Goal: Task Accomplishment & Management: Manage account settings

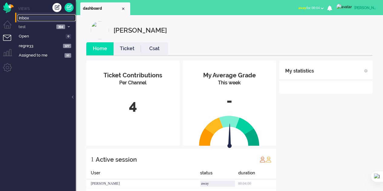
click at [27, 15] on link "Inbox" at bounding box center [47, 18] width 58 height 7
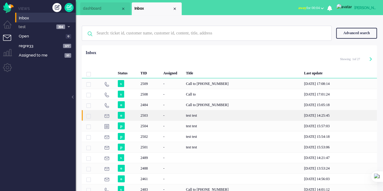
click at [181, 116] on div "-" at bounding box center [172, 115] width 23 height 11
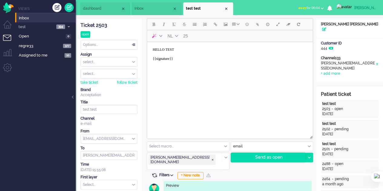
click at [248, 160] on div "Send as open" at bounding box center [268, 157] width 74 height 9
click at [143, 12] on li "Inbox" at bounding box center [157, 8] width 50 height 13
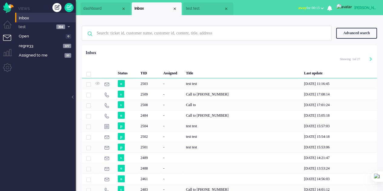
click at [103, 11] on span "dashboard" at bounding box center [102, 8] width 38 height 5
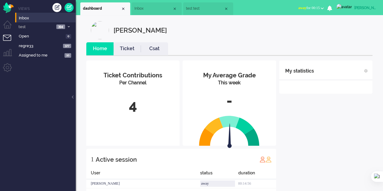
click at [145, 8] on span "Inbox" at bounding box center [153, 8] width 38 height 5
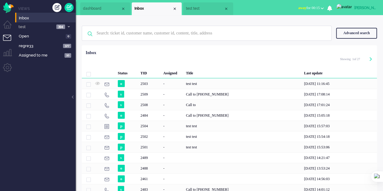
click at [191, 9] on span "test test" at bounding box center [205, 8] width 38 height 5
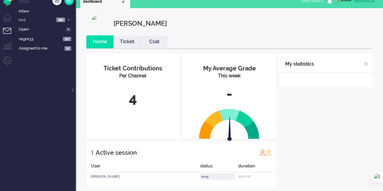
scroll to position [14, 0]
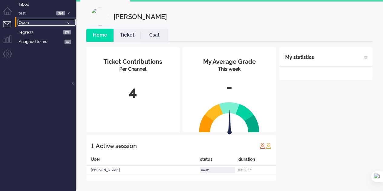
click at [29, 24] on span "Open" at bounding box center [41, 23] width 45 height 6
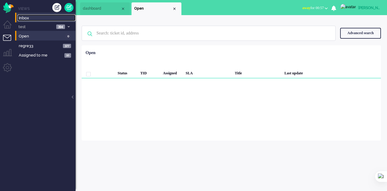
click at [31, 18] on span "Inbox" at bounding box center [47, 18] width 57 height 6
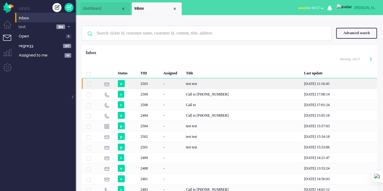
click at [156, 82] on div "2503" at bounding box center [149, 83] width 23 height 11
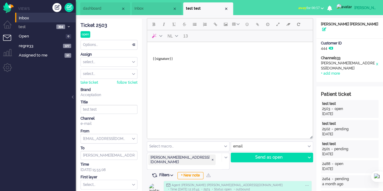
click at [139, 7] on span "Inbox" at bounding box center [153, 8] width 38 height 5
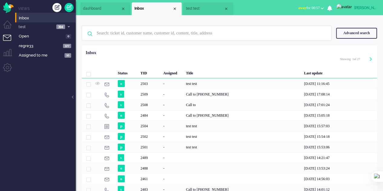
click at [204, 7] on span "test test" at bounding box center [205, 8] width 38 height 5
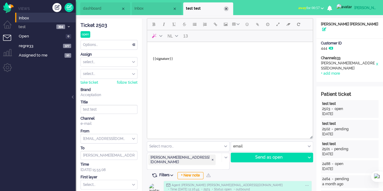
click at [227, 8] on div "Close tab" at bounding box center [226, 8] width 5 height 5
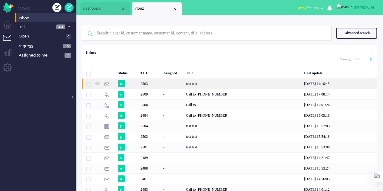
click at [180, 84] on div "-" at bounding box center [172, 83] width 23 height 11
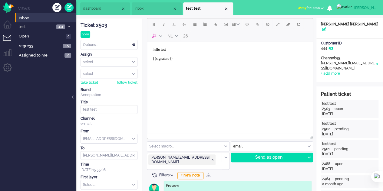
click at [180, 51] on body "hello test {{signature}}" at bounding box center [229, 56] width 161 height 24
click at [259, 154] on div "Send as open" at bounding box center [268, 157] width 74 height 9
click at [160, 47] on body "{{signature}}" at bounding box center [229, 56] width 161 height 24
click at [259, 24] on button "Add attachment" at bounding box center [257, 24] width 10 height 10
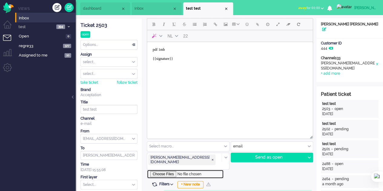
click at [163, 170] on input "file" at bounding box center [185, 174] width 77 height 9
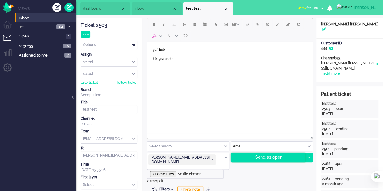
click at [264, 154] on div "Send as open" at bounding box center [268, 157] width 74 height 9
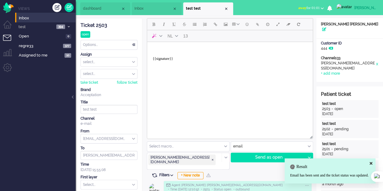
click at [160, 51] on body "{{signature}}" at bounding box center [229, 56] width 161 height 24
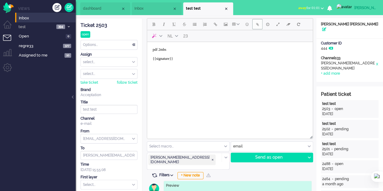
click at [254, 25] on button "Add attachment" at bounding box center [257, 24] width 10 height 10
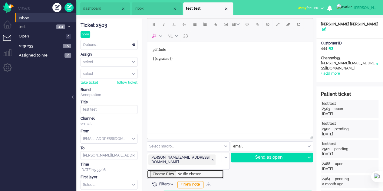
click at [171, 170] on input "file" at bounding box center [185, 174] width 77 height 9
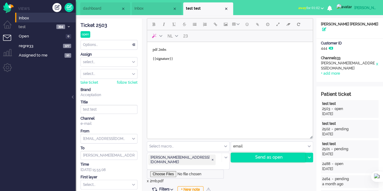
click at [245, 159] on div "Send as open" at bounding box center [268, 157] width 74 height 9
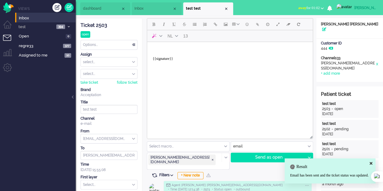
click at [156, 50] on body "{{signature}}" at bounding box center [229, 56] width 161 height 24
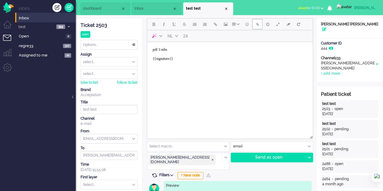
click at [255, 28] on button "Add attachment" at bounding box center [257, 24] width 10 height 10
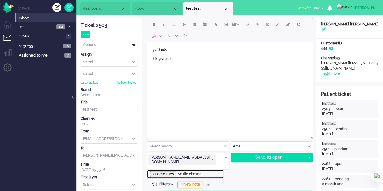
click at [171, 170] on input "file" at bounding box center [185, 174] width 77 height 9
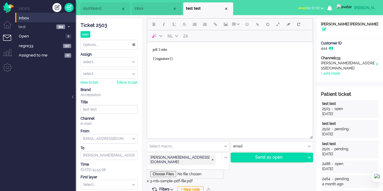
click at [262, 154] on div "Send as open" at bounding box center [268, 157] width 74 height 9
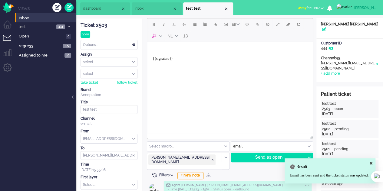
click at [162, 49] on body "{{signature}}" at bounding box center [229, 56] width 161 height 24
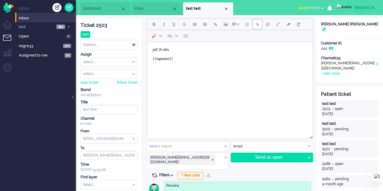
click at [255, 28] on button "Add attachment" at bounding box center [257, 24] width 10 height 10
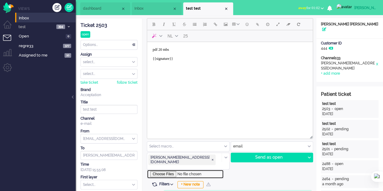
click at [171, 170] on input "file" at bounding box center [185, 174] width 77 height 9
type input "C:\fakepath\20mb.pdf"
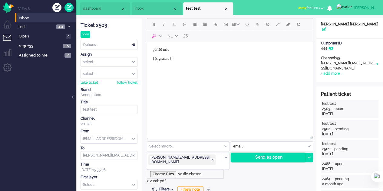
click at [272, 158] on div "Send as open" at bounding box center [268, 157] width 74 height 9
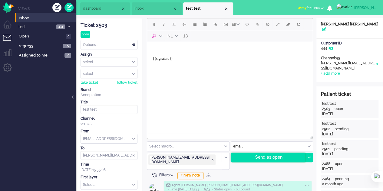
drag, startPoint x: 259, startPoint y: 159, endPoint x: 258, endPoint y: 156, distance: 3.5
click at [259, 158] on div "Send as open" at bounding box center [268, 157] width 74 height 9
click at [208, 165] on input "text" at bounding box center [182, 167] width 66 height 4
click at [211, 159] on span "elaine@elainedesigns.es ❎" at bounding box center [212, 160] width 3 height 3
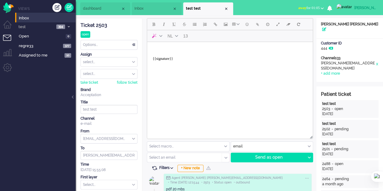
click at [188, 156] on input "text" at bounding box center [182, 158] width 66 height 4
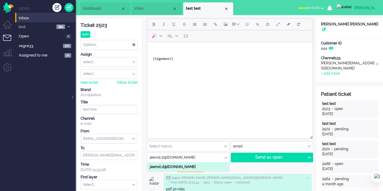
type input "jeemd,d@hfmjfk.com"
click at [188, 168] on li "jeemd,d@hfmjfk.com" at bounding box center [188, 167] width 82 height 9
click at [166, 47] on body "{{signature}}" at bounding box center [229, 56] width 161 height 24
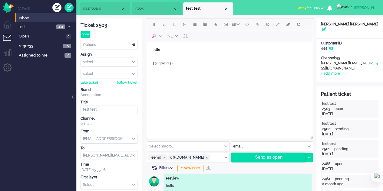
click at [263, 158] on div "Send as open" at bounding box center [268, 157] width 74 height 9
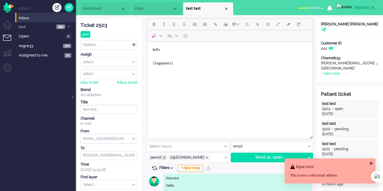
click at [162, 156] on span "jeemd ❎" at bounding box center [164, 158] width 5 height 5
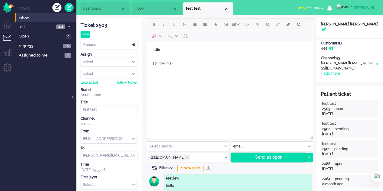
click at [255, 154] on div "Send as open" at bounding box center [268, 157] width 74 height 9
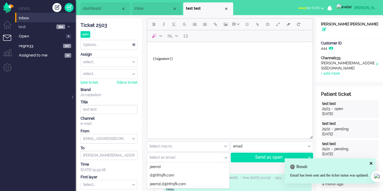
click at [178, 158] on input "text" at bounding box center [182, 158] width 66 height 4
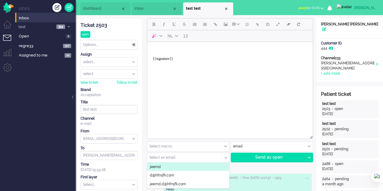
click at [173, 156] on input "text" at bounding box center [182, 158] width 66 height 4
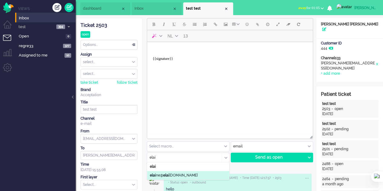
type input "elai"
click at [175, 173] on span "elai ne@ elai nedesigns.es" at bounding box center [174, 175] width 48 height 5
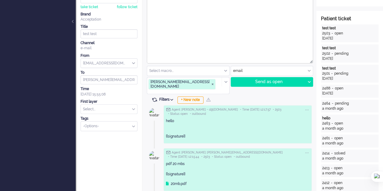
scroll to position [91, 0]
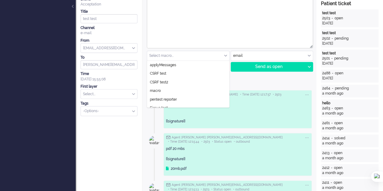
click at [225, 55] on div "Select macro..." at bounding box center [188, 55] width 82 height 9
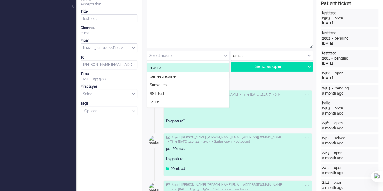
scroll to position [30, 0]
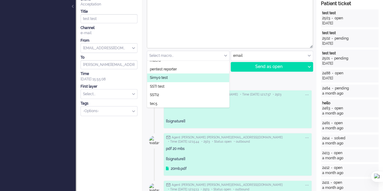
click at [177, 79] on li "Simyo test" at bounding box center [188, 78] width 82 height 9
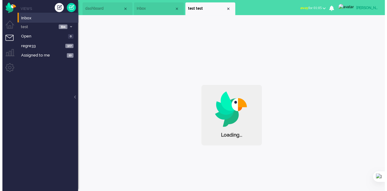
scroll to position [0, 0]
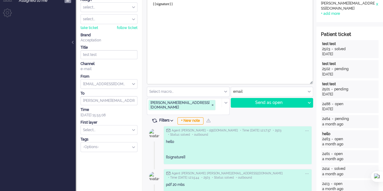
scroll to position [61, 0]
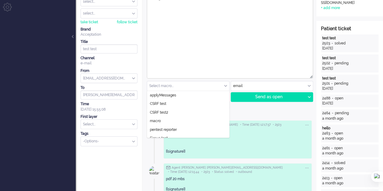
click at [225, 86] on div "Select macro..." at bounding box center [188, 85] width 82 height 9
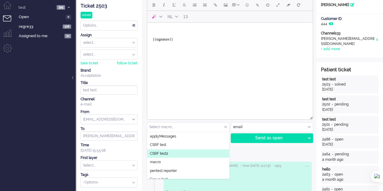
scroll to position [0, 0]
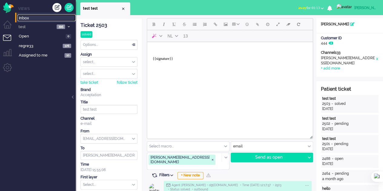
click at [21, 17] on span "Inbox" at bounding box center [47, 18] width 57 height 6
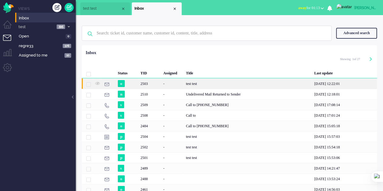
click at [184, 84] on div "test test" at bounding box center [248, 83] width 128 height 11
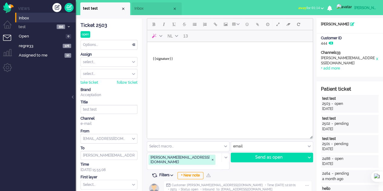
click at [169, 50] on body "{{signature}}" at bounding box center [229, 56] width 161 height 24
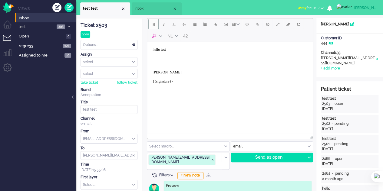
click at [151, 23] on button "Bold" at bounding box center [153, 24] width 10 height 10
click at [153, 24] on span "Bold" at bounding box center [153, 24] width 3 height 5
click at [160, 24] on button "Italic" at bounding box center [164, 24] width 10 height 10
drag, startPoint x: 160, startPoint y: 25, endPoint x: 164, endPoint y: 25, distance: 3.9
click at [161, 25] on button "Italic" at bounding box center [164, 24] width 10 height 10
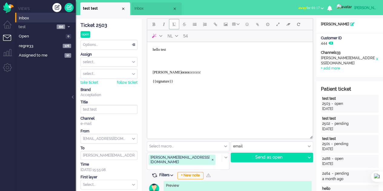
click at [171, 24] on button "Underline" at bounding box center [174, 24] width 10 height 10
drag, startPoint x: 172, startPoint y: 23, endPoint x: 186, endPoint y: 22, distance: 13.9
click at [173, 23] on button "Underline" at bounding box center [174, 24] width 10 height 10
click at [186, 23] on span "Strikethrough" at bounding box center [184, 24] width 4 height 5
click at [184, 24] on span "Strikethrough" at bounding box center [184, 24] width 4 height 5
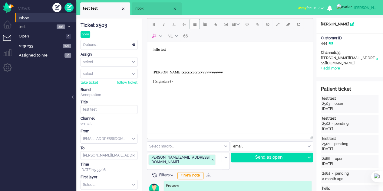
click at [192, 24] on button "Bullet list" at bounding box center [194, 24] width 10 height 10
click at [202, 26] on button "Numbered list" at bounding box center [205, 24] width 10 height 10
click at [218, 26] on button "Insert/edit link" at bounding box center [215, 24] width 10 height 10
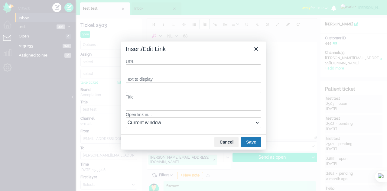
type input "e"
click at [156, 80] on div "https://elainedesigns.es/" at bounding box center [195, 81] width 130 height 7
type input "https://elainedesigns.es/"
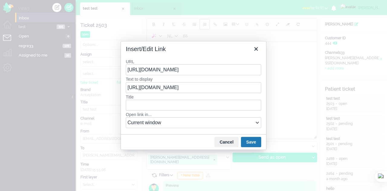
click at [257, 143] on button "Save" at bounding box center [251, 142] width 20 height 10
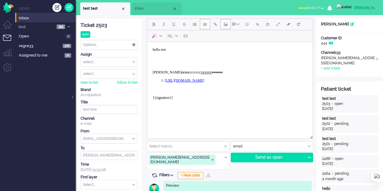
click at [226, 26] on span "Insert/edit image" at bounding box center [226, 24] width 4 height 5
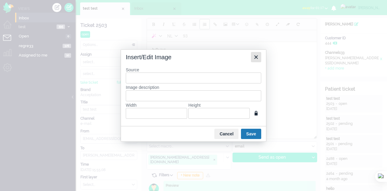
click at [255, 58] on icon "Close" at bounding box center [256, 57] width 7 height 7
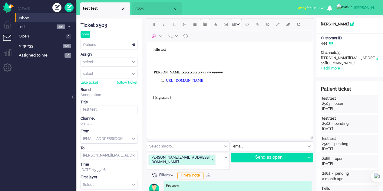
click at [233, 25] on span "Table" at bounding box center [233, 24] width 3 height 5
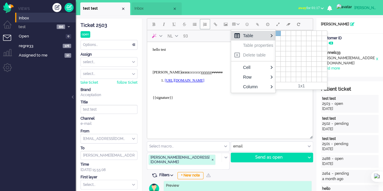
click at [277, 33] on div at bounding box center [277, 33] width 5 height 5
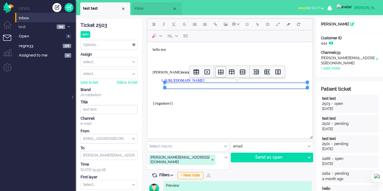
click at [223, 72] on icon "Insert row before" at bounding box center [220, 71] width 7 height 7
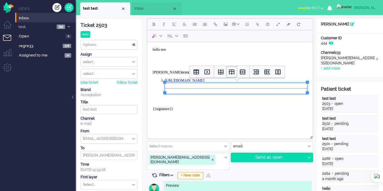
click at [229, 72] on icon "Insert row after" at bounding box center [231, 72] width 5 height 5
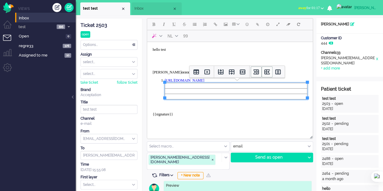
drag, startPoint x: 255, startPoint y: 73, endPoint x: 261, endPoint y: 73, distance: 5.1
click at [259, 73] on button "Insert column before" at bounding box center [256, 72] width 11 height 11
click at [268, 73] on icon "Insert column after" at bounding box center [266, 71] width 7 height 7
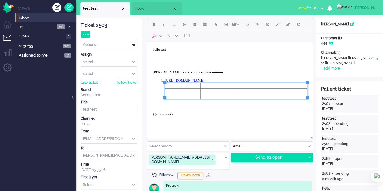
click at [275, 54] on body "hello test elaine desig ccccc ccccccc vvvvvv vvvvvv ﻿ https://elainedesigns.es/…" at bounding box center [229, 84] width 161 height 80
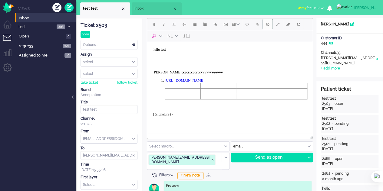
click at [264, 27] on button "Delay message" at bounding box center [267, 24] width 10 height 10
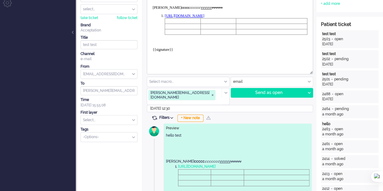
scroll to position [91, 0]
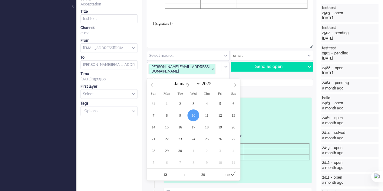
click at [173, 79] on input "2025-09-10 12:30" at bounding box center [230, 82] width 166 height 7
click at [219, 171] on span at bounding box center [219, 172] width 4 height 6
type input "2025-09-10 12:35"
type input "35"
click at [232, 175] on icon at bounding box center [233, 173] width 5 height 5
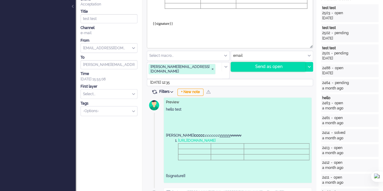
click at [263, 69] on div "Send as open" at bounding box center [268, 66] width 74 height 9
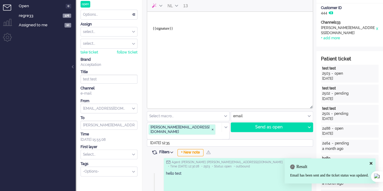
scroll to position [0, 0]
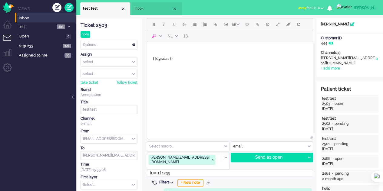
click at [154, 48] on body "{{signature}}" at bounding box center [229, 56] width 161 height 24
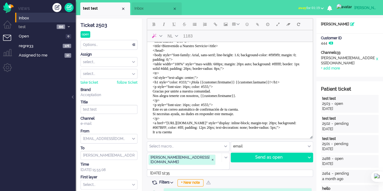
scroll to position [30, 0]
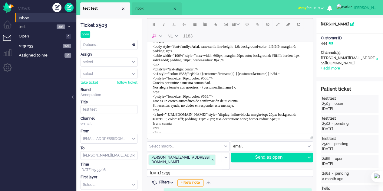
click at [265, 96] on body "<!DOCTYPE html> <html> <head> <meta charset="UTF-8"> <title>Bienvenido a Nuestr…" at bounding box center [229, 94] width 161 height 160
click at [264, 77] on body "<!DOCTYPE html> <html> <head> <meta charset="UTF-8"> <title>Bienvenido a Nuestr…" at bounding box center [229, 94] width 161 height 160
click at [284, 77] on body "<!DOCTYPE html> <html> <head> <meta charset="UTF-8"> <title>Bienvenido a Nuestr…" at bounding box center [229, 94] width 161 height 160
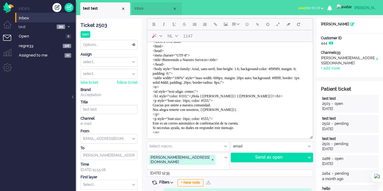
scroll to position [0, 0]
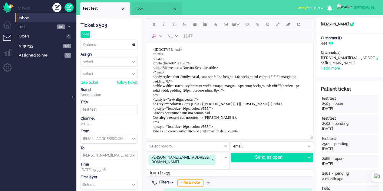
click at [235, 67] on body "<!DOCTYPE html> <html> <head> <meta charset="UTF-8"> <title>Bienvenido a Nuestr…" at bounding box center [229, 124] width 161 height 160
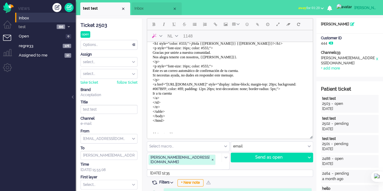
scroll to position [79, 0]
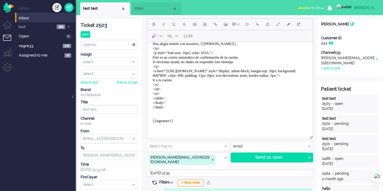
click at [269, 156] on div "Send as open" at bounding box center [268, 157] width 74 height 9
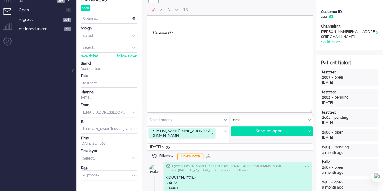
scroll to position [0, 0]
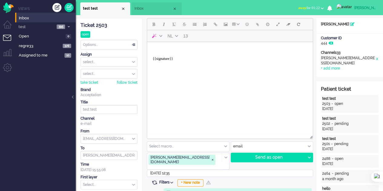
click at [171, 43] on html "{{signature}}" at bounding box center [230, 56] width 166 height 29
click at [246, 159] on div "Send as open" at bounding box center [268, 157] width 74 height 9
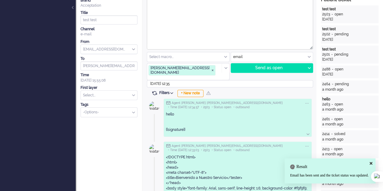
scroll to position [91, 0]
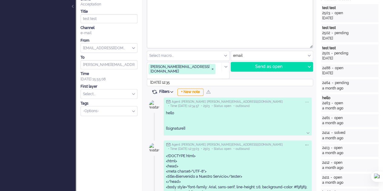
click at [308, 143] on icon at bounding box center [306, 145] width 5 height 5
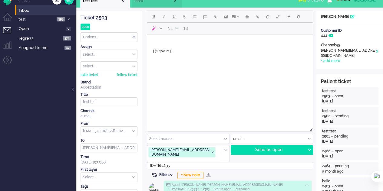
scroll to position [0, 0]
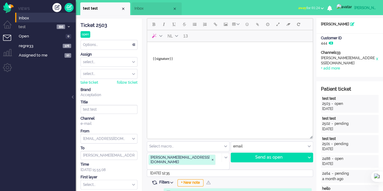
click at [164, 49] on body "{{signature}}" at bounding box center [229, 56] width 161 height 24
click at [260, 157] on div "Send as open" at bounding box center [268, 157] width 74 height 9
click at [175, 170] on input "2025-09-10 12:35" at bounding box center [230, 173] width 166 height 7
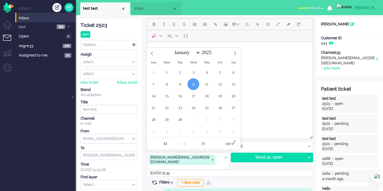
click at [231, 144] on div "OK" at bounding box center [230, 143] width 19 height 12
click at [173, 170] on input "2025-09-10 12:35" at bounding box center [230, 173] width 166 height 7
click at [233, 142] on icon at bounding box center [233, 142] width 5 height 5
click at [173, 170] on input "2025-09-10 12:35" at bounding box center [230, 173] width 166 height 7
click at [230, 141] on div "OK" at bounding box center [230, 143] width 19 height 12
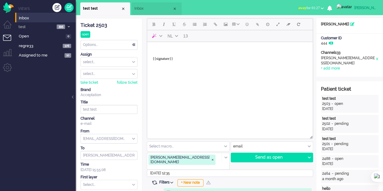
click at [195, 71] on html "{{signature}}" at bounding box center [230, 56] width 166 height 29
click at [155, 34] on div "AI" at bounding box center [154, 36] width 6 height 6
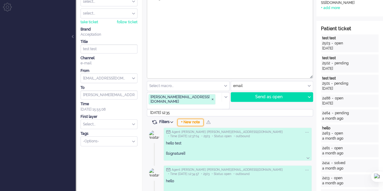
click at [197, 119] on div "+ New note" at bounding box center [190, 122] width 26 height 7
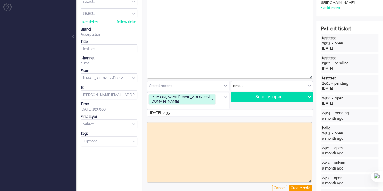
scroll to position [0, 0]
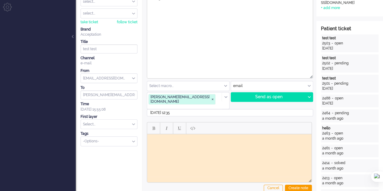
click at [171, 144] on html at bounding box center [229, 138] width 164 height 9
click at [151, 123] on button "Bold" at bounding box center [153, 128] width 10 height 10
click at [152, 123] on button "Bold" at bounding box center [153, 128] width 10 height 10
click at [166, 126] on span "Italic" at bounding box center [167, 128] width 2 height 5
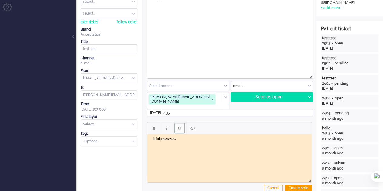
click at [182, 123] on button "Underline" at bounding box center [179, 128] width 10 height 10
drag, startPoint x: 182, startPoint y: 123, endPoint x: 45, endPoint y: 7, distance: 179.5
click at [182, 123] on button "Underline" at bounding box center [179, 128] width 10 height 10
drag, startPoint x: 197, startPoint y: 136, endPoint x: 158, endPoint y: 140, distance: 38.9
click at [158, 140] on html "helolp ssss ssssss sssss ﻿" at bounding box center [229, 138] width 164 height 9
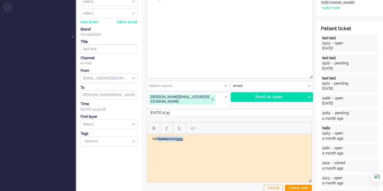
copy body "olp ssss ssssss sssss"
click at [202, 141] on body "helolp ssss ssssss sssss" at bounding box center [228, 139] width 159 height 5
drag, startPoint x: 177, startPoint y: 120, endPoint x: 185, endPoint y: 123, distance: 8.7
click at [177, 123] on button "Underline" at bounding box center [179, 128] width 10 height 10
click at [192, 126] on span "Paste plain text" at bounding box center [192, 128] width 5 height 5
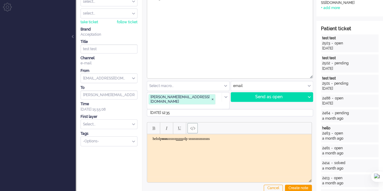
drag, startPoint x: 245, startPoint y: 163, endPoint x: 284, endPoint y: 175, distance: 40.3
click at [245, 144] on html "helolp ssss ssssss sssss ﻿olp sssssssssssssss" at bounding box center [229, 138] width 164 height 9
click at [301, 185] on div "Create note" at bounding box center [298, 188] width 27 height 7
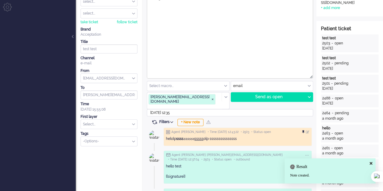
click at [303, 130] on div at bounding box center [304, 132] width 4 height 4
click at [308, 130] on div at bounding box center [308, 132] width 4 height 4
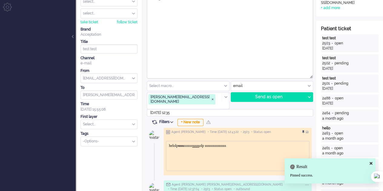
click at [248, 144] on body "helolp ssss ssssss sssss olp sssssssssssssss" at bounding box center [238, 146] width 138 height 5
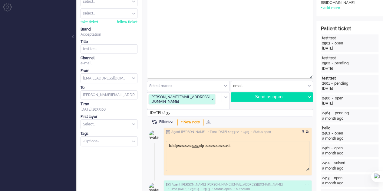
click at [308, 130] on div at bounding box center [308, 132] width 4 height 4
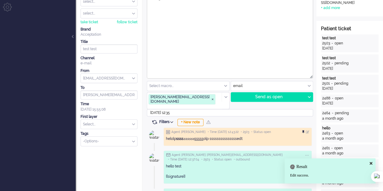
click at [303, 130] on div at bounding box center [304, 132] width 4 height 4
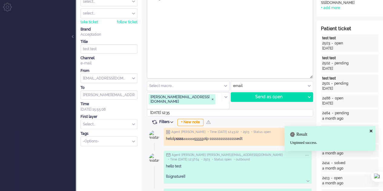
click at [169, 120] on span "Filters" at bounding box center [167, 122] width 16 height 4
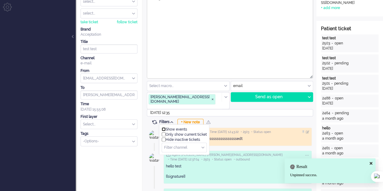
click at [165, 127] on input "checkbox" at bounding box center [164, 129] width 4 height 4
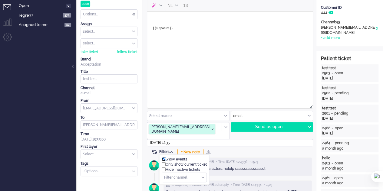
scroll to position [61, 0]
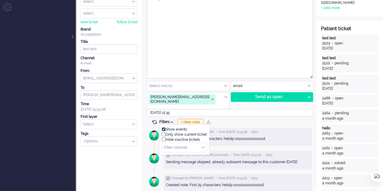
click at [163, 127] on input "checkbox" at bounding box center [164, 129] width 4 height 4
checkbox input "false"
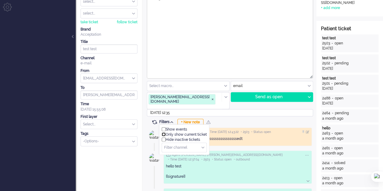
click at [163, 133] on input "checkbox" at bounding box center [164, 135] width 4 height 4
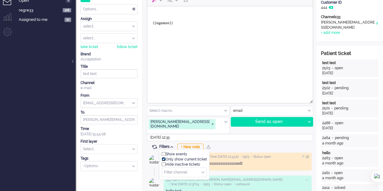
scroll to position [91, 0]
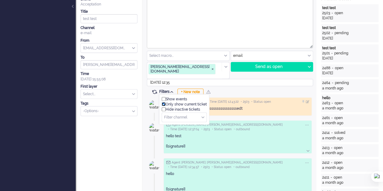
click at [163, 102] on input "checkbox" at bounding box center [164, 104] width 4 height 4
checkbox input "false"
click at [163, 107] on input "checkbox" at bounding box center [164, 109] width 4 height 4
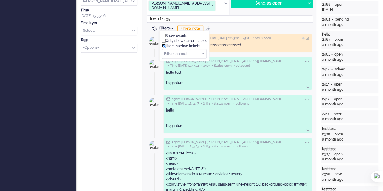
scroll to position [121, 0]
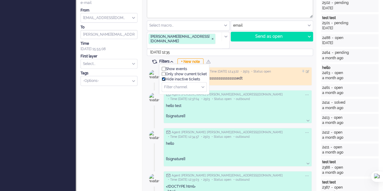
click at [163, 77] on input "checkbox" at bounding box center [164, 79] width 4 height 4
checkbox input "false"
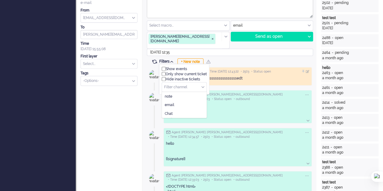
click at [202, 83] on div "Filter channel" at bounding box center [184, 87] width 44 height 9
click at [166, 94] on span "note" at bounding box center [169, 96] width 8 height 5
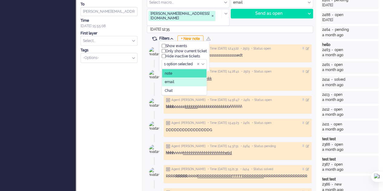
scroll to position [91, 0]
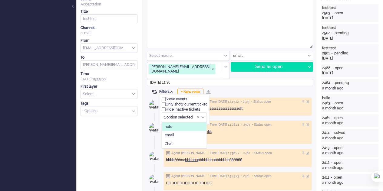
click at [176, 122] on li "note" at bounding box center [184, 126] width 44 height 9
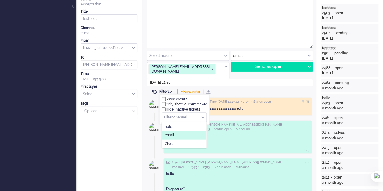
click at [176, 131] on li "email" at bounding box center [184, 135] width 44 height 9
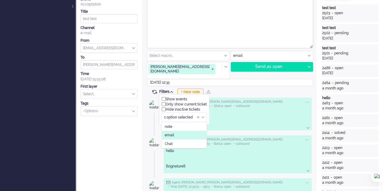
click at [168, 133] on span "email" at bounding box center [169, 135] width 9 height 5
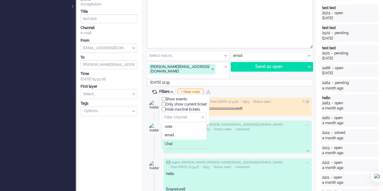
click at [171, 141] on span "Chat" at bounding box center [169, 143] width 8 height 5
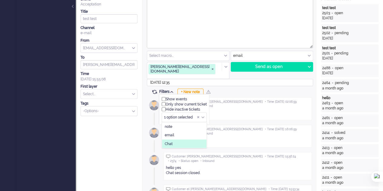
click at [171, 141] on span "Chat" at bounding box center [169, 143] width 8 height 5
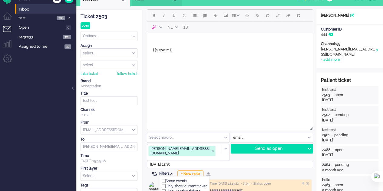
scroll to position [0, 0]
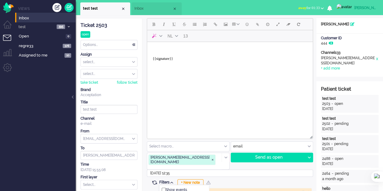
click at [217, 71] on html "{{signature}}" at bounding box center [230, 56] width 166 height 29
click at [160, 51] on body "{{signature}}" at bounding box center [229, 56] width 161 height 24
click at [151, 5] on li "Inbox" at bounding box center [157, 8] width 50 height 13
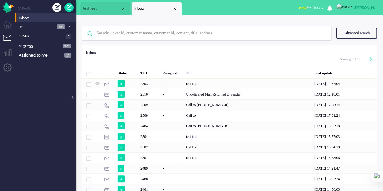
click at [93, 8] on span "test test" at bounding box center [102, 8] width 38 height 5
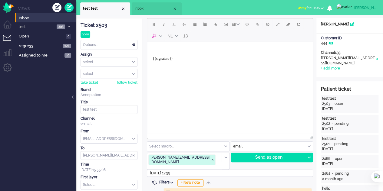
click at [142, 7] on span "Inbox" at bounding box center [153, 8] width 38 height 5
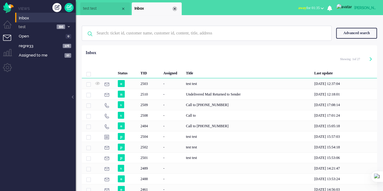
click at [176, 9] on div "Close tab" at bounding box center [174, 8] width 5 height 5
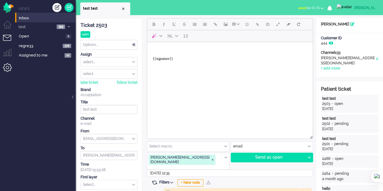
click at [9, 69] on li "Admin menu" at bounding box center [10, 70] width 14 height 14
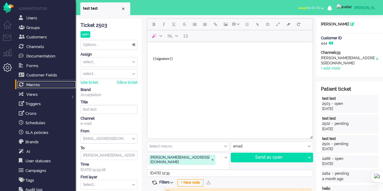
click at [42, 84] on link "Macros" at bounding box center [47, 84] width 58 height 7
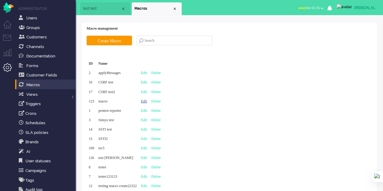
click at [147, 100] on link "Edit" at bounding box center [144, 101] width 6 height 4
type input "macro"
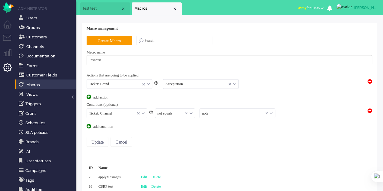
click at [143, 114] on div "Ticket: Channel" at bounding box center [117, 113] width 60 height 9
click at [126, 128] on li "Ticket: Channel" at bounding box center [117, 131] width 60 height 9
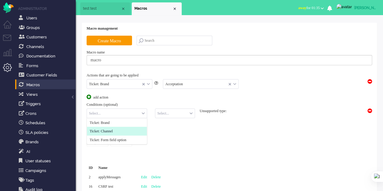
click at [136, 130] on li "Ticket: Channel" at bounding box center [117, 131] width 60 height 9
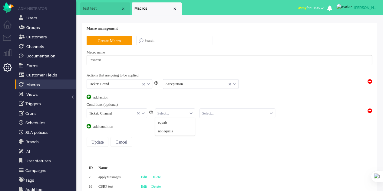
click at [182, 111] on input "text" at bounding box center [175, 113] width 40 height 9
drag, startPoint x: 177, startPoint y: 122, endPoint x: 185, endPoint y: 120, distance: 8.1
click at [178, 121] on li "equals" at bounding box center [175, 122] width 40 height 9
click at [222, 113] on input "text" at bounding box center [237, 113] width 75 height 9
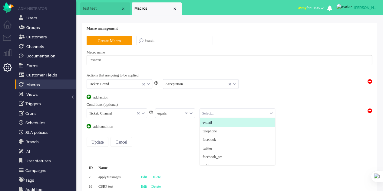
click at [223, 120] on li "e-mail" at bounding box center [237, 122] width 75 height 9
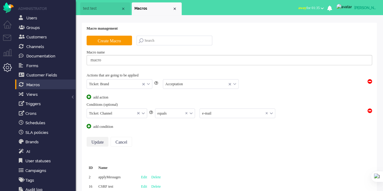
click at [102, 138] on input "Update" at bounding box center [98, 142] width 22 height 10
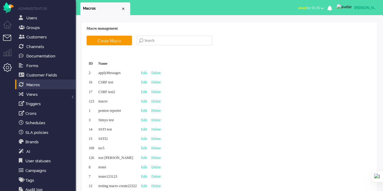
click at [4, 38] on li "Tickets menu" at bounding box center [10, 42] width 14 height 14
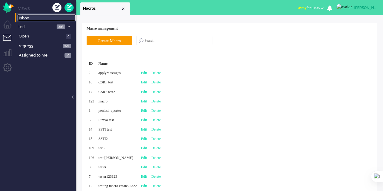
click at [31, 18] on span "Inbox" at bounding box center [47, 18] width 57 height 6
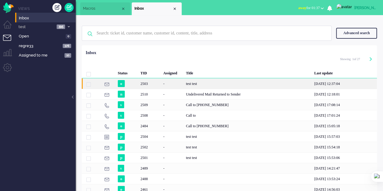
click at [187, 79] on div "test test" at bounding box center [248, 83] width 128 height 11
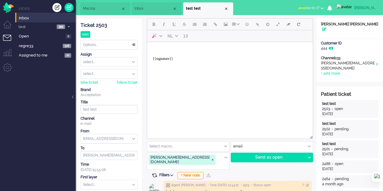
click at [225, 149] on input "text" at bounding box center [188, 146] width 82 height 9
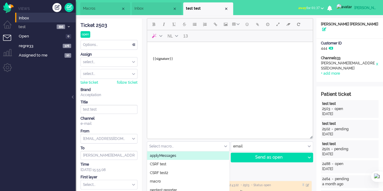
click at [109, 9] on span "Macros" at bounding box center [102, 8] width 38 height 5
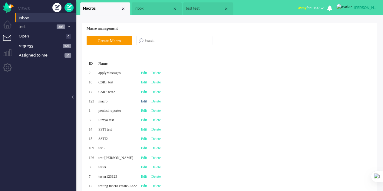
click at [147, 100] on link "Edit" at bounding box center [144, 101] width 6 height 4
type input "macro"
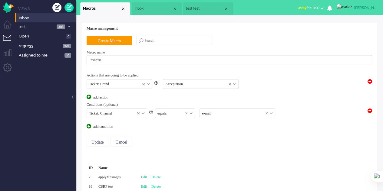
click at [190, 113] on div "equals" at bounding box center [175, 113] width 40 height 9
click at [173, 130] on span "not equals" at bounding box center [165, 131] width 15 height 5
drag, startPoint x: 103, startPoint y: 142, endPoint x: 103, endPoint y: 138, distance: 4.0
click at [103, 141] on input "Update" at bounding box center [98, 142] width 22 height 10
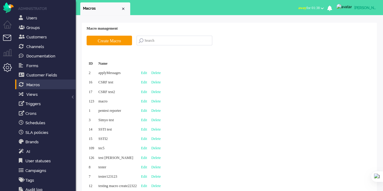
click at [10, 38] on li "Tickets menu" at bounding box center [10, 42] width 14 height 14
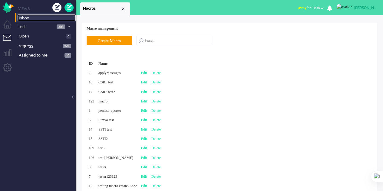
click at [39, 20] on span "Inbox" at bounding box center [47, 18] width 57 height 6
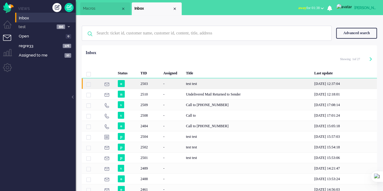
click at [184, 82] on div "test test" at bounding box center [248, 83] width 128 height 11
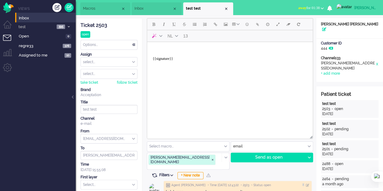
click at [225, 146] on div "Select macro..." at bounding box center [188, 146] width 82 height 9
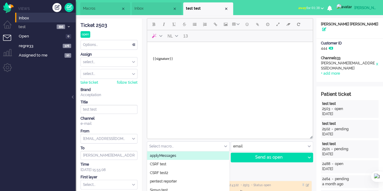
click at [153, 8] on span "Inbox" at bounding box center [153, 8] width 38 height 5
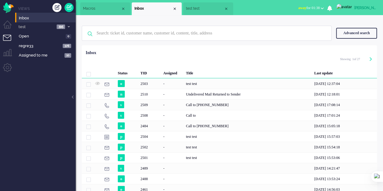
click at [97, 2] on ul "Macros Inbox test test" at bounding box center [170, 7] width 180 height 15
click at [99, 6] on li "Macros" at bounding box center [105, 8] width 50 height 13
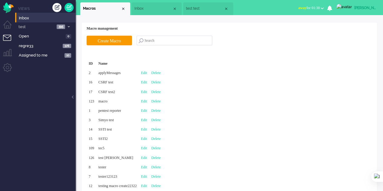
click at [149, 98] on div "Edit" at bounding box center [144, 101] width 10 height 9
type input "macro"
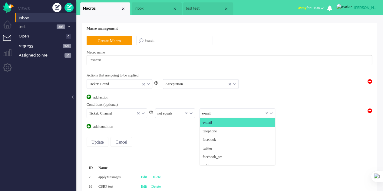
click at [272, 113] on div "e-mail" at bounding box center [237, 113] width 75 height 9
click at [212, 129] on span "telephone" at bounding box center [209, 131] width 14 height 5
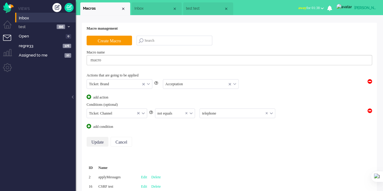
click at [102, 142] on input "Update" at bounding box center [98, 142] width 22 height 10
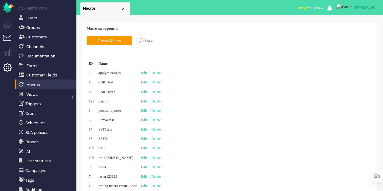
click at [8, 41] on li "Tickets menu" at bounding box center [10, 42] width 14 height 14
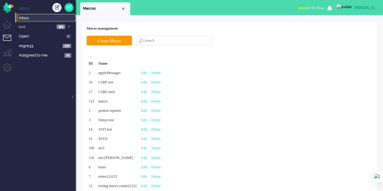
click at [28, 15] on link "Inbox" at bounding box center [47, 18] width 58 height 7
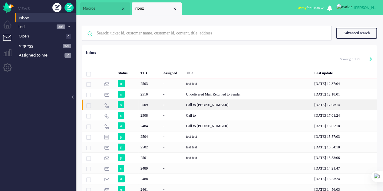
click at [156, 107] on div "2509" at bounding box center [149, 105] width 23 height 11
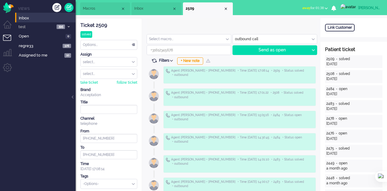
type input "[PHONE_NUMBER]"
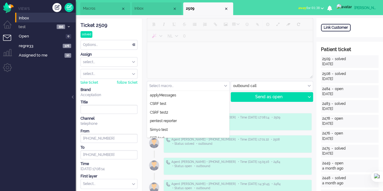
click at [226, 85] on div "Select macro..." at bounding box center [188, 85] width 82 height 9
click at [96, 7] on span "Macros" at bounding box center [102, 8] width 38 height 5
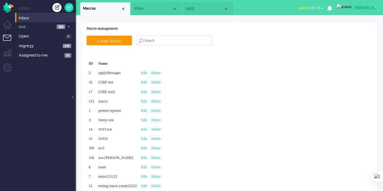
click at [149, 99] on div "Edit" at bounding box center [144, 101] width 10 height 9
type input "macro"
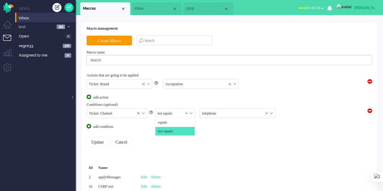
click at [192, 112] on div "not equals" at bounding box center [175, 113] width 40 height 9
click at [173, 123] on li "equals" at bounding box center [175, 122] width 40 height 9
click at [101, 140] on input "Update" at bounding box center [98, 142] width 22 height 10
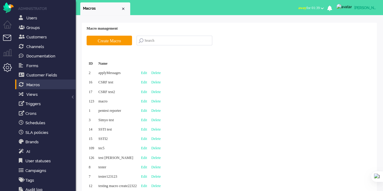
click at [5, 36] on li "Tickets menu" at bounding box center [10, 42] width 14 height 14
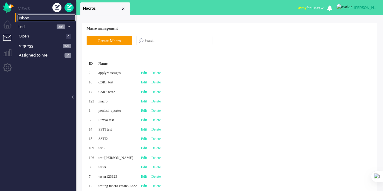
click at [30, 15] on span "Inbox" at bounding box center [47, 18] width 57 height 6
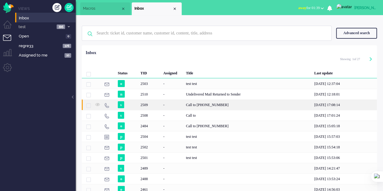
click at [157, 106] on div "2509" at bounding box center [149, 105] width 23 height 11
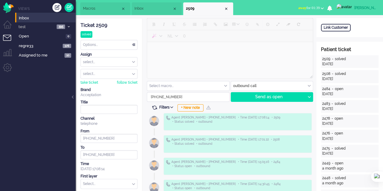
click at [223, 85] on input "text" at bounding box center [188, 85] width 82 height 9
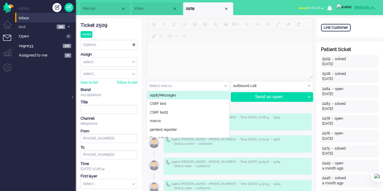
click at [100, 11] on li "Macros" at bounding box center [105, 8] width 50 height 13
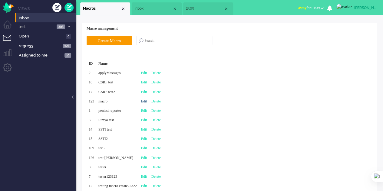
click at [147, 102] on link "Edit" at bounding box center [144, 101] width 6 height 4
type input "macro"
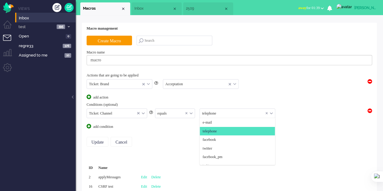
scroll to position [9, 0]
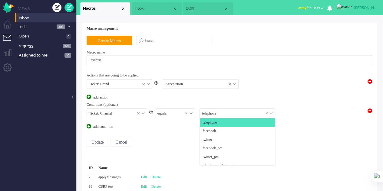
click at [217, 113] on input "text" at bounding box center [237, 113] width 75 height 9
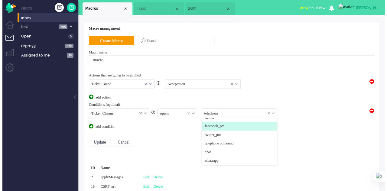
scroll to position [39, 0]
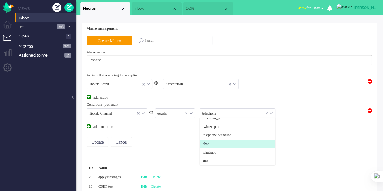
click at [209, 145] on span "chat" at bounding box center [205, 144] width 6 height 5
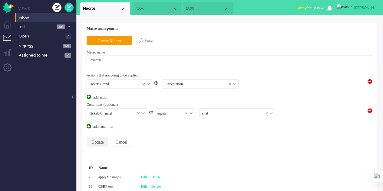
click at [100, 138] on input "Update" at bounding box center [98, 142] width 22 height 10
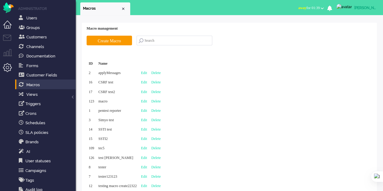
click at [8, 34] on li "Dashboard menu" at bounding box center [10, 28] width 14 height 14
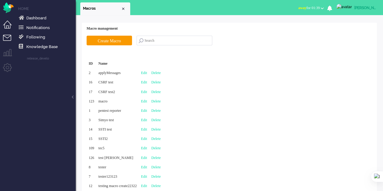
click at [6, 38] on li "Tickets menu" at bounding box center [10, 42] width 14 height 14
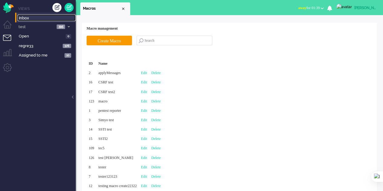
click at [29, 18] on span "Inbox" at bounding box center [47, 18] width 57 height 6
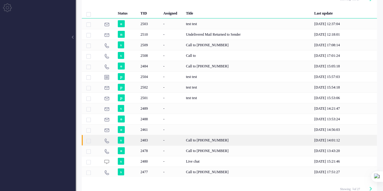
scroll to position [61, 0]
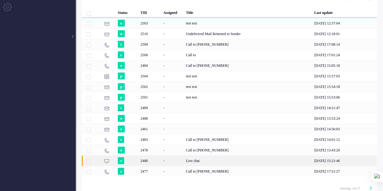
click at [156, 157] on div "2480" at bounding box center [149, 161] width 23 height 11
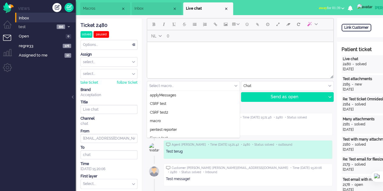
click at [198, 85] on input "text" at bounding box center [193, 85] width 92 height 9
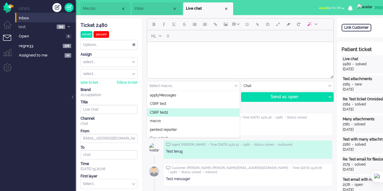
click at [89, 6] on li "Macros" at bounding box center [105, 8] width 50 height 13
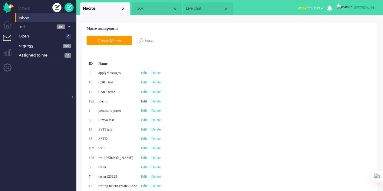
click at [147, 100] on link "Edit" at bounding box center [144, 101] width 6 height 4
type input "macro"
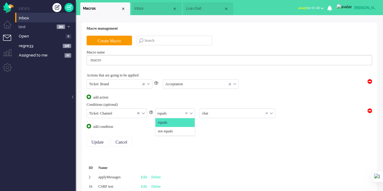
click at [191, 112] on div "equals" at bounding box center [175, 113] width 40 height 9
click at [173, 131] on span "not equals" at bounding box center [165, 131] width 15 height 5
click at [97, 139] on input "Update" at bounding box center [98, 142] width 22 height 10
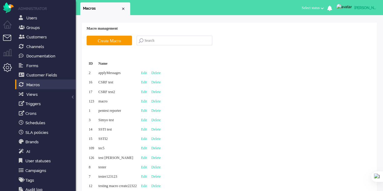
click at [9, 38] on li "Tickets menu" at bounding box center [10, 42] width 14 height 14
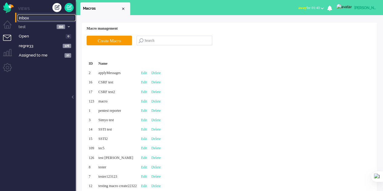
click at [27, 19] on span "Inbox" at bounding box center [47, 18] width 57 height 6
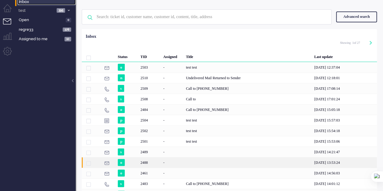
scroll to position [65, 0]
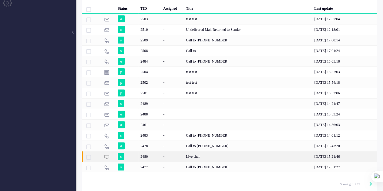
click at [154, 156] on div "2480" at bounding box center [149, 156] width 23 height 11
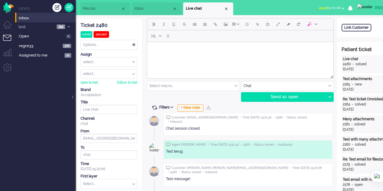
click at [210, 83] on input "text" at bounding box center [193, 85] width 92 height 9
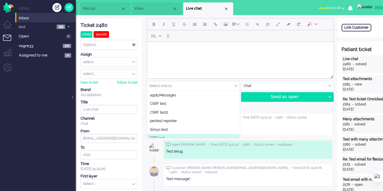
click at [142, 6] on li "Inbox" at bounding box center [157, 8] width 50 height 13
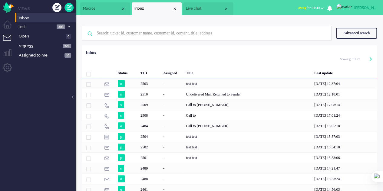
click at [100, 8] on span "Macros" at bounding box center [102, 8] width 38 height 5
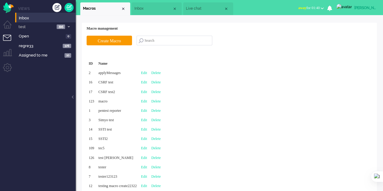
click at [149, 100] on div "Edit" at bounding box center [144, 101] width 10 height 9
type input "macro"
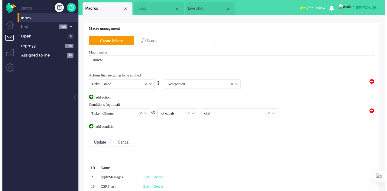
scroll to position [61, 0]
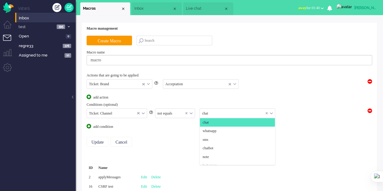
click at [215, 112] on input "text" at bounding box center [237, 113] width 75 height 9
click at [214, 131] on span "whatsapp" at bounding box center [209, 131] width 14 height 5
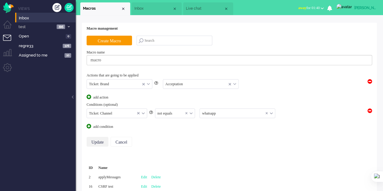
click at [94, 139] on input "Update" at bounding box center [98, 142] width 22 height 10
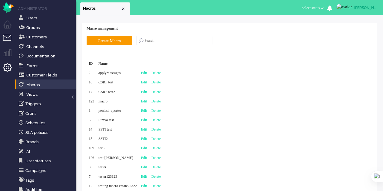
click at [6, 41] on li "Tickets menu" at bounding box center [10, 42] width 14 height 14
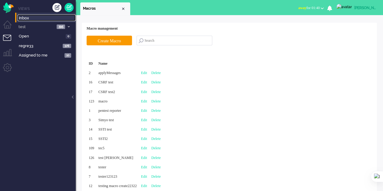
click at [29, 18] on span "Inbox" at bounding box center [47, 18] width 57 height 6
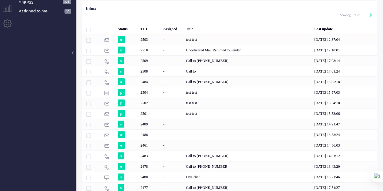
scroll to position [34, 0]
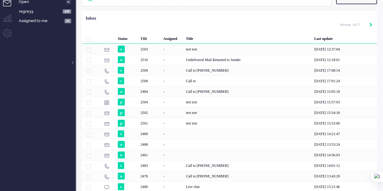
click at [370, 25] on icon "Next" at bounding box center [370, 25] width 3 height 4
type input "2"
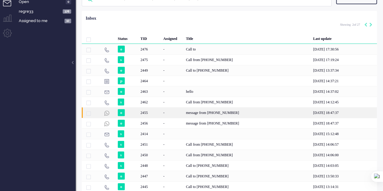
click at [226, 113] on div "message from [PHONE_NUMBER]" at bounding box center [247, 112] width 127 height 11
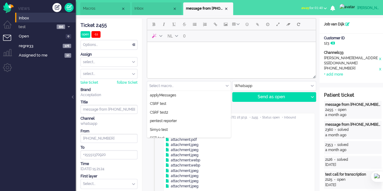
click at [217, 87] on input "text" at bounding box center [189, 85] width 84 height 9
click at [93, 4] on li "Macros" at bounding box center [105, 8] width 50 height 13
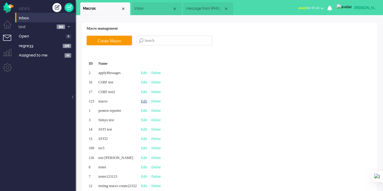
click at [147, 103] on link "Edit" at bounding box center [144, 101] width 6 height 4
type input "macro"
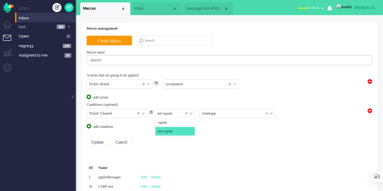
click at [190, 110] on input "text" at bounding box center [175, 113] width 40 height 9
click at [185, 121] on li "equals" at bounding box center [175, 122] width 40 height 9
click at [98, 139] on input "Update" at bounding box center [98, 142] width 22 height 10
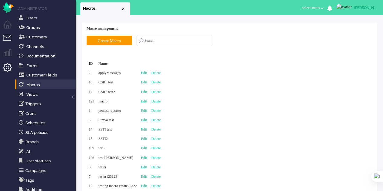
click at [11, 36] on li "Tickets menu" at bounding box center [10, 42] width 14 height 14
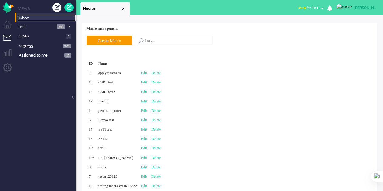
click at [41, 16] on span "Inbox" at bounding box center [47, 18] width 57 height 6
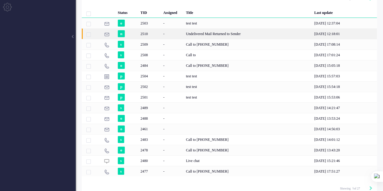
scroll to position [30, 0]
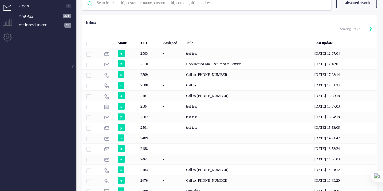
click at [371, 29] on icon "Next" at bounding box center [370, 29] width 3 height 4
type input "2"
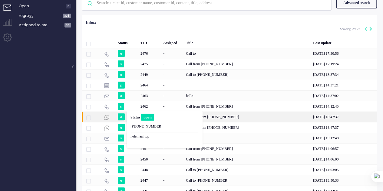
click at [136, 117] on b "Status" at bounding box center [135, 117] width 10 height 4
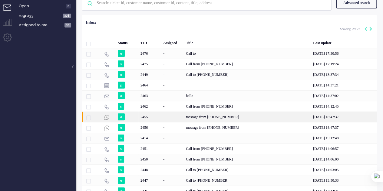
click at [221, 115] on div "message from [PHONE_NUMBER]" at bounding box center [247, 117] width 127 height 11
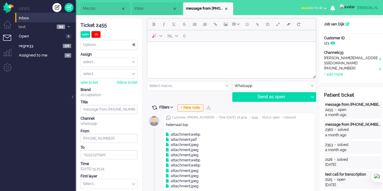
click at [225, 86] on div "Select macro..." at bounding box center [189, 85] width 84 height 9
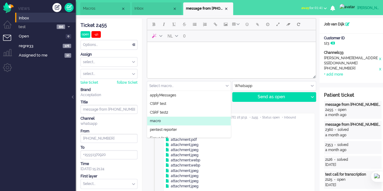
scroll to position [57, 0]
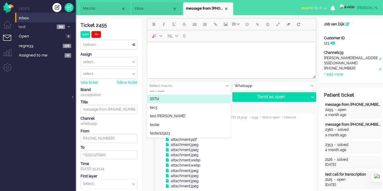
click at [91, 10] on span "Macros" at bounding box center [102, 8] width 38 height 5
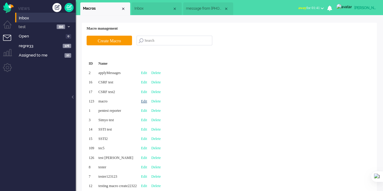
click at [147, 102] on link "Edit" at bounding box center [144, 101] width 6 height 4
type input "macro"
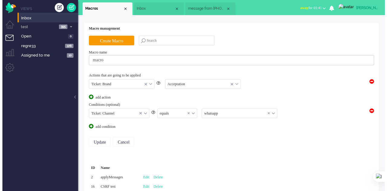
scroll to position [65, 0]
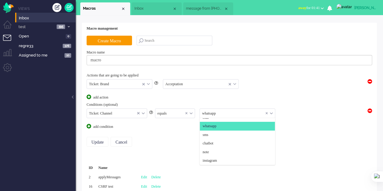
click at [217, 113] on input "text" at bounding box center [237, 113] width 75 height 9
drag, startPoint x: 221, startPoint y: 151, endPoint x: 219, endPoint y: 146, distance: 6.0
click at [221, 151] on li "note" at bounding box center [237, 152] width 75 height 9
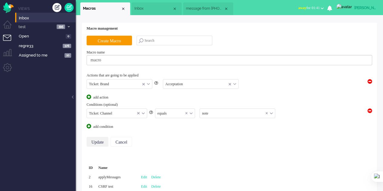
click at [99, 140] on input "Update" at bounding box center [98, 142] width 22 height 10
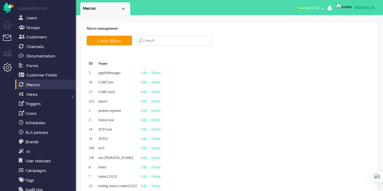
click at [8, 38] on li "Tickets menu" at bounding box center [10, 42] width 14 height 14
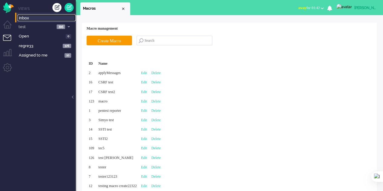
click at [29, 15] on link "Inbox" at bounding box center [47, 18] width 58 height 7
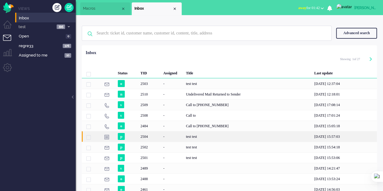
click at [143, 139] on div "2504" at bounding box center [149, 136] width 23 height 11
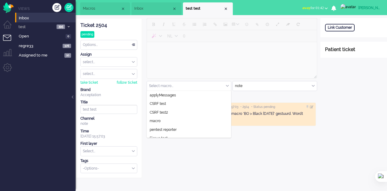
click at [226, 86] on input "text" at bounding box center [189, 85] width 84 height 9
click at [100, 7] on span "Macros" at bounding box center [102, 8] width 38 height 5
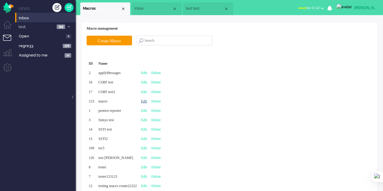
click at [147, 102] on link "Edit" at bounding box center [144, 101] width 6 height 4
type input "macro"
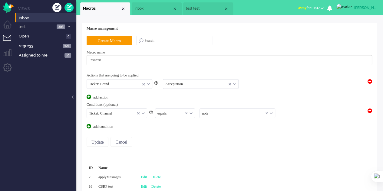
click at [191, 111] on div "equals" at bounding box center [175, 113] width 40 height 9
click at [185, 127] on equals "not equals" at bounding box center [175, 131] width 40 height 9
click at [96, 141] on input "Update" at bounding box center [98, 142] width 22 height 10
click at [4, 35] on li "Tickets menu" at bounding box center [10, 42] width 14 height 14
click at [31, 16] on span "Inbox" at bounding box center [47, 18] width 57 height 6
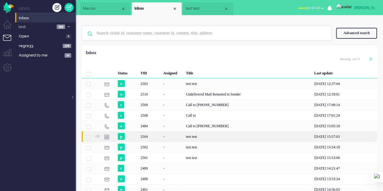
click at [160, 136] on div "2504" at bounding box center [149, 136] width 23 height 11
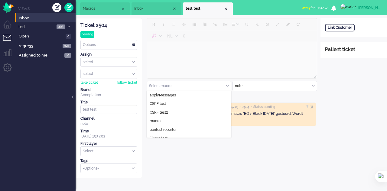
click at [228, 86] on div "Select macro..." at bounding box center [189, 85] width 84 height 9
click at [94, 8] on span "Macros" at bounding box center [102, 8] width 38 height 5
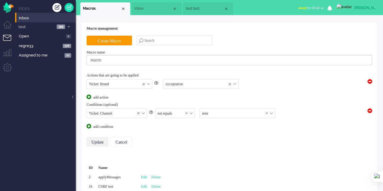
click at [99, 139] on input "Update" at bounding box center [98, 142] width 22 height 10
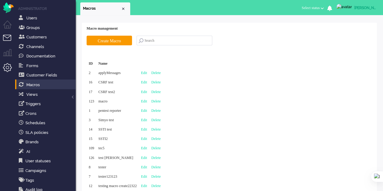
click at [8, 36] on li "Tickets menu" at bounding box center [10, 42] width 14 height 14
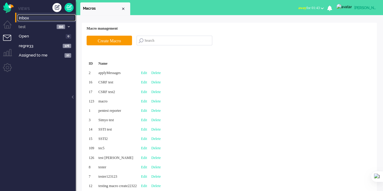
click at [27, 17] on span "Inbox" at bounding box center [47, 18] width 57 height 6
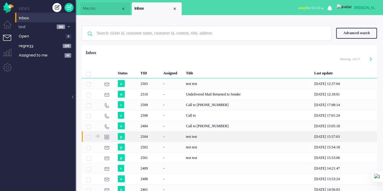
click at [159, 138] on div "2504" at bounding box center [149, 136] width 23 height 11
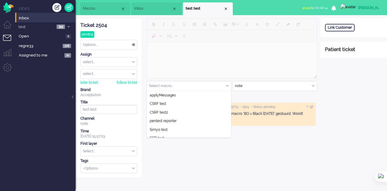
click at [228, 86] on div "Select macro..." at bounding box center [189, 85] width 84 height 9
drag, startPoint x: 246, startPoint y: 146, endPoint x: 244, endPoint y: 143, distance: 4.1
click at [246, 146] on div "NL 0 Select macro... applyMessages CSRF test CSRF test2 pentest reporter Simyo …" at bounding box center [231, 98] width 179 height 160
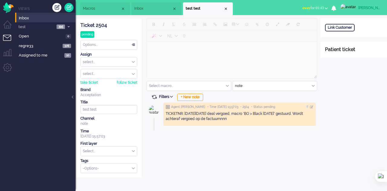
click at [343, 23] on div "Open custom software Link Customer" at bounding box center [354, 27] width 67 height 19
click at [343, 25] on div "Link Customer" at bounding box center [340, 28] width 30 height 8
click at [346, 32] on input "text" at bounding box center [353, 35] width 57 height 9
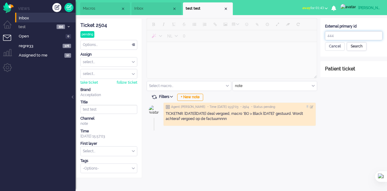
type input "444"
click at [350, 46] on div "Search" at bounding box center [357, 46] width 20 height 8
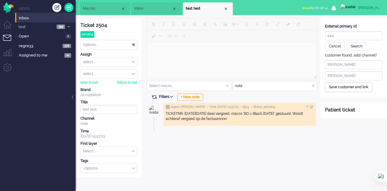
click at [347, 90] on div "Save customer and link" at bounding box center [348, 87] width 47 height 9
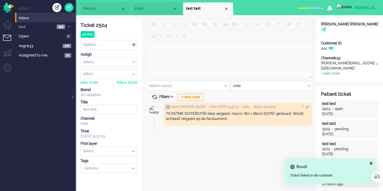
click at [332, 71] on div "+ add more" at bounding box center [330, 73] width 19 height 5
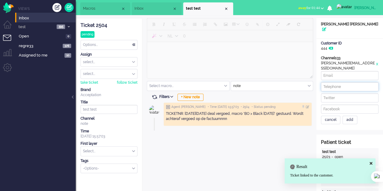
click at [339, 82] on input at bounding box center [349, 86] width 57 height 9
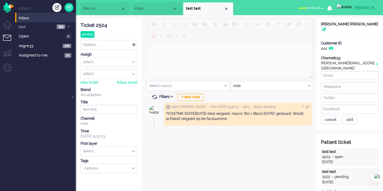
click at [316, 89] on div "Channels33 e-mail elaine@elainedesigns.es x + add more cancel add" at bounding box center [349, 90] width 67 height 69
click at [339, 94] on input at bounding box center [349, 98] width 57 height 9
type input "@helayne"
click at [349, 105] on input at bounding box center [349, 109] width 57 height 9
type input "@helayne77"
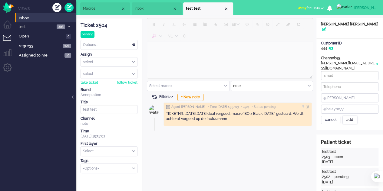
click at [351, 116] on div "add" at bounding box center [349, 120] width 15 height 8
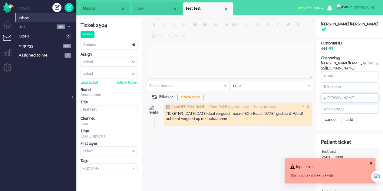
drag, startPoint x: 343, startPoint y: 85, endPoint x: 299, endPoint y: 89, distance: 43.7
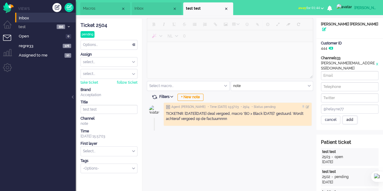
click at [352, 116] on div "add" at bounding box center [349, 120] width 15 height 8
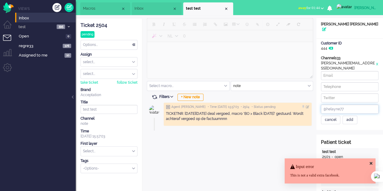
drag, startPoint x: 348, startPoint y: 97, endPoint x: 318, endPoint y: 98, distance: 30.0
click at [318, 98] on div "Channels33 e-mail elaine@elainedesigns.es x + add more @helayne77 cancel add" at bounding box center [349, 90] width 67 height 69
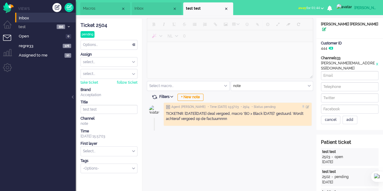
click at [326, 28] on icon at bounding box center [324, 30] width 4 height 4
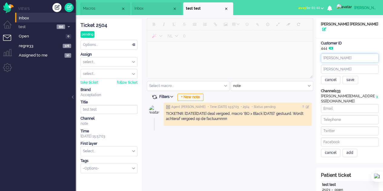
click at [339, 54] on input "[PERSON_NAME]" at bounding box center [349, 58] width 57 height 9
click at [340, 54] on input "[PERSON_NAME]" at bounding box center [349, 58] width 57 height 9
click at [344, 54] on input "[PERSON_NAME]" at bounding box center [349, 58] width 57 height 9
click at [321, 65] on input "maria" at bounding box center [349, 69] width 57 height 9
click at [339, 65] on input "maria" at bounding box center [349, 69] width 57 height 9
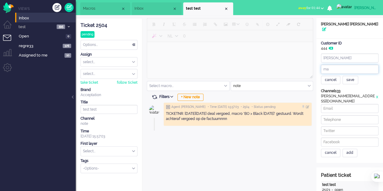
type input "m"
type input "designs"
click at [347, 76] on div "save" at bounding box center [350, 80] width 16 height 8
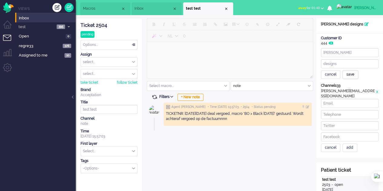
click at [355, 74] on div "save" at bounding box center [350, 75] width 16 height 8
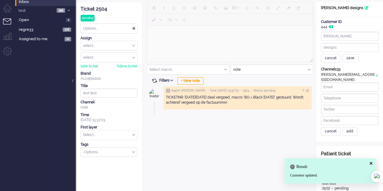
scroll to position [30, 0]
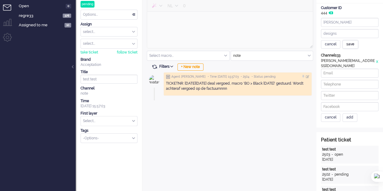
click at [347, 44] on div "save" at bounding box center [350, 44] width 16 height 8
click at [333, 44] on div "cancel" at bounding box center [330, 44] width 19 height 8
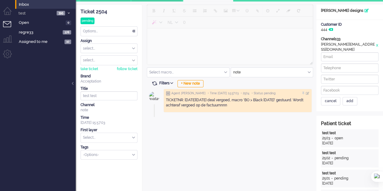
scroll to position [0, 0]
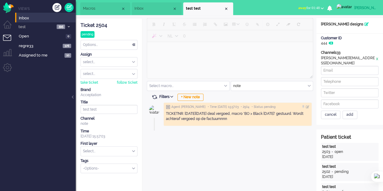
click at [376, 58] on div "x" at bounding box center [376, 61] width 3 height 10
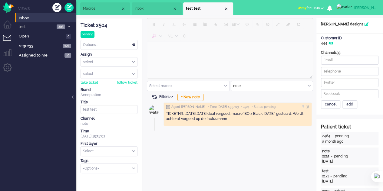
click at [335, 106] on div "cancel" at bounding box center [330, 104] width 19 height 8
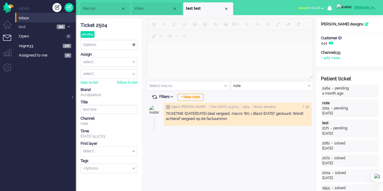
click at [347, 26] on div "Patient Name elaine designs" at bounding box center [349, 24] width 67 height 5
click at [364, 23] on icon at bounding box center [366, 24] width 4 height 4
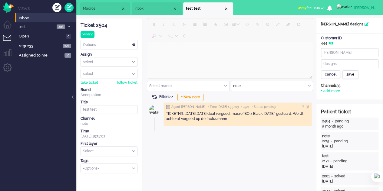
click at [352, 76] on div "save" at bounding box center [350, 75] width 16 height 8
click at [337, 91] on div "+ add more" at bounding box center [330, 91] width 19 height 5
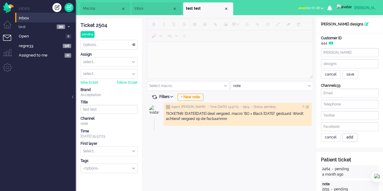
click at [349, 137] on div "add" at bounding box center [349, 137] width 15 height 8
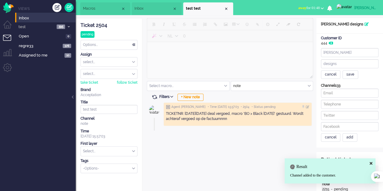
click at [324, 74] on div "cancel" at bounding box center [330, 75] width 19 height 8
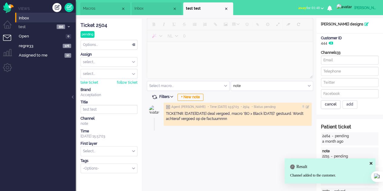
click at [335, 105] on div "cancel" at bounding box center [330, 104] width 19 height 8
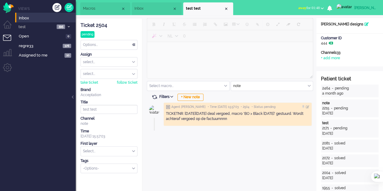
click at [329, 42] on icon at bounding box center [330, 43] width 5 height 4
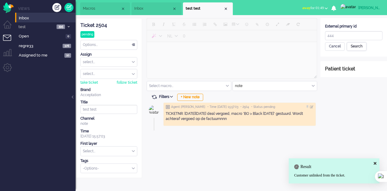
click at [351, 45] on div "Search" at bounding box center [357, 46] width 20 height 8
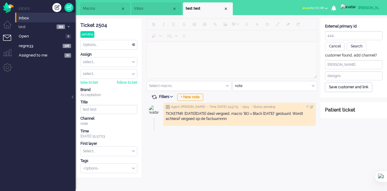
click at [353, 89] on div "Save customer and link" at bounding box center [348, 87] width 47 height 9
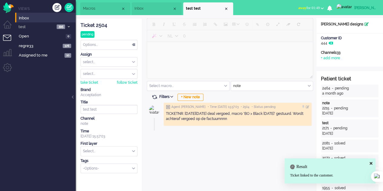
click at [364, 24] on icon at bounding box center [366, 24] width 4 height 4
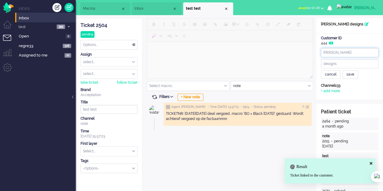
click at [344, 51] on input "[PERSON_NAME]" at bounding box center [349, 52] width 57 height 9
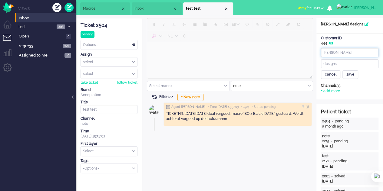
drag, startPoint x: 351, startPoint y: 55, endPoint x: 355, endPoint y: 50, distance: 6.7
click at [351, 54] on input "[PERSON_NAME]" at bounding box center [349, 52] width 57 height 9
click at [373, 90] on div "Channels33 + add more" at bounding box center [349, 88] width 67 height 10
click at [344, 62] on input "designs" at bounding box center [349, 63] width 57 height 9
click at [348, 72] on div "save" at bounding box center [350, 75] width 16 height 8
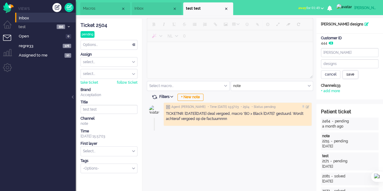
click at [352, 76] on div "save" at bounding box center [350, 75] width 16 height 8
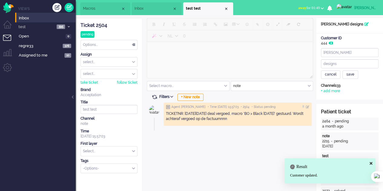
click at [151, 6] on li "Inbox" at bounding box center [157, 8] width 50 height 13
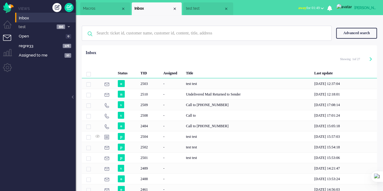
click at [107, 9] on span "Macros" at bounding box center [102, 8] width 38 height 5
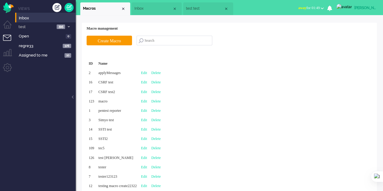
click at [148, 9] on span "Inbox" at bounding box center [153, 8] width 38 height 5
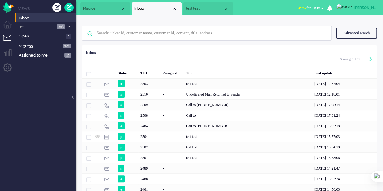
click at [199, 5] on li "test test" at bounding box center [208, 8] width 50 height 13
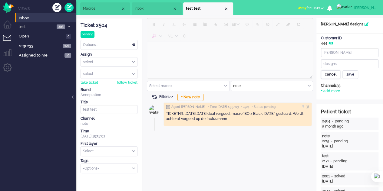
click at [326, 72] on div "cancel" at bounding box center [330, 75] width 19 height 8
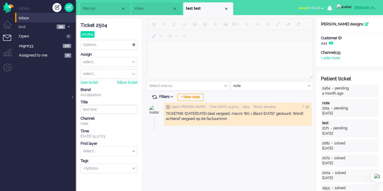
click at [323, 8] on b "button" at bounding box center [321, 8] width 3 height 2
click at [275, 3] on div "Macros Inbox test test Test test X Macros Inbox Test test" at bounding box center [229, 7] width 307 height 15
click at [140, 7] on span "Inbox" at bounding box center [153, 8] width 38 height 5
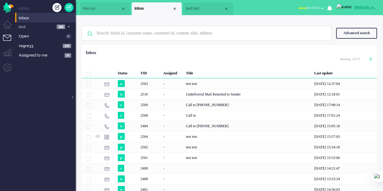
click at [87, 6] on li "Macros" at bounding box center [105, 8] width 50 height 13
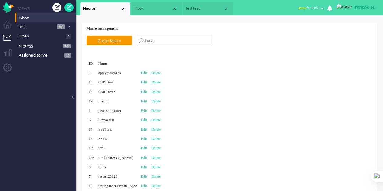
click at [214, 8] on span "test test" at bounding box center [205, 8] width 38 height 5
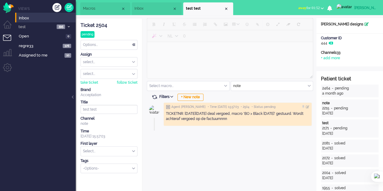
click at [364, 26] on icon at bounding box center [366, 24] width 4 height 4
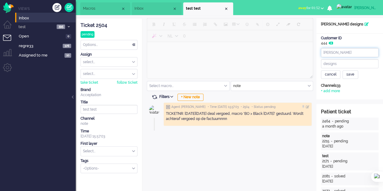
click at [338, 49] on input "[PERSON_NAME]" at bounding box center [349, 52] width 57 height 9
click at [325, 52] on input "[PERSON_NAME]" at bounding box center [349, 52] width 57 height 9
type input "Elaine"
click at [326, 62] on input "designs" at bounding box center [349, 63] width 57 height 9
drag, startPoint x: 325, startPoint y: 65, endPoint x: 332, endPoint y: 65, distance: 6.7
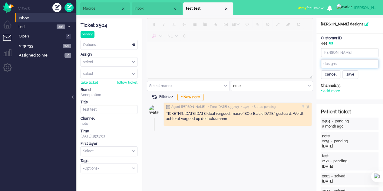
click at [326, 64] on input "designs" at bounding box center [349, 63] width 57 height 9
type input "Designs"
click at [346, 75] on div "save" at bounding box center [350, 75] width 16 height 8
click at [330, 44] on icon at bounding box center [330, 43] width 5 height 4
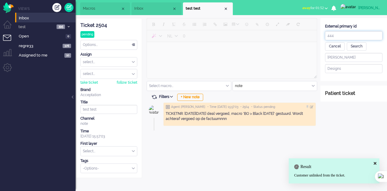
click at [342, 34] on input "444" at bounding box center [353, 35] width 57 height 9
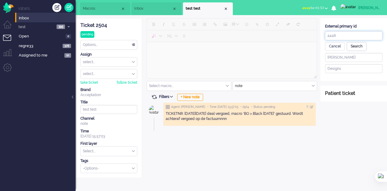
type input "4446"
click at [356, 49] on div "Search" at bounding box center [357, 46] width 20 height 8
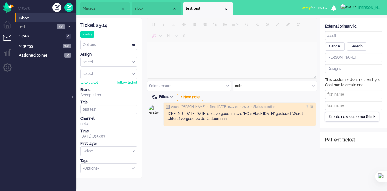
click at [359, 117] on div "Create new customer & link" at bounding box center [352, 116] width 54 height 9
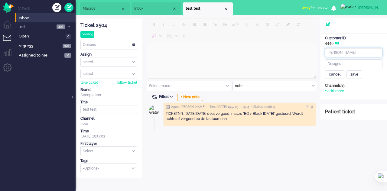
click at [343, 55] on input "Elaine" at bounding box center [353, 52] width 57 height 9
click at [352, 41] on div "Customer ID 4446" at bounding box center [354, 41] width 67 height 10
click at [339, 52] on input "Elaine" at bounding box center [353, 52] width 57 height 9
drag, startPoint x: 341, startPoint y: 145, endPoint x: 341, endPoint y: 139, distance: 6.4
click at [341, 142] on div "Open custom software Elaine Designs cancel save Patient Name Customer ID 4446 C…" at bounding box center [354, 98] width 67 height 160
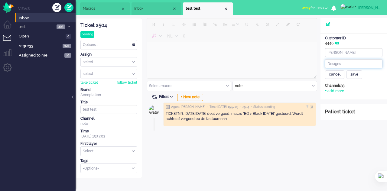
click at [347, 63] on input "Designs" at bounding box center [353, 63] width 57 height 9
type input "D"
type input "test"
click at [358, 72] on div "save" at bounding box center [355, 75] width 16 height 8
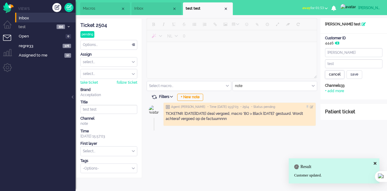
click at [336, 75] on div "cancel" at bounding box center [334, 75] width 19 height 8
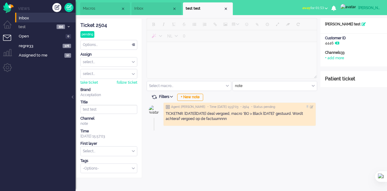
click at [341, 41] on div "Customer ID" at bounding box center [353, 38] width 57 height 5
click at [339, 43] on icon at bounding box center [337, 43] width 5 height 4
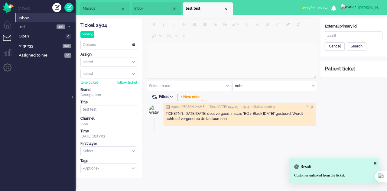
click at [334, 47] on div "Cancel" at bounding box center [335, 46] width 20 height 8
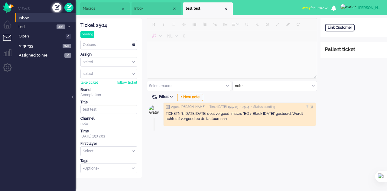
click at [61, 9] on div "Create ticket" at bounding box center [56, 7] width 9 height 9
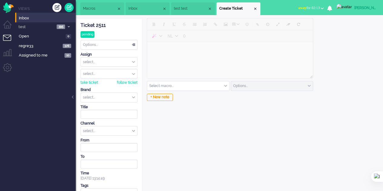
click at [186, 5] on li "test test" at bounding box center [193, 8] width 44 height 13
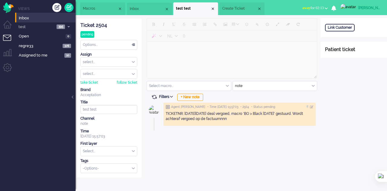
click at [136, 8] on span "Inbox" at bounding box center [147, 8] width 35 height 5
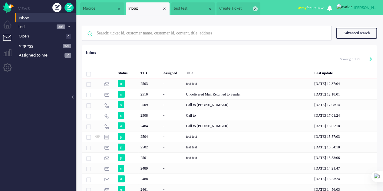
click at [258, 8] on div "Close tab" at bounding box center [255, 8] width 5 height 5
click at [227, 6] on li "test test" at bounding box center [208, 8] width 50 height 13
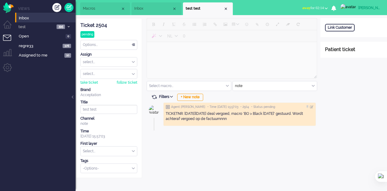
click at [227, 7] on div "Close tab" at bounding box center [226, 8] width 5 height 5
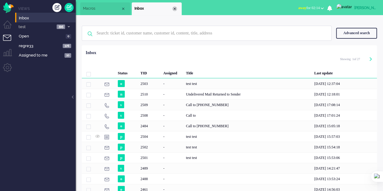
click at [176, 8] on div "Close tab" at bounding box center [174, 8] width 5 height 5
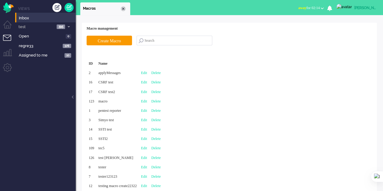
click at [124, 8] on div "Close tab" at bounding box center [123, 8] width 5 height 5
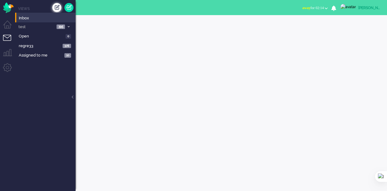
click at [54, 7] on div "Create ticket" at bounding box center [56, 7] width 9 height 9
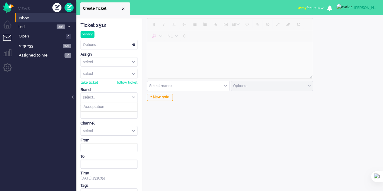
click at [118, 95] on input "text" at bounding box center [109, 97] width 56 height 9
click at [117, 105] on li "Acceptation" at bounding box center [109, 107] width 56 height 9
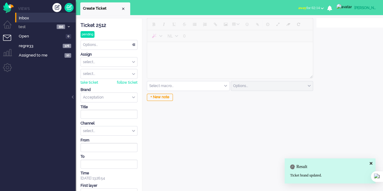
click at [107, 129] on div "select..." at bounding box center [109, 130] width 56 height 9
click at [107, 142] on li "email" at bounding box center [109, 140] width 56 height 9
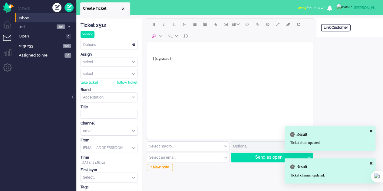
click at [176, 154] on div "Select an email" at bounding box center [184, 157] width 74 height 9
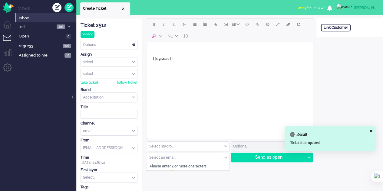
click at [178, 157] on input "text" at bounding box center [182, 158] width 66 height 4
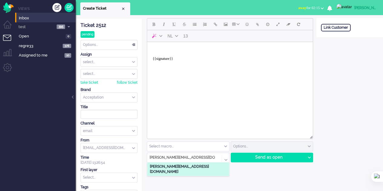
type input "elaine@elainedesigns.es"
click at [169, 166] on b "elaine@elainedesigns.es" at bounding box center [179, 169] width 59 height 9
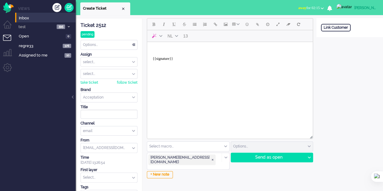
click at [166, 53] on body "{{signature}}" at bounding box center [229, 56] width 161 height 24
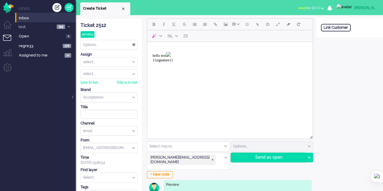
click at [282, 154] on div "Send as open" at bounding box center [268, 157] width 74 height 9
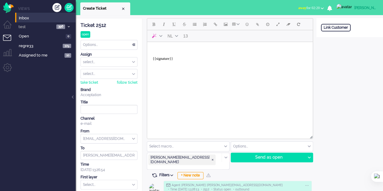
click at [175, 54] on body "{{signature}}" at bounding box center [229, 56] width 161 height 24
click at [271, 158] on div "Send as open" at bounding box center [268, 157] width 74 height 9
click at [170, 49] on body "{{signature}}" at bounding box center [229, 56] width 161 height 24
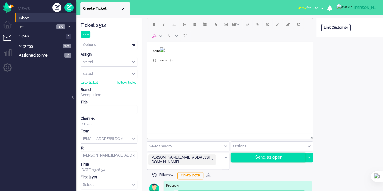
click at [277, 158] on div "Send as open" at bounding box center [268, 157] width 74 height 9
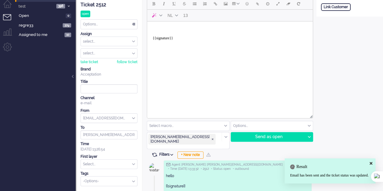
scroll to position [30, 0]
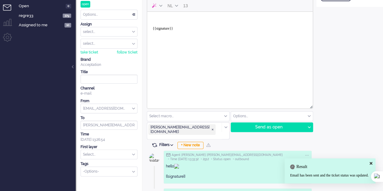
click at [223, 115] on input "text" at bounding box center [188, 116] width 82 height 9
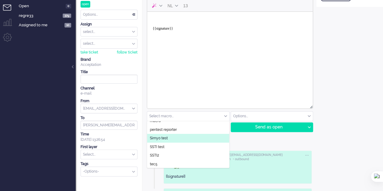
click at [171, 137] on li "Simyo test" at bounding box center [188, 138] width 82 height 9
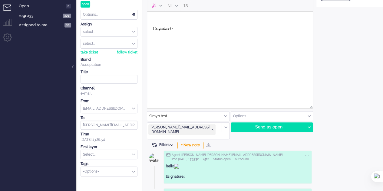
type textarea "<p>PERSOONLIJKE OPENING</p> <p>Superleuk dat je klant bent geworden bij Simyo! …"
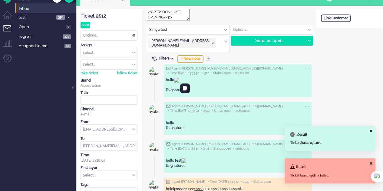
scroll to position [0, 0]
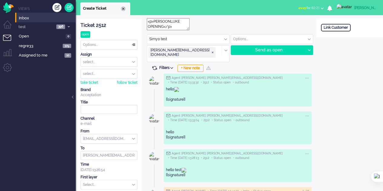
click at [125, 9] on div "Close tab" at bounding box center [123, 8] width 5 height 5
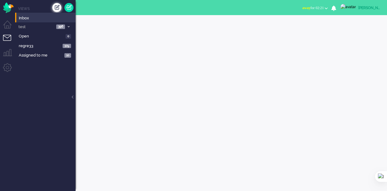
click at [56, 8] on div "Create ticket" at bounding box center [56, 7] width 9 height 9
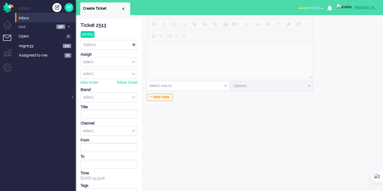
click at [186, 86] on input "text" at bounding box center [188, 85] width 82 height 9
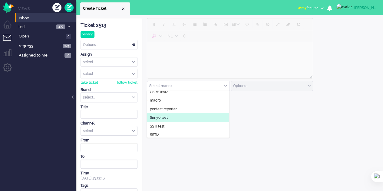
scroll to position [30, 0]
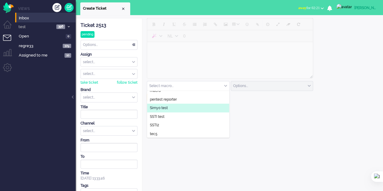
click at [173, 106] on li "Simyo test" at bounding box center [188, 108] width 82 height 9
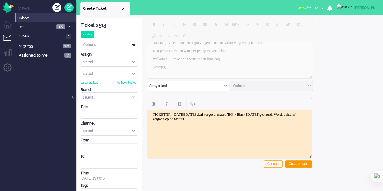
scroll to position [0, 0]
click at [113, 97] on input "text" at bounding box center [109, 97] width 56 height 9
click at [111, 107] on li "Acceptation" at bounding box center [109, 107] width 56 height 9
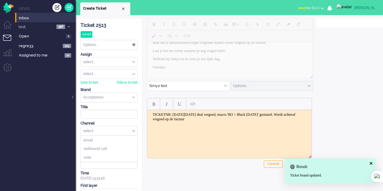
click at [120, 130] on div "select..." at bounding box center [109, 130] width 56 height 9
click at [119, 137] on li "email" at bounding box center [109, 140] width 56 height 9
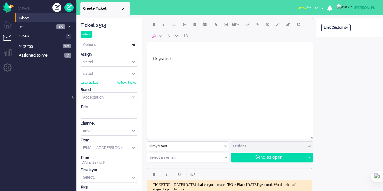
click at [197, 159] on input "text" at bounding box center [182, 158] width 66 height 4
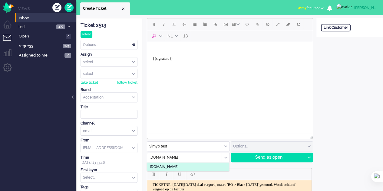
type input "elaine.elainedesigns.es"
click at [178, 166] on b "elaine.elainedesigns.es" at bounding box center [164, 167] width 28 height 4
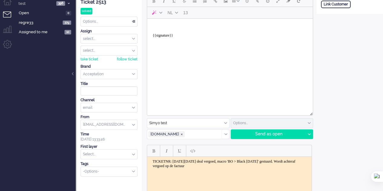
scroll to position [59, 0]
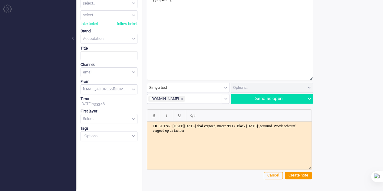
click at [184, 99] on span "elaine.elainedesigns.es ❎" at bounding box center [181, 99] width 5 height 5
click at [192, 97] on input "text" at bounding box center [182, 99] width 66 height 4
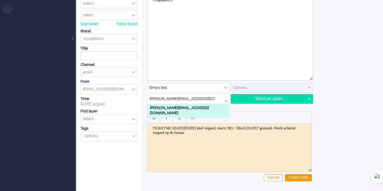
type input "elaine@elainedesigns.es"
click at [174, 107] on b "elaine@elainedesigns.es" at bounding box center [179, 110] width 59 height 9
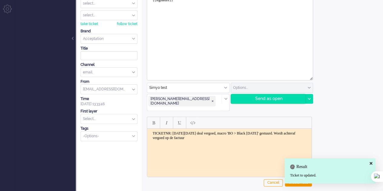
click at [251, 100] on div "Send as open" at bounding box center [268, 98] width 74 height 9
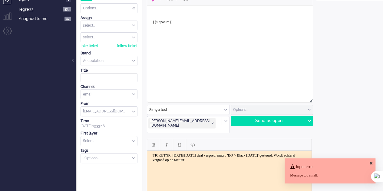
scroll to position [28, 0]
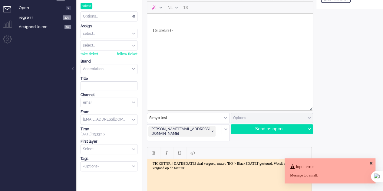
click at [223, 116] on input "text" at bounding box center [188, 117] width 82 height 9
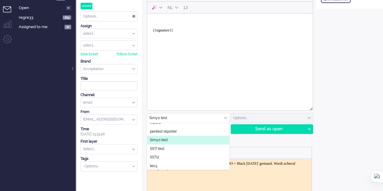
click at [174, 137] on li "Simyo test" at bounding box center [188, 140] width 82 height 9
click at [177, 139] on li "Simyo test" at bounding box center [188, 140] width 82 height 9
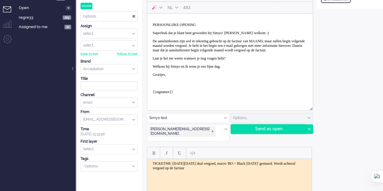
click at [253, 129] on div "Send as open" at bounding box center [268, 129] width 74 height 9
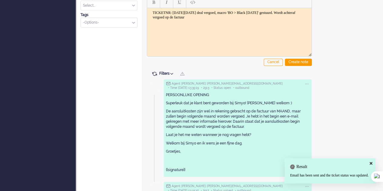
scroll to position [180, 0]
click at [296, 58] on div "Create note" at bounding box center [298, 61] width 27 height 7
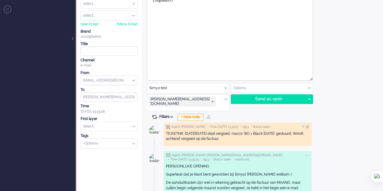
scroll to position [0, 0]
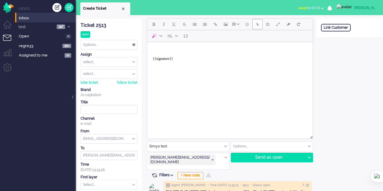
click at [258, 27] on button "Add attachment" at bounding box center [257, 24] width 10 height 10
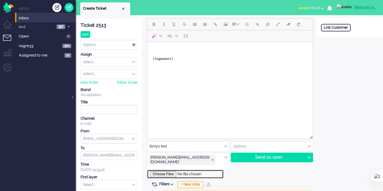
click at [165, 170] on input "file" at bounding box center [185, 174] width 77 height 9
type input "C:\fakepath\1mb.pdf"
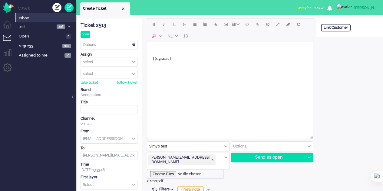
click at [172, 48] on body "{{signature}}" at bounding box center [229, 56] width 161 height 24
click at [274, 160] on div "Send as open" at bounding box center [268, 157] width 74 height 9
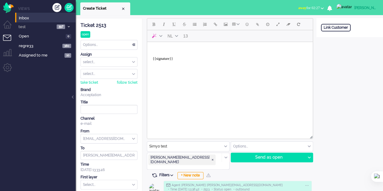
click at [167, 48] on body "{{signature}}" at bounding box center [229, 56] width 161 height 24
click at [255, 25] on button "Add attachment" at bounding box center [257, 24] width 10 height 10
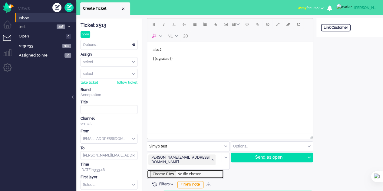
click at [166, 170] on input "file" at bounding box center [185, 174] width 77 height 9
type input "C:\fakepath\2mb.pdf"
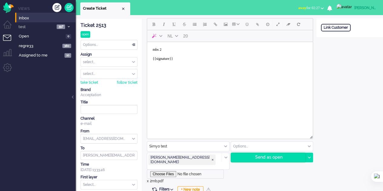
click at [269, 159] on div "Send as open" at bounding box center [268, 157] width 74 height 9
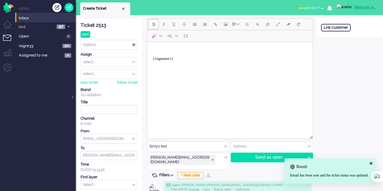
click at [154, 26] on span "Bold" at bounding box center [153, 24] width 3 height 5
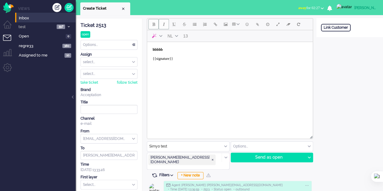
click at [163, 26] on span "Italic" at bounding box center [164, 24] width 2 height 5
click at [156, 26] on button "Bold" at bounding box center [153, 24] width 10 height 10
drag, startPoint x: 163, startPoint y: 25, endPoint x: 169, endPoint y: 23, distance: 6.3
click at [163, 25] on span "Italic" at bounding box center [164, 24] width 2 height 5
click at [165, 24] on button "Italic" at bounding box center [164, 24] width 10 height 10
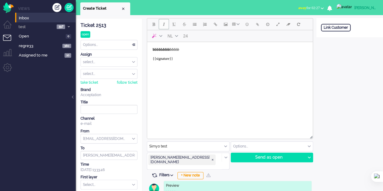
click at [165, 24] on button "Italic" at bounding box center [164, 24] width 10 height 10
click at [172, 24] on button "Underline" at bounding box center [174, 24] width 10 height 10
click at [179, 29] on div "NL 29" at bounding box center [230, 30] width 166 height 24
click at [174, 23] on span "Underline" at bounding box center [173, 24] width 3 height 5
click at [184, 25] on span "Strikethrough" at bounding box center [184, 24] width 4 height 5
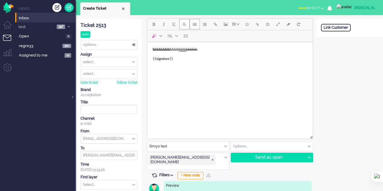
click at [195, 25] on span "Bullet list" at bounding box center [195, 24] width 4 height 5
click at [202, 25] on button "Numbered list" at bounding box center [205, 24] width 10 height 10
click at [217, 25] on span "Insert/edit link" at bounding box center [215, 24] width 3 height 5
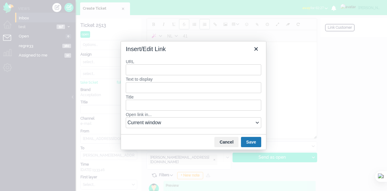
type input "e"
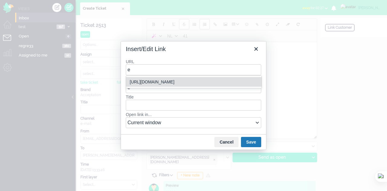
click at [150, 82] on div "https://elainedesigns.es/" at bounding box center [195, 81] width 130 height 7
type input "https://elainedesigns.es/"
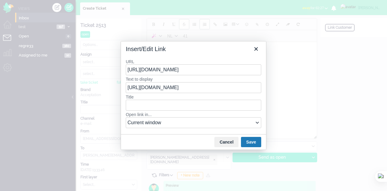
click at [254, 141] on button "Save" at bounding box center [251, 142] width 20 height 10
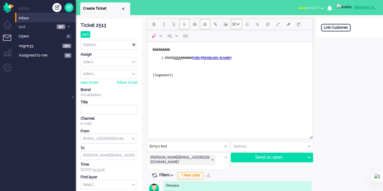
click at [236, 24] on icon "Table" at bounding box center [237, 24] width 3 height 3
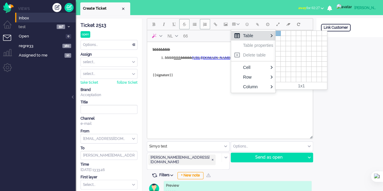
click at [277, 32] on div at bounding box center [277, 33] width 5 height 5
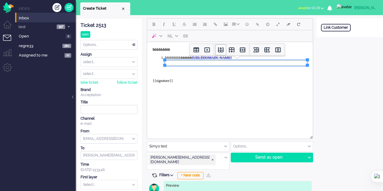
click at [219, 51] on icon "Insert row before" at bounding box center [220, 49] width 7 height 7
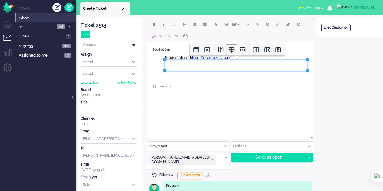
click at [235, 51] on button "Insert row after" at bounding box center [231, 49] width 11 height 11
drag, startPoint x: 252, startPoint y: 51, endPoint x: 259, endPoint y: 52, distance: 7.6
click at [259, 52] on button "Insert column before" at bounding box center [256, 49] width 11 height 11
click at [264, 52] on icon "Insert column after" at bounding box center [266, 50] width 5 height 5
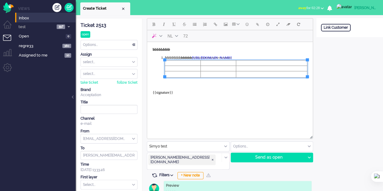
click at [263, 84] on body "bbbbb bbbb bbbbb bbbb ﻿bbbbbb https://elainedesigns.es/ {{signature}}" at bounding box center [229, 73] width 161 height 58
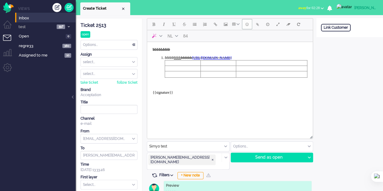
click at [246, 25] on span "Emoticons" at bounding box center [246, 24] width 3 height 5
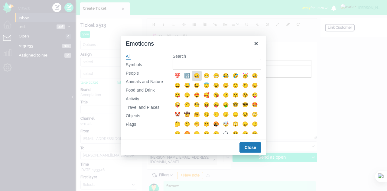
click at [199, 78] on div "😀" at bounding box center [196, 75] width 7 height 7
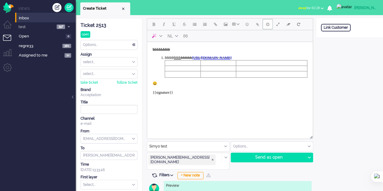
click at [269, 26] on span "Delay message" at bounding box center [267, 24] width 3 height 5
type input "2025-09-10 13:40"
type input "13"
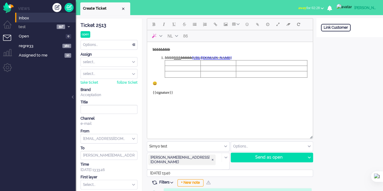
click at [175, 170] on input "2025-09-10 13:40" at bounding box center [230, 173] width 166 height 7
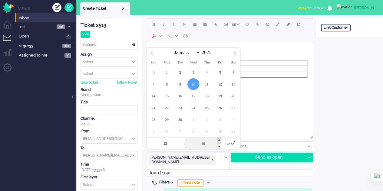
click at [218, 140] on span at bounding box center [219, 141] width 4 height 6
type input "45"
type input "2025-09-10 13:45"
click at [231, 143] on div "OK" at bounding box center [230, 143] width 19 height 12
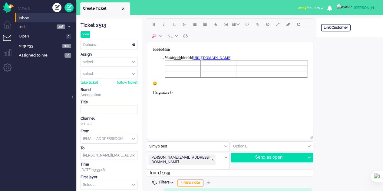
click at [184, 88] on body "bbbbb bbbb bbbbb bbbb ﻿bbbbbb https://elainedesigns.es/ 😀 {{signature}}" at bounding box center [229, 73] width 161 height 58
click at [256, 156] on div "Send as open" at bounding box center [268, 157] width 74 height 9
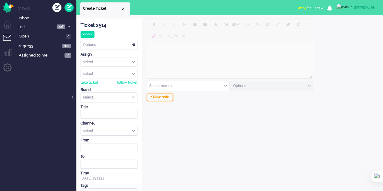
click at [157, 98] on div "+ New note" at bounding box center [160, 97] width 26 height 7
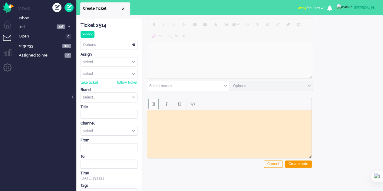
click at [157, 104] on button "Bold" at bounding box center [153, 104] width 10 height 10
drag, startPoint x: 157, startPoint y: 104, endPoint x: 156, endPoint y: 101, distance: 3.0
click at [156, 102] on button "Bold" at bounding box center [153, 104] width 10 height 10
click at [166, 105] on span "Italic" at bounding box center [167, 104] width 2 height 5
click at [167, 104] on span "Italic" at bounding box center [167, 104] width 2 height 5
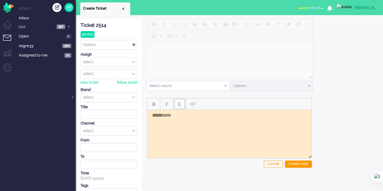
click at [177, 107] on button "Underline" at bounding box center [179, 104] width 10 height 10
click at [178, 106] on span "Underline" at bounding box center [179, 104] width 3 height 5
click at [200, 119] on html "ggggg ggggg ggggg ﻿" at bounding box center [229, 114] width 164 height 9
drag, startPoint x: 190, startPoint y: 114, endPoint x: 140, endPoint y: 112, distance: 50.0
click at [147, 112] on html "ggggg ggggg ggggg" at bounding box center [229, 114] width 164 height 9
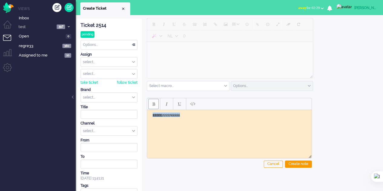
copy body "ggggg ggggg ggggg"
drag, startPoint x: 209, startPoint y: 123, endPoint x: 205, endPoint y: 120, distance: 5.5
click at [207, 119] on html "ggggg ggggg ggggg" at bounding box center [229, 114] width 164 height 9
click at [175, 103] on button "Underline" at bounding box center [179, 104] width 10 height 10
click at [192, 108] on button "Paste plain text" at bounding box center [192, 104] width 10 height 10
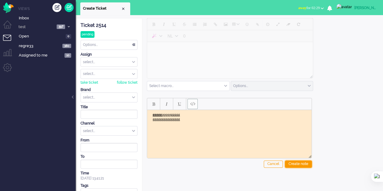
click at [290, 163] on div "Create note" at bounding box center [298, 164] width 27 height 7
click at [107, 97] on input "text" at bounding box center [109, 97] width 56 height 9
click at [107, 103] on li "Acceptation" at bounding box center [109, 107] width 56 height 9
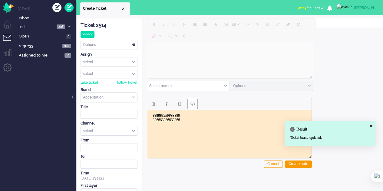
click at [106, 131] on div "select..." at bounding box center [109, 130] width 56 height 9
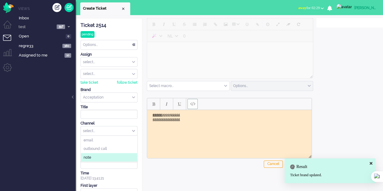
click at [107, 157] on li "note" at bounding box center [109, 157] width 56 height 9
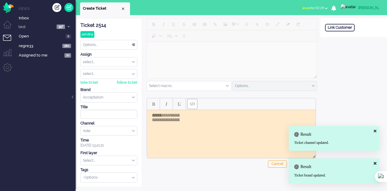
click at [375, 163] on icon at bounding box center [375, 164] width 3 height 4
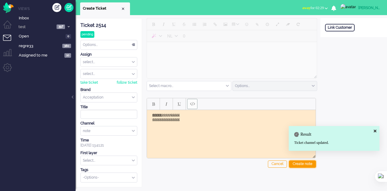
click at [308, 161] on div "Create note" at bounding box center [302, 164] width 27 height 7
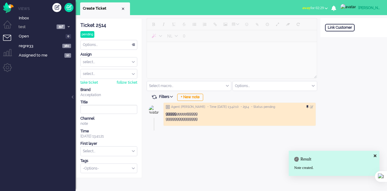
click at [307, 107] on div at bounding box center [309, 107] width 4 height 4
click at [313, 108] on div at bounding box center [312, 107] width 4 height 4
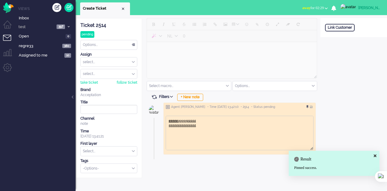
click at [225, 120] on body "ggggg ggggg ggggg ggggggggggggggg" at bounding box center [240, 122] width 143 height 9
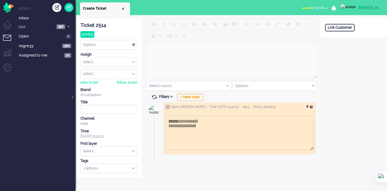
click at [312, 107] on div at bounding box center [312, 107] width 4 height 4
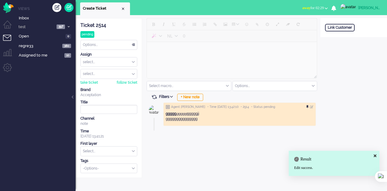
click at [308, 107] on div at bounding box center [309, 107] width 4 height 4
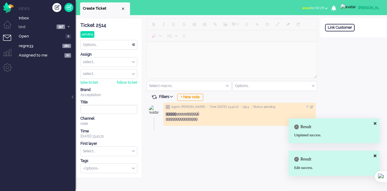
click at [166, 95] on span "Filters" at bounding box center [167, 97] width 16 height 4
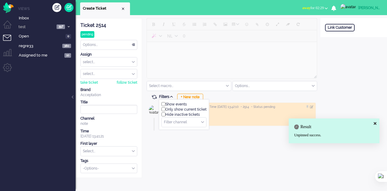
click at [166, 95] on span "Filters" at bounding box center [167, 97] width 16 height 4
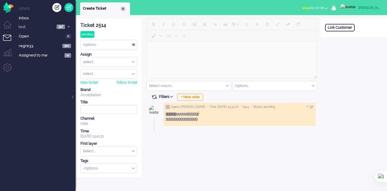
click at [125, 8] on div "Close tab" at bounding box center [123, 8] width 5 height 5
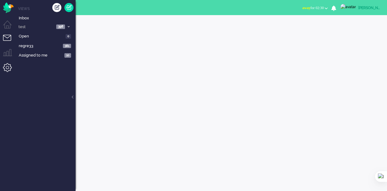
click at [12, 70] on li "Admin menu" at bounding box center [10, 70] width 14 height 14
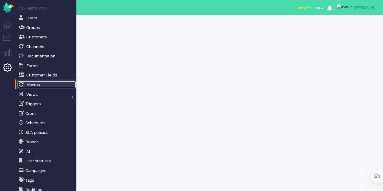
click at [43, 87] on link "Macros" at bounding box center [47, 84] width 58 height 7
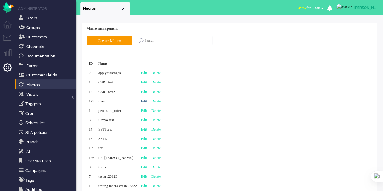
click at [147, 101] on link "Edit" at bounding box center [144, 101] width 6 height 4
type input "macro"
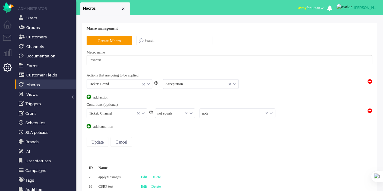
click at [369, 110] on span at bounding box center [369, 111] width 5 height 5
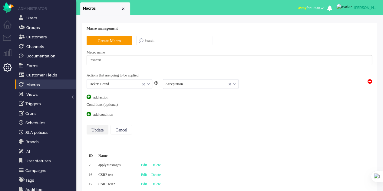
click at [96, 127] on input "Update" at bounding box center [98, 130] width 22 height 10
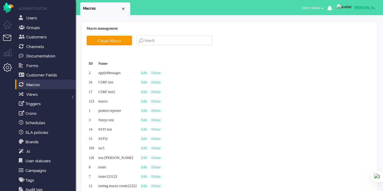
click at [5, 38] on li "Tickets menu" at bounding box center [10, 42] width 14 height 14
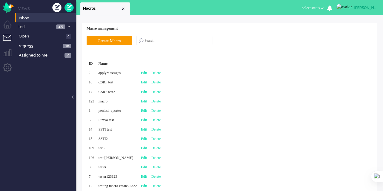
click at [31, 21] on li "Inbox" at bounding box center [45, 18] width 61 height 10
click at [54, 10] on div "Create ticket" at bounding box center [56, 7] width 9 height 9
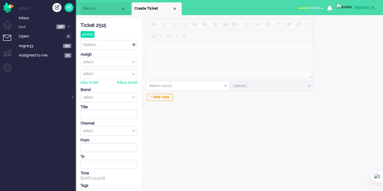
click at [208, 87] on input "text" at bounding box center [188, 85] width 82 height 9
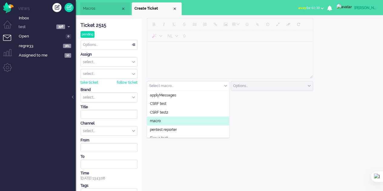
click at [166, 121] on li "macro" at bounding box center [188, 121] width 82 height 9
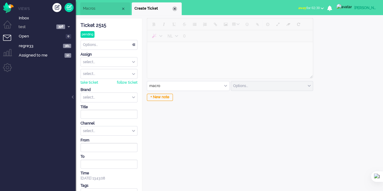
click at [174, 8] on div "Close tab" at bounding box center [174, 8] width 5 height 5
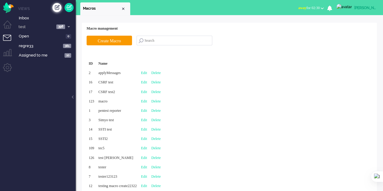
click at [61, 8] on div "Create ticket" at bounding box center [56, 7] width 9 height 9
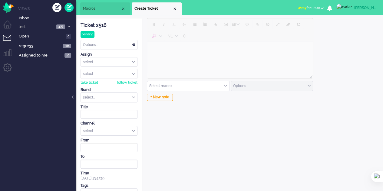
click at [184, 86] on input "text" at bounding box center [188, 85] width 82 height 9
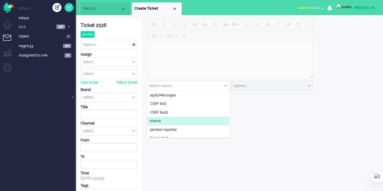
click at [177, 121] on li "macro" at bounding box center [188, 121] width 82 height 9
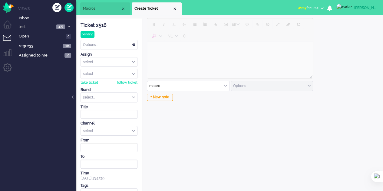
click at [110, 96] on input "text" at bounding box center [109, 97] width 56 height 9
click at [237, 127] on div "NL 0 macro applyMessages CSRF test CSRF test2 macro pentest reporter Simyo test…" at bounding box center [229, 110] width 174 height 185
click at [98, 5] on li "Macros" at bounding box center [105, 8] width 50 height 13
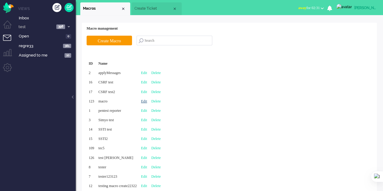
click at [147, 101] on link "Edit" at bounding box center [144, 101] width 6 height 4
type input "macro"
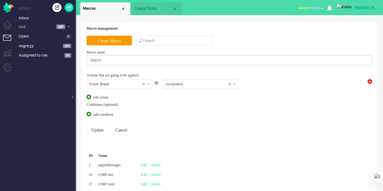
click at [147, 82] on div "Ticket: Brand" at bounding box center [119, 84] width 65 height 9
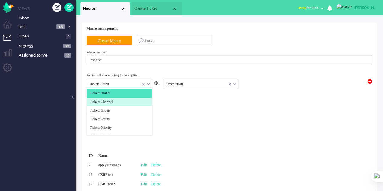
click at [124, 98] on li "Ticket: Channel" at bounding box center [119, 102] width 65 height 9
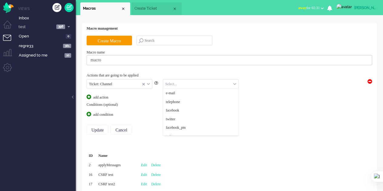
click at [175, 83] on input "text" at bounding box center [200, 84] width 75 height 9
click at [175, 91] on span "e-mail" at bounding box center [170, 93] width 9 height 5
click at [100, 128] on input "Update" at bounding box center [98, 130] width 22 height 10
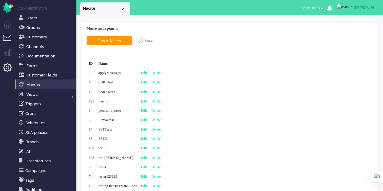
click at [5, 37] on li "Tickets menu" at bounding box center [10, 42] width 14 height 14
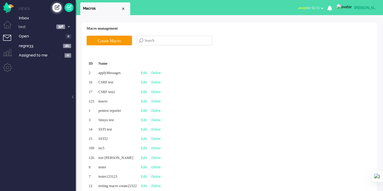
click at [56, 8] on div "Create ticket" at bounding box center [56, 7] width 9 height 9
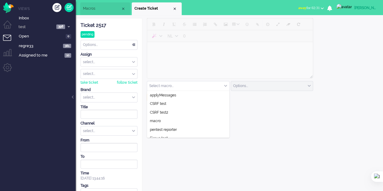
click at [185, 87] on input "text" at bounding box center [188, 85] width 82 height 9
click at [172, 123] on li "macro" at bounding box center [188, 121] width 82 height 9
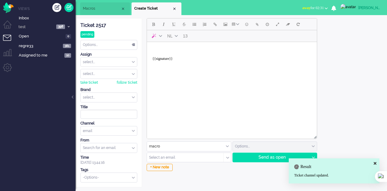
drag, startPoint x: 101, startPoint y: 9, endPoint x: 100, endPoint y: 12, distance: 3.3
click at [101, 9] on span "Macros" at bounding box center [102, 8] width 38 height 5
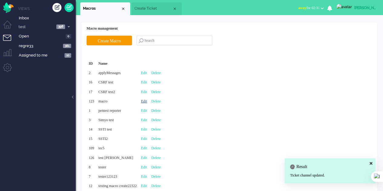
click at [147, 99] on link "Edit" at bounding box center [144, 101] width 6 height 4
type input "macro"
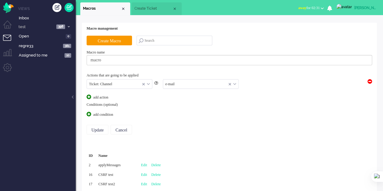
click at [179, 82] on input "text" at bounding box center [200, 84] width 75 height 9
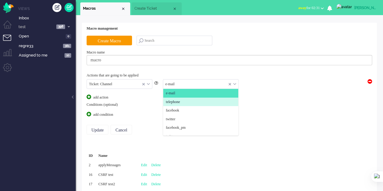
click at [180, 100] on span "telephone" at bounding box center [173, 102] width 14 height 5
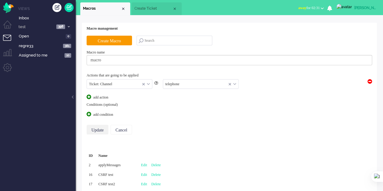
click at [91, 130] on input "Update" at bounding box center [98, 130] width 22 height 10
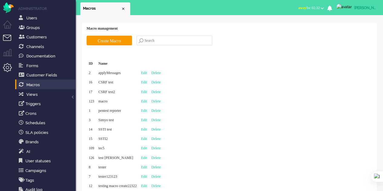
click at [7, 38] on li "Tickets menu" at bounding box center [10, 42] width 14 height 14
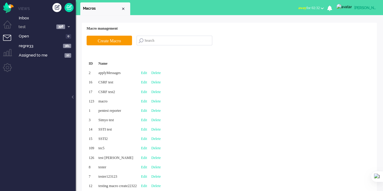
click at [51, 8] on li "Views" at bounding box center [46, 8] width 57 height 5
click at [60, 8] on div "Create ticket" at bounding box center [56, 7] width 9 height 9
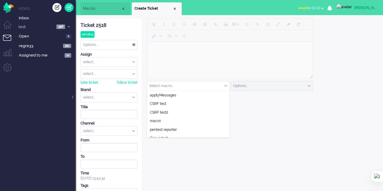
click at [169, 87] on input "text" at bounding box center [188, 85] width 82 height 9
click at [169, 119] on li "macro" at bounding box center [188, 121] width 82 height 9
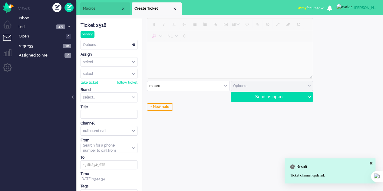
click at [94, 6] on li "Macros" at bounding box center [105, 8] width 50 height 13
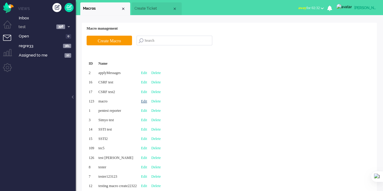
click at [147, 100] on link "Edit" at bounding box center [144, 101] width 6 height 4
type input "macro"
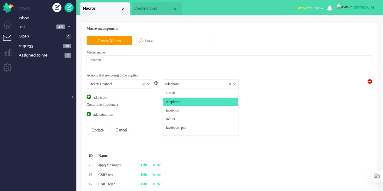
scroll to position [9, 0]
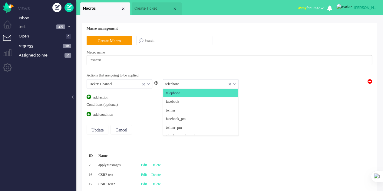
click at [175, 86] on input "text" at bounding box center [200, 84] width 75 height 9
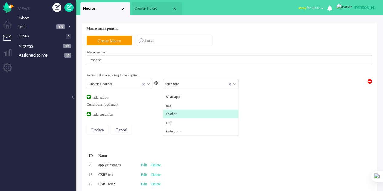
scroll to position [30, 0]
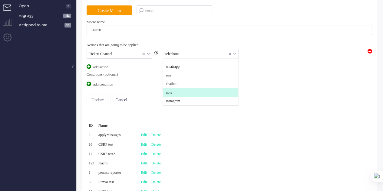
click at [181, 95] on li "note" at bounding box center [200, 92] width 75 height 9
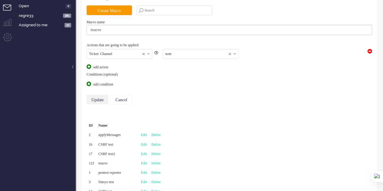
click at [98, 100] on input "Update" at bounding box center [98, 100] width 22 height 10
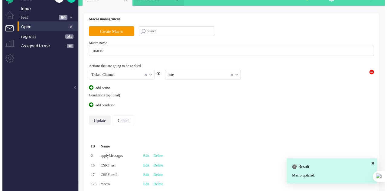
scroll to position [0, 0]
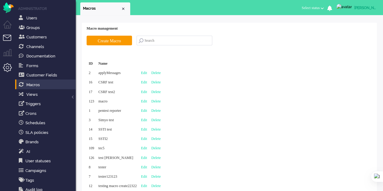
click at [9, 40] on li "Tickets menu" at bounding box center [10, 42] width 14 height 14
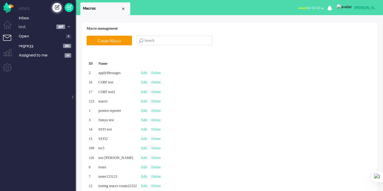
click at [57, 7] on div "Create ticket" at bounding box center [56, 7] width 9 height 9
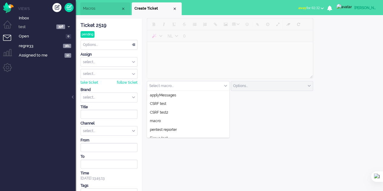
click at [206, 86] on input "text" at bounding box center [188, 85] width 82 height 9
click at [173, 119] on li "macro" at bounding box center [188, 121] width 82 height 9
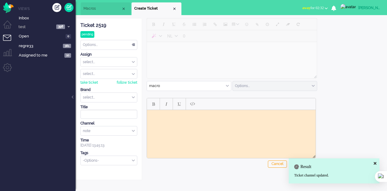
click at [107, 8] on span "Macros" at bounding box center [103, 8] width 38 height 5
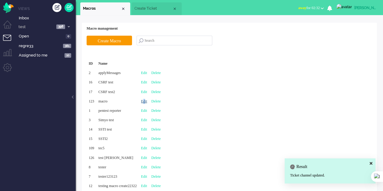
click at [147, 100] on link "Edit" at bounding box center [144, 101] width 6 height 4
type input "macro"
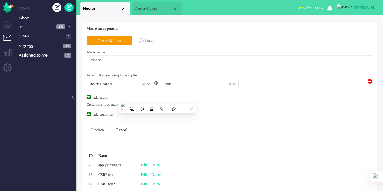
click at [147, 85] on div "Ticket: Channel" at bounding box center [119, 84] width 65 height 9
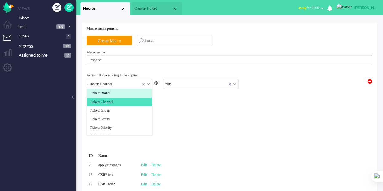
click at [122, 90] on li "Ticket: Brand" at bounding box center [119, 93] width 65 height 9
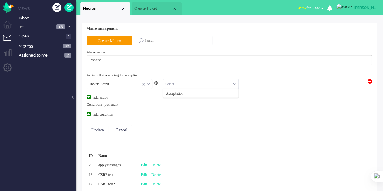
click at [182, 84] on input "text" at bounding box center [200, 84] width 75 height 9
click at [182, 92] on span "Acceptation" at bounding box center [175, 93] width 18 height 5
click at [94, 130] on input "Update" at bounding box center [98, 130] width 22 height 10
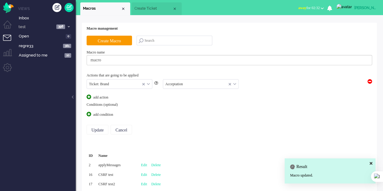
click at [88, 113] on span at bounding box center [89, 114] width 5 height 5
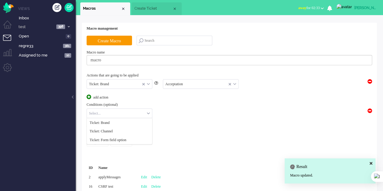
click at [141, 115] on input "text" at bounding box center [119, 113] width 65 height 9
click at [130, 123] on li "Ticket: Brand" at bounding box center [119, 122] width 65 height 9
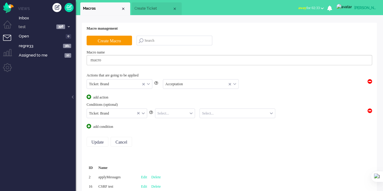
click at [190, 113] on div "Select..." at bounding box center [175, 113] width 40 height 9
click at [190, 119] on li "equals" at bounding box center [175, 122] width 40 height 9
click at [209, 113] on input "text" at bounding box center [237, 113] width 75 height 9
click at [212, 121] on span "Acceptation" at bounding box center [211, 122] width 18 height 5
click at [99, 141] on input "Update" at bounding box center [98, 142] width 22 height 10
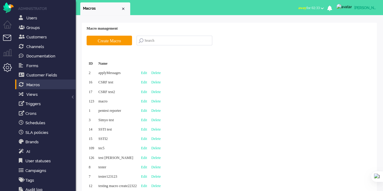
click at [8, 40] on li "Tickets menu" at bounding box center [10, 42] width 14 height 14
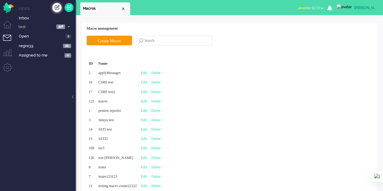
click at [53, 6] on div "Create ticket" at bounding box center [56, 7] width 9 height 9
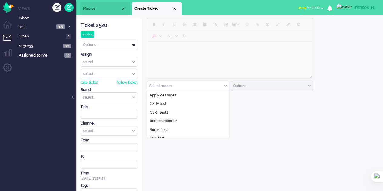
click at [176, 86] on input "text" at bounding box center [188, 85] width 82 height 9
drag, startPoint x: 126, startPoint y: 94, endPoint x: 126, endPoint y: 97, distance: 3.0
click at [126, 94] on input "text" at bounding box center [109, 97] width 56 height 9
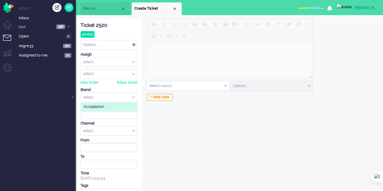
click at [123, 104] on li "Acceptation" at bounding box center [109, 107] width 56 height 9
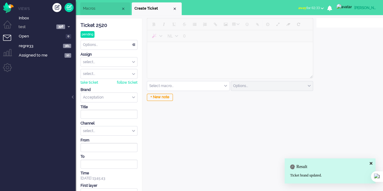
click at [168, 84] on input "text" at bounding box center [188, 85] width 82 height 9
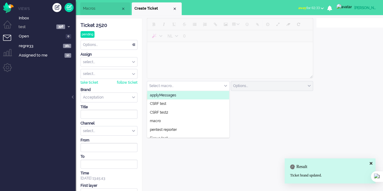
click at [100, 7] on span "Macros" at bounding box center [102, 8] width 38 height 5
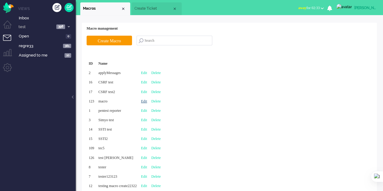
click at [147, 102] on link "Edit" at bounding box center [144, 101] width 6 height 4
type input "macro"
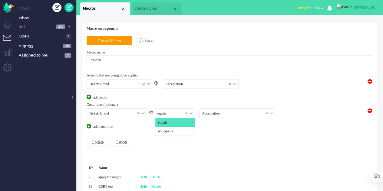
click at [192, 111] on div "equals" at bounding box center [175, 113] width 40 height 9
click at [184, 126] on li "equals" at bounding box center [175, 122] width 40 height 9
click at [170, 131] on span "not equals" at bounding box center [165, 131] width 15 height 5
click at [101, 141] on input "Update" at bounding box center [98, 142] width 22 height 10
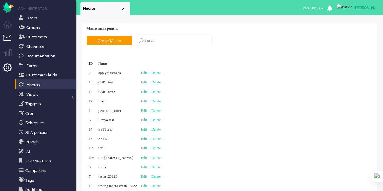
click at [5, 39] on li "Tickets menu" at bounding box center [10, 42] width 14 height 14
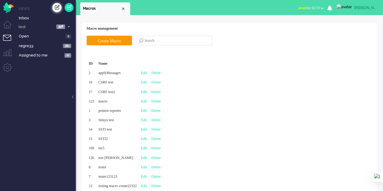
click at [58, 4] on div "Create ticket" at bounding box center [56, 7] width 9 height 9
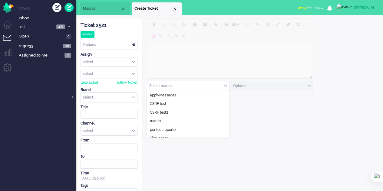
click at [185, 86] on input "text" at bounding box center [188, 85] width 82 height 9
click at [108, 94] on input "text" at bounding box center [109, 97] width 56 height 9
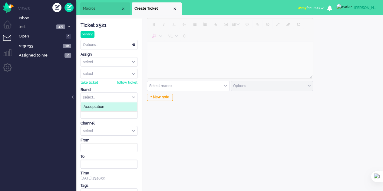
click at [113, 104] on li "Acceptation" at bounding box center [109, 107] width 56 height 9
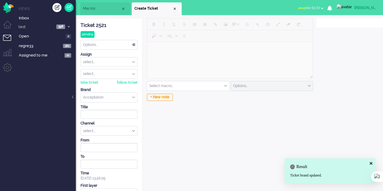
click at [185, 86] on input "text" at bounding box center [188, 85] width 82 height 9
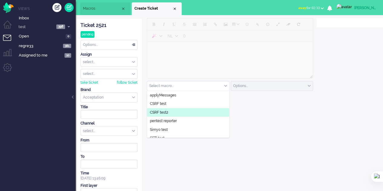
click at [93, 6] on span "Macros" at bounding box center [102, 8] width 38 height 5
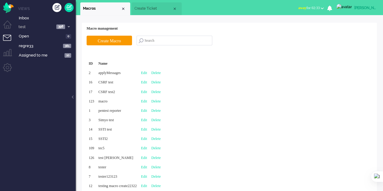
click at [149, 98] on div "Edit" at bounding box center [144, 101] width 10 height 9
type input "macro"
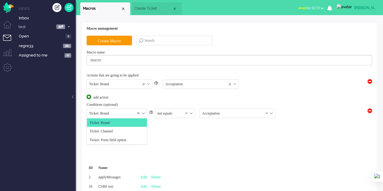
click at [146, 111] on input "text" at bounding box center [117, 113] width 60 height 9
click at [128, 127] on li "Ticket: Channel" at bounding box center [117, 131] width 60 height 9
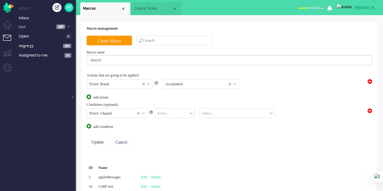
click at [175, 113] on input "text" at bounding box center [175, 113] width 40 height 9
click at [175, 121] on li "equals" at bounding box center [175, 122] width 40 height 9
click at [218, 113] on input "text" at bounding box center [237, 113] width 75 height 9
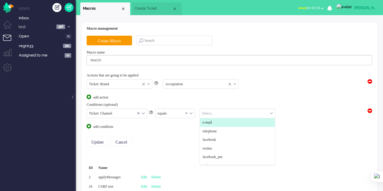
click at [218, 121] on li "e-mail" at bounding box center [237, 122] width 75 height 9
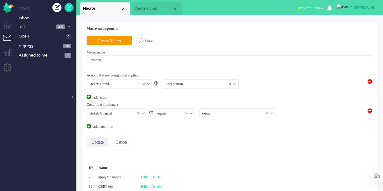
click at [105, 141] on input "Update" at bounding box center [98, 142] width 22 height 10
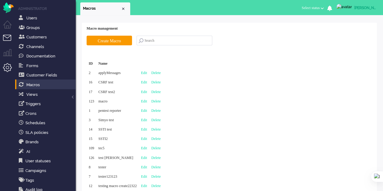
click at [12, 37] on li "Tickets menu" at bounding box center [10, 42] width 14 height 14
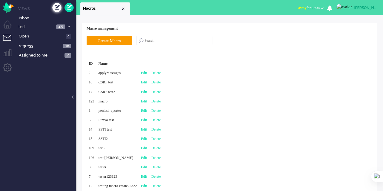
click at [58, 8] on div "Create ticket" at bounding box center [56, 7] width 9 height 9
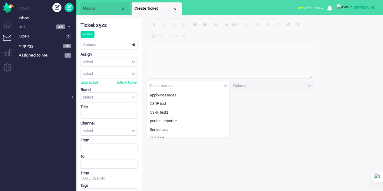
click at [176, 84] on input "text" at bounding box center [188, 85] width 82 height 9
click at [107, 96] on input "text" at bounding box center [109, 97] width 56 height 9
click at [110, 127] on div "select..." at bounding box center [109, 130] width 56 height 9
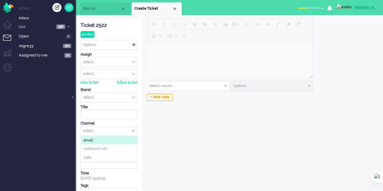
click at [109, 137] on li "email" at bounding box center [109, 140] width 56 height 9
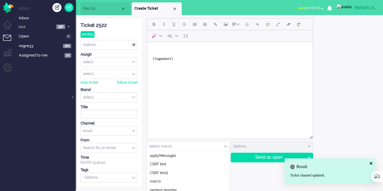
click at [192, 144] on input "text" at bounding box center [188, 146] width 82 height 9
click at [102, 9] on span "Macros" at bounding box center [102, 8] width 38 height 5
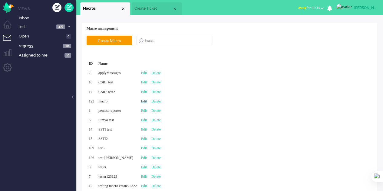
click at [147, 100] on link "Edit" at bounding box center [144, 101] width 6 height 4
type input "macro"
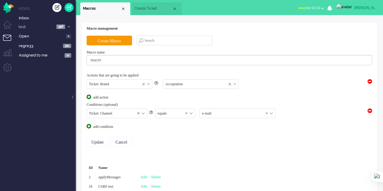
click at [195, 112] on div "equals equals not equals equals" at bounding box center [175, 114] width 40 height 10
click at [191, 113] on div "equals" at bounding box center [175, 113] width 40 height 9
click at [186, 128] on equals "not equals" at bounding box center [175, 131] width 40 height 9
click at [101, 140] on input "Update" at bounding box center [98, 142] width 22 height 10
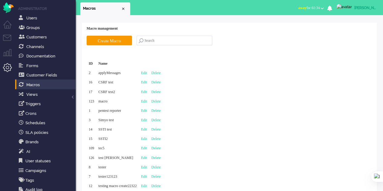
click at [9, 34] on ul "Menu" at bounding box center [7, 102] width 15 height 205
click at [7, 36] on li "Tickets menu" at bounding box center [10, 42] width 14 height 14
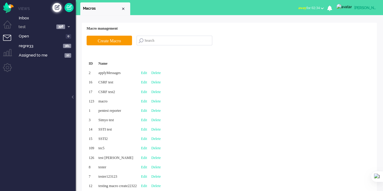
click at [57, 5] on div "Create ticket" at bounding box center [56, 7] width 9 height 9
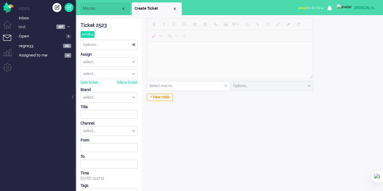
click at [194, 89] on input "text" at bounding box center [188, 85] width 82 height 9
click at [97, 127] on div "select..." at bounding box center [109, 130] width 56 height 9
click at [98, 139] on li "email" at bounding box center [109, 140] width 56 height 9
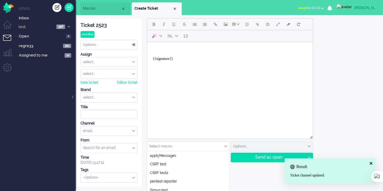
click at [164, 142] on input "text" at bounding box center [188, 146] width 82 height 9
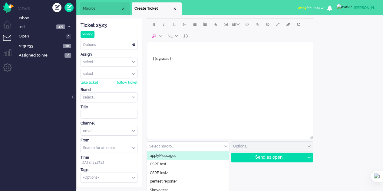
click at [100, 8] on span "Macros" at bounding box center [102, 8] width 38 height 5
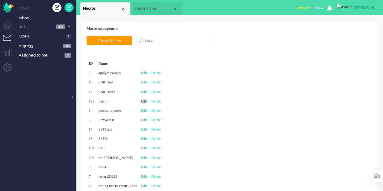
click at [147, 100] on link "Edit" at bounding box center [144, 101] width 6 height 4
type input "macro"
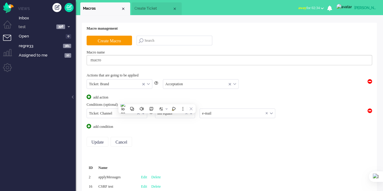
click at [220, 159] on div "Showing 1 of 1" at bounding box center [229, 158] width 285 height 9
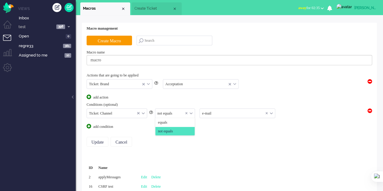
click at [192, 112] on input "text" at bounding box center [175, 113] width 40 height 9
click at [233, 113] on input "text" at bounding box center [237, 113] width 75 height 9
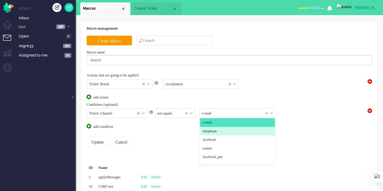
click at [216, 127] on li "telephone" at bounding box center [237, 131] width 75 height 9
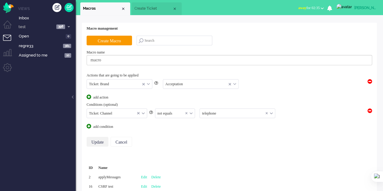
click at [89, 141] on input "Update" at bounding box center [98, 142] width 22 height 10
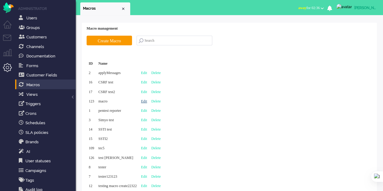
click at [147, 102] on link "Edit" at bounding box center [144, 101] width 6 height 4
type input "macro"
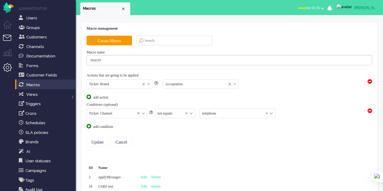
click at [7, 38] on li "Tickets menu" at bounding box center [10, 42] width 14 height 14
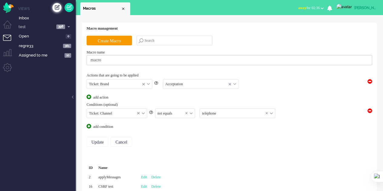
click at [54, 8] on div "Create ticket" at bounding box center [56, 7] width 9 height 9
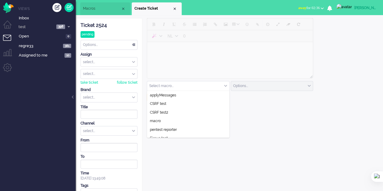
click at [193, 86] on input "text" at bounding box center [188, 85] width 82 height 9
click at [98, 129] on div "select..." at bounding box center [109, 130] width 56 height 9
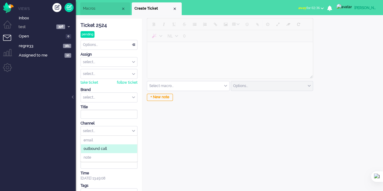
click at [104, 147] on span "outbound call" at bounding box center [95, 148] width 23 height 5
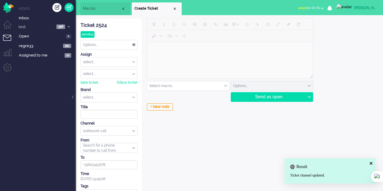
click at [178, 83] on input "text" at bounding box center [188, 85] width 82 height 9
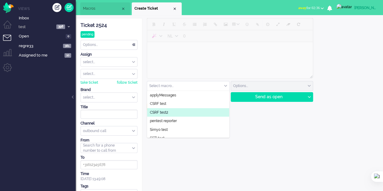
click at [84, 7] on span "Macros" at bounding box center [102, 8] width 38 height 5
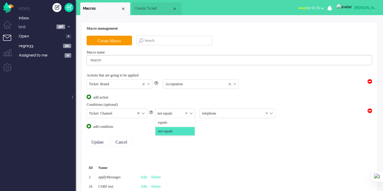
click at [193, 110] on input "text" at bounding box center [175, 113] width 40 height 9
click at [181, 121] on li "equals" at bounding box center [175, 122] width 40 height 9
click at [100, 143] on input "Update" at bounding box center [98, 142] width 22 height 10
click at [98, 142] on input "Update" at bounding box center [98, 142] width 22 height 10
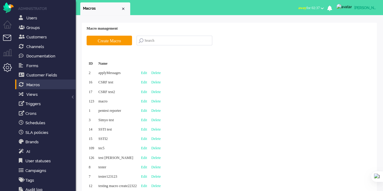
click at [5, 39] on li "Tickets menu" at bounding box center [10, 42] width 14 height 14
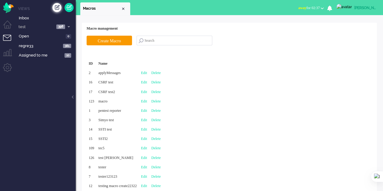
click at [56, 6] on div "Create ticket" at bounding box center [56, 7] width 9 height 9
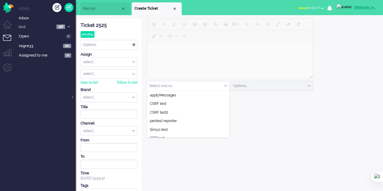
click at [179, 87] on input "text" at bounding box center [188, 85] width 82 height 9
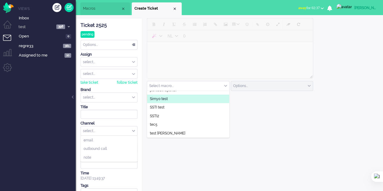
click at [120, 130] on div "select..." at bounding box center [109, 130] width 56 height 9
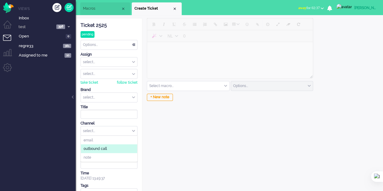
click at [112, 149] on li "outbound call" at bounding box center [109, 149] width 56 height 9
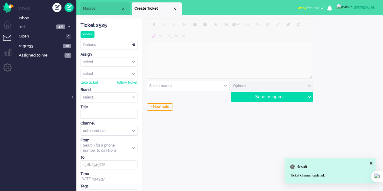
click at [189, 83] on input "text" at bounding box center [188, 85] width 82 height 9
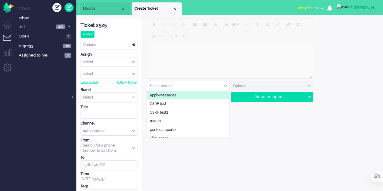
click at [104, 8] on span "Macros" at bounding box center [102, 8] width 38 height 5
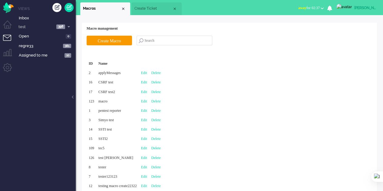
click at [149, 99] on div "Edit" at bounding box center [144, 101] width 10 height 9
type input "macro"
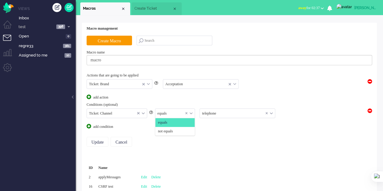
click at [193, 113] on input "text" at bounding box center [175, 113] width 40 height 9
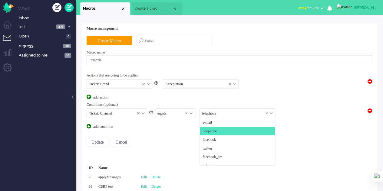
scroll to position [9, 0]
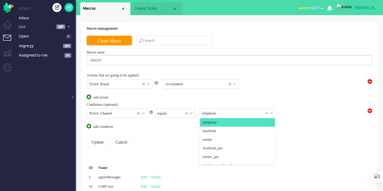
click at [240, 114] on input "text" at bounding box center [237, 113] width 75 height 9
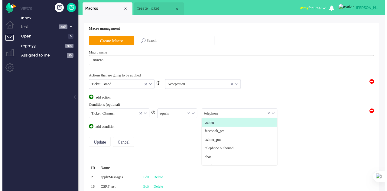
scroll to position [65, 0]
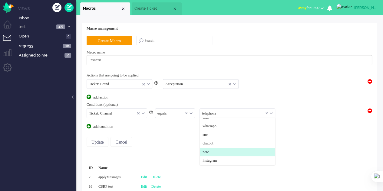
click at [202, 153] on li "note" at bounding box center [237, 152] width 75 height 9
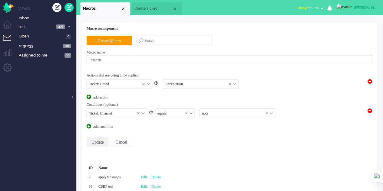
click at [97, 140] on input "Update" at bounding box center [98, 142] width 22 height 10
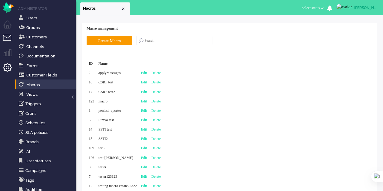
click at [8, 38] on li "Tickets menu" at bounding box center [10, 42] width 14 height 14
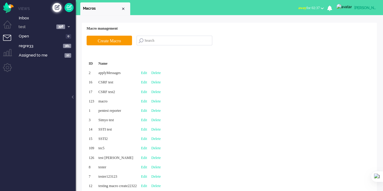
click at [59, 10] on div "Create ticket" at bounding box center [56, 7] width 9 height 9
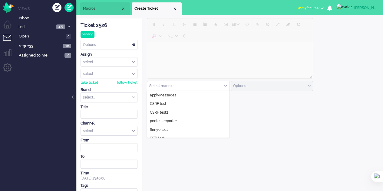
click at [180, 84] on input "text" at bounding box center [188, 85] width 82 height 9
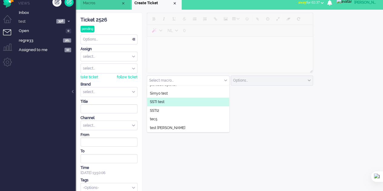
scroll to position [10, 0]
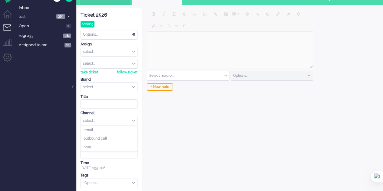
click at [113, 117] on div "select..." at bounding box center [109, 120] width 56 height 9
click at [106, 143] on li "note" at bounding box center [109, 147] width 56 height 9
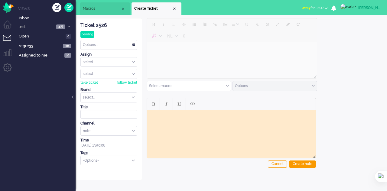
scroll to position [0, 0]
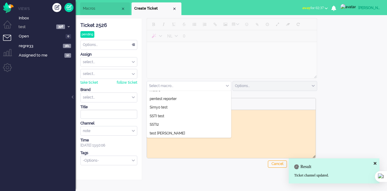
click at [201, 84] on input "text" at bounding box center [189, 85] width 84 height 9
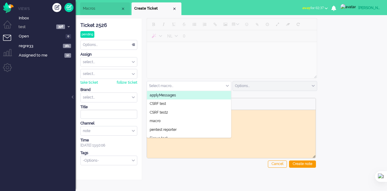
click at [102, 11] on span "Macros" at bounding box center [102, 8] width 38 height 5
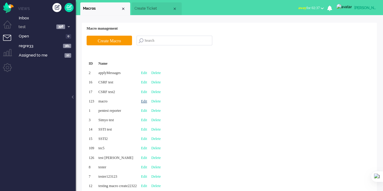
click at [147, 101] on link "Edit" at bounding box center [144, 101] width 6 height 4
type input "macro"
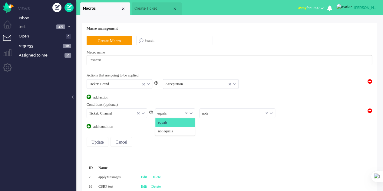
click at [190, 110] on input "text" at bounding box center [175, 113] width 40 height 9
click at [179, 129] on equals "not equals" at bounding box center [175, 131] width 40 height 9
drag, startPoint x: 84, startPoint y: 131, endPoint x: 91, endPoint y: 138, distance: 10.5
click at [91, 137] on div "Macro management Create Macro Macro name macro Actions that are going to be app…" at bounding box center [229, 163] width 294 height 280
click at [95, 139] on input "Update" at bounding box center [98, 142] width 22 height 10
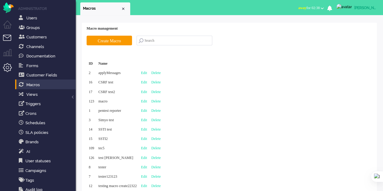
click at [8, 41] on li "Tickets menu" at bounding box center [10, 42] width 14 height 14
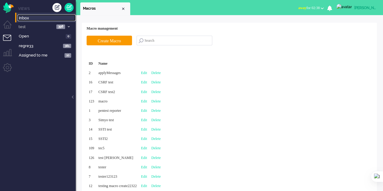
click at [29, 19] on span "Inbox" at bounding box center [47, 18] width 57 height 6
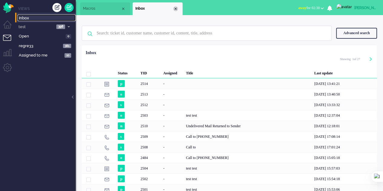
click at [175, 8] on div "Close tab" at bounding box center [175, 8] width 5 height 5
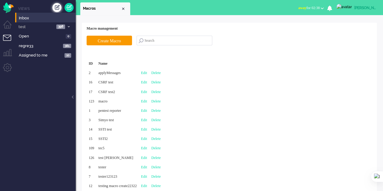
click at [59, 5] on div "Create ticket" at bounding box center [56, 7] width 9 height 9
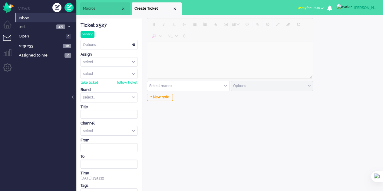
click at [210, 83] on input "text" at bounding box center [188, 85] width 82 height 9
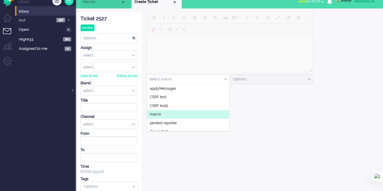
scroll to position [10, 0]
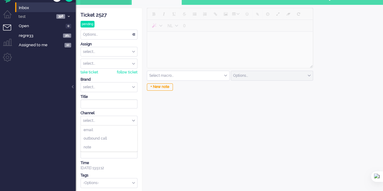
click at [124, 123] on div "select..." at bounding box center [109, 120] width 56 height 9
drag, startPoint x: 114, startPoint y: 144, endPoint x: 118, endPoint y: 107, distance: 37.2
click at [113, 143] on li "note" at bounding box center [109, 147] width 56 height 9
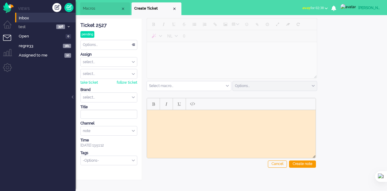
scroll to position [0, 0]
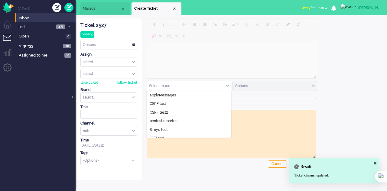
click at [182, 86] on input "text" at bounding box center [189, 85] width 84 height 9
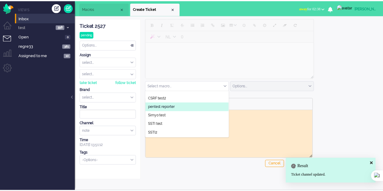
scroll to position [22, 0]
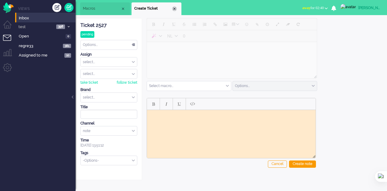
click at [175, 7] on div "Close tab" at bounding box center [174, 8] width 5 height 5
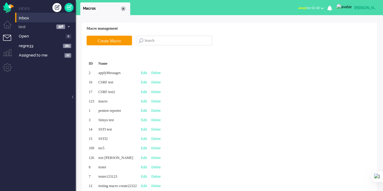
click at [124, 9] on div "Close tab" at bounding box center [123, 8] width 5 height 5
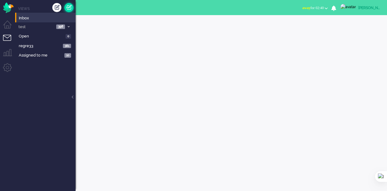
click at [69, 8] on link at bounding box center [68, 7] width 9 height 9
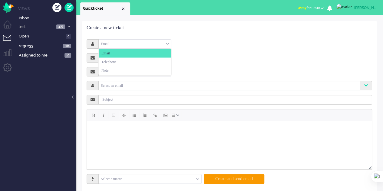
click at [136, 39] on div "Email" at bounding box center [135, 43] width 72 height 9
click at [135, 52] on li "Email" at bounding box center [135, 53] width 72 height 9
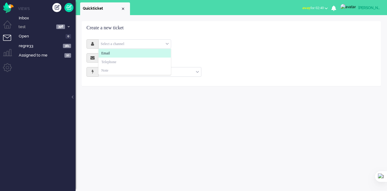
click at [136, 51] on li "Email" at bounding box center [135, 53] width 72 height 9
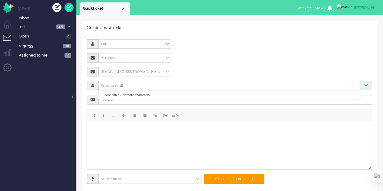
click at [140, 84] on input "text" at bounding box center [229, 85] width 258 height 5
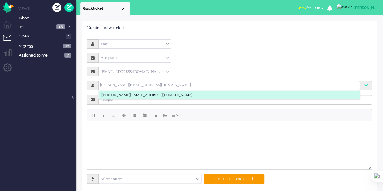
type input "[PERSON_NAME][EMAIL_ADDRESS][DOMAIN_NAME]"
click at [139, 98] on li "[PERSON_NAME][EMAIL_ADDRESS][DOMAIN_NAME]" at bounding box center [229, 95] width 261 height 9
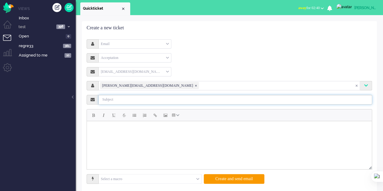
click at [129, 99] on input "text" at bounding box center [235, 100] width 273 height 10
type input "test test"
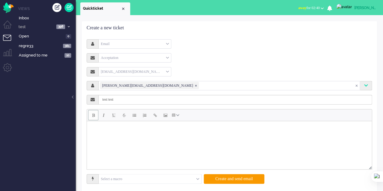
click at [96, 117] on button "Bold" at bounding box center [93, 115] width 10 height 10
click at [103, 116] on span "Italic" at bounding box center [104, 115] width 2 height 5
click at [113, 117] on span "Underline" at bounding box center [113, 115] width 3 height 5
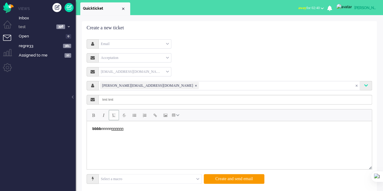
click at [115, 114] on button "Underline" at bounding box center [114, 115] width 10 height 10
click at [122, 116] on span "Strikethrough" at bounding box center [124, 115] width 4 height 5
click at [124, 114] on span "Strikethrough" at bounding box center [124, 115] width 4 height 5
click at [131, 115] on button "Bullet list" at bounding box center [134, 115] width 10 height 10
click at [143, 118] on button "Numbered list" at bounding box center [145, 115] width 10 height 10
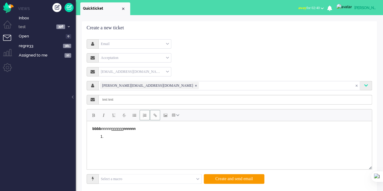
click at [157, 117] on button "Insert/edit link" at bounding box center [155, 115] width 10 height 10
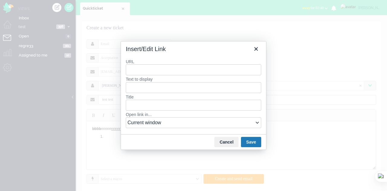
type input "e"
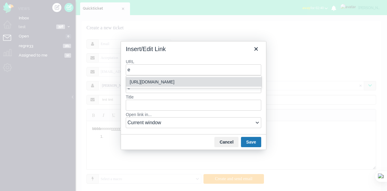
click at [145, 81] on div "https://elainedesigns.es/" at bounding box center [195, 81] width 130 height 7
type input "https://elainedesigns.es/"
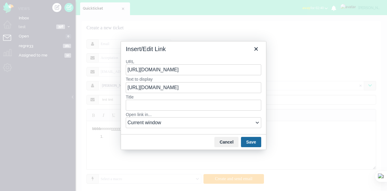
click at [246, 142] on button "Save" at bounding box center [251, 142] width 20 height 10
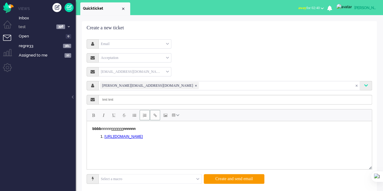
click at [154, 117] on span "Insert/edit link" at bounding box center [154, 115] width 3 height 5
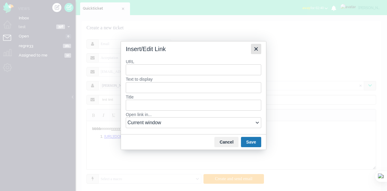
click at [255, 48] on icon "Close" at bounding box center [256, 49] width 4 height 4
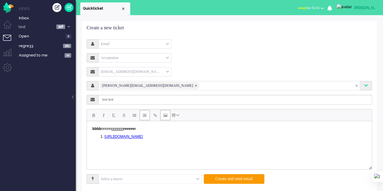
click at [165, 114] on span "Insert/edit image" at bounding box center [165, 115] width 4 height 5
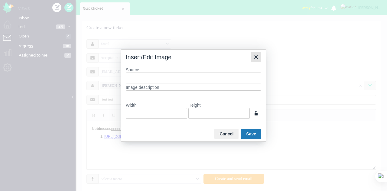
click at [254, 56] on icon "Close" at bounding box center [256, 57] width 7 height 7
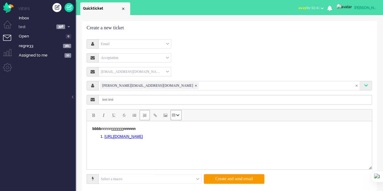
click at [176, 117] on button "Table" at bounding box center [175, 115] width 11 height 10
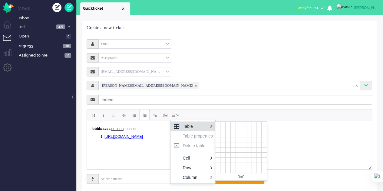
click at [215, 191] on div "Table Table properties Delete table Cell Row Column 0x0" at bounding box center [191, 191] width 383 height 0
click at [215, 123] on div at bounding box center [217, 124] width 5 height 5
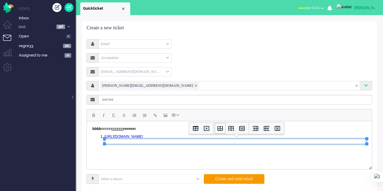
click at [222, 129] on icon "Insert row before" at bounding box center [219, 128] width 5 height 5
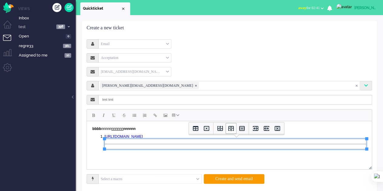
click at [228, 130] on icon "Insert row after" at bounding box center [230, 128] width 7 height 7
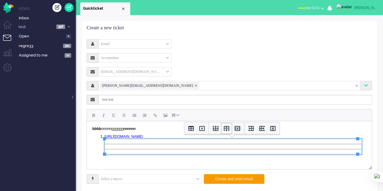
click at [226, 130] on icon "Insert row after" at bounding box center [226, 128] width 7 height 7
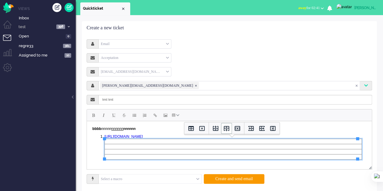
click at [226, 130] on icon "Insert row after" at bounding box center [226, 128] width 7 height 7
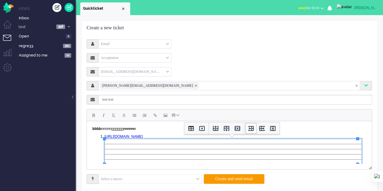
click at [248, 130] on icon "Insert column before" at bounding box center [250, 128] width 7 height 7
click at [259, 129] on icon "Insert column after" at bounding box center [261, 128] width 7 height 7
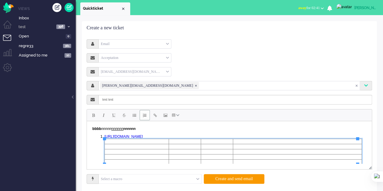
click at [172, 133] on body "bbbb nnnnn nnnnnn nnnnnn ﻿ https://elainedesigns.es/" at bounding box center [229, 149] width 280 height 52
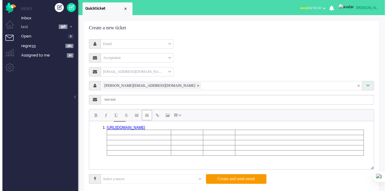
scroll to position [13, 0]
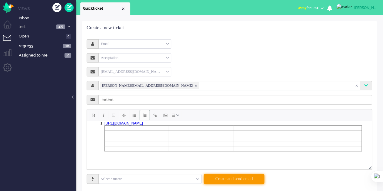
click at [233, 177] on button "Create and send email" at bounding box center [234, 179] width 61 height 10
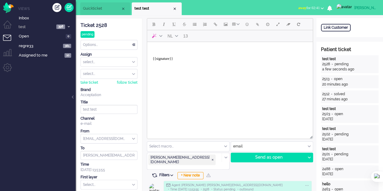
click at [96, 9] on span "Quickticket" at bounding box center [102, 8] width 38 height 5
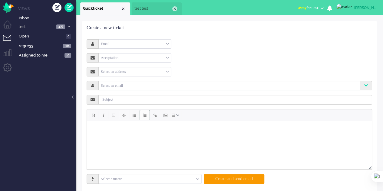
click at [175, 7] on div "Close tab" at bounding box center [174, 8] width 5 height 5
click at [144, 43] on div "Email" at bounding box center [135, 43] width 72 height 9
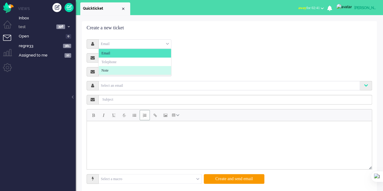
click at [243, 60] on div "Acceptation Select Acceptation" at bounding box center [229, 57] width 285 height 9
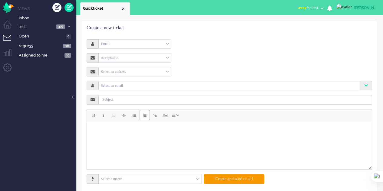
click at [146, 85] on input "text" at bounding box center [229, 85] width 258 height 5
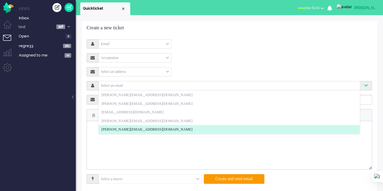
click at [121, 130] on span "elaine@elainedesigns.es" at bounding box center [146, 129] width 91 height 5
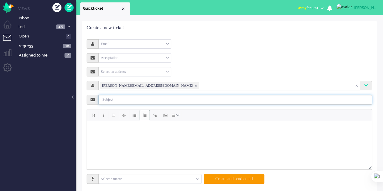
click at [127, 100] on input "text" at bounding box center [235, 100] width 273 height 10
type input "test quick"
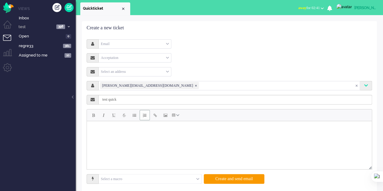
click at [100, 129] on body "Rich Text Area. Press ALT-0 for help." at bounding box center [229, 128] width 280 height 10
click at [132, 131] on body "hello test" at bounding box center [229, 128] width 280 height 10
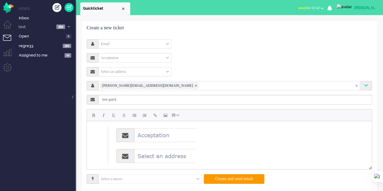
scroll to position [5, 0]
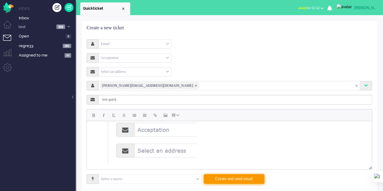
click at [241, 175] on button "Create and send email" at bounding box center [234, 179] width 61 height 10
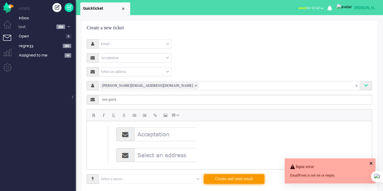
scroll to position [0, 0]
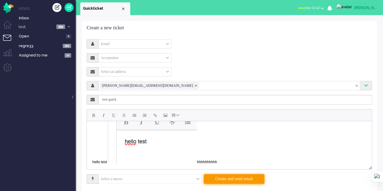
click at [239, 181] on button "Create and send email" at bounding box center [234, 179] width 61 height 10
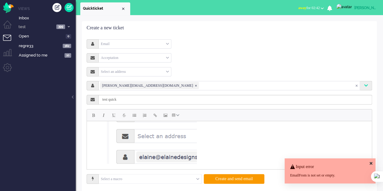
scroll to position [0, 0]
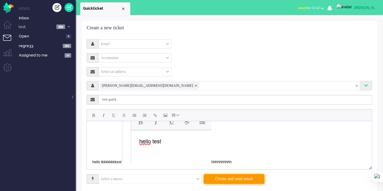
click at [225, 179] on button "Create and send email" at bounding box center [234, 179] width 61 height 10
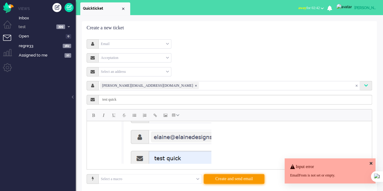
scroll to position [0, 0]
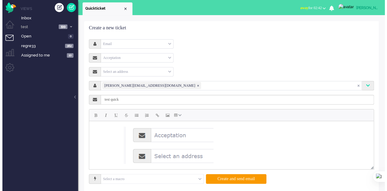
scroll to position [100, 0]
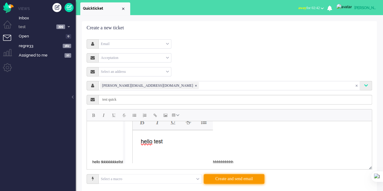
click at [235, 181] on button "Create and send email" at bounding box center [234, 179] width 61 height 10
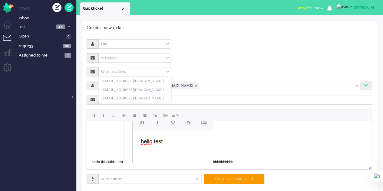
click at [130, 72] on div "Select an address" at bounding box center [135, 71] width 72 height 9
click at [134, 101] on li "[EMAIL_ADDRESS][DOMAIN_NAME]" at bounding box center [135, 98] width 72 height 9
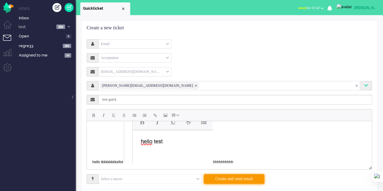
click at [249, 179] on button "Create and send email" at bounding box center [234, 179] width 61 height 10
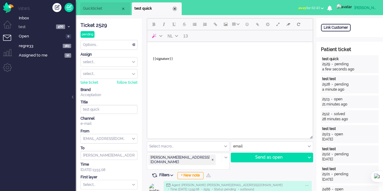
click at [176, 8] on div "Close tab" at bounding box center [174, 8] width 5 height 5
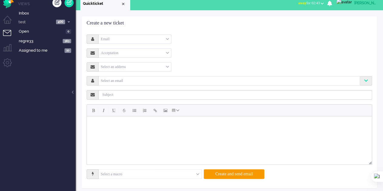
scroll to position [8, 0]
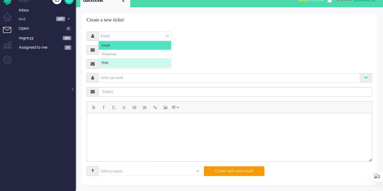
click at [116, 32] on div "Email" at bounding box center [135, 35] width 72 height 9
click at [116, 61] on li "Note" at bounding box center [135, 62] width 72 height 9
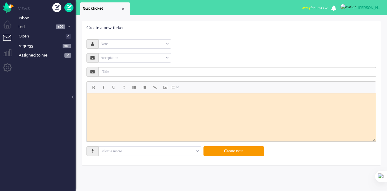
scroll to position [0, 0]
click at [92, 87] on span "Bold" at bounding box center [93, 87] width 3 height 5
drag, startPoint x: 91, startPoint y: 87, endPoint x: 108, endPoint y: 87, distance: 16.6
click at [94, 87] on button "Bold" at bounding box center [93, 87] width 10 height 10
click at [104, 87] on span "Italic" at bounding box center [104, 87] width 2 height 5
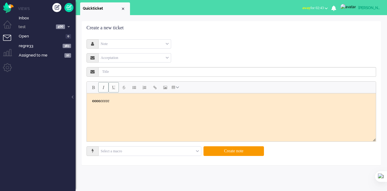
drag, startPoint x: 104, startPoint y: 87, endPoint x: 112, endPoint y: 90, distance: 9.1
click at [103, 87] on span "Italic" at bounding box center [104, 87] width 2 height 5
click at [113, 90] on button "Underline" at bounding box center [114, 87] width 10 height 10
drag, startPoint x: 113, startPoint y: 90, endPoint x: 132, endPoint y: 89, distance: 18.8
click at [113, 90] on button "Underline" at bounding box center [114, 87] width 10 height 10
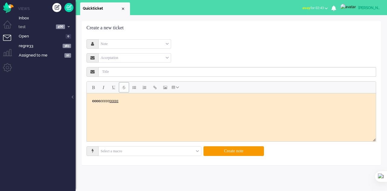
click at [124, 86] on span "Strikethrough" at bounding box center [124, 87] width 4 height 5
click at [125, 87] on span "Strikethrough" at bounding box center [124, 87] width 4 height 5
click at [131, 87] on button "Bullet list" at bounding box center [134, 87] width 10 height 10
click at [144, 88] on span "Numbered list" at bounding box center [145, 87] width 4 height 5
click at [156, 90] on span "Insert/edit link" at bounding box center [154, 87] width 3 height 5
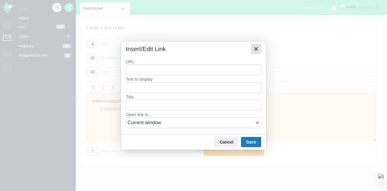
click at [254, 46] on button "Close" at bounding box center [256, 49] width 10 height 10
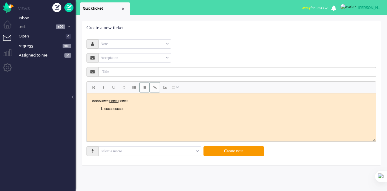
click at [152, 88] on button "Insert/edit link" at bounding box center [155, 87] width 10 height 10
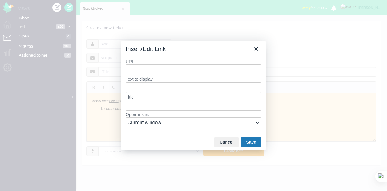
type input "e"
click at [152, 83] on div "https://elainedesigns.es/" at bounding box center [195, 81] width 130 height 7
type input "https://elainedesigns.es/"
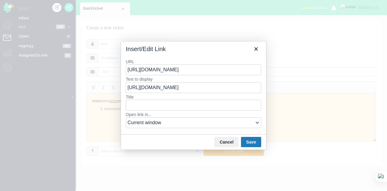
click at [249, 142] on button "Save" at bounding box center [251, 142] width 20 height 10
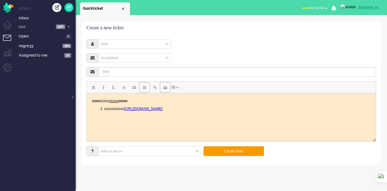
click at [165, 90] on span "Insert/edit image" at bounding box center [165, 87] width 4 height 5
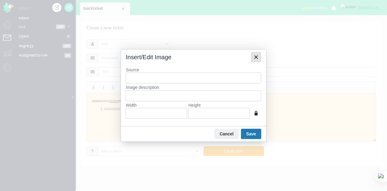
click at [259, 53] on button "Close" at bounding box center [256, 57] width 10 height 10
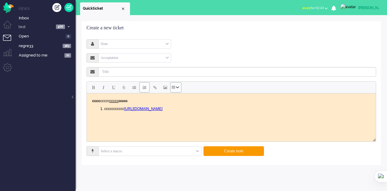
click at [175, 91] on button "Table" at bounding box center [175, 87] width 11 height 10
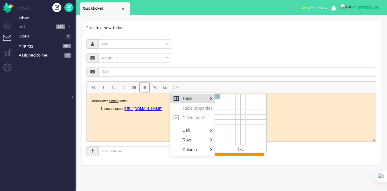
click at [216, 97] on div at bounding box center [217, 96] width 5 height 5
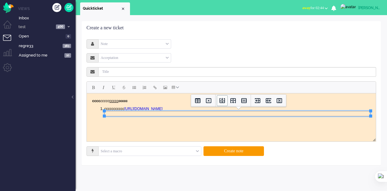
click at [226, 101] on button "Insert row before" at bounding box center [222, 100] width 11 height 11
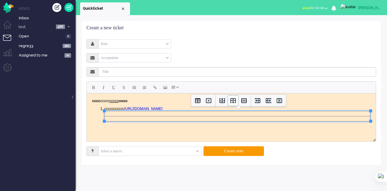
click at [231, 100] on icon "Insert row after" at bounding box center [233, 100] width 5 height 5
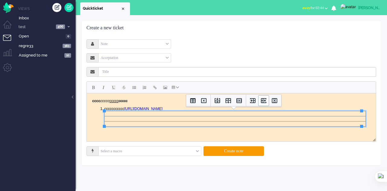
drag, startPoint x: 254, startPoint y: 102, endPoint x: 258, endPoint y: 101, distance: 3.3
click at [257, 101] on button "Insert column before" at bounding box center [253, 100] width 11 height 11
click at [261, 101] on icon "Insert column after" at bounding box center [263, 100] width 5 height 5
click at [261, 101] on icon "Insert column after" at bounding box center [263, 100] width 7 height 7
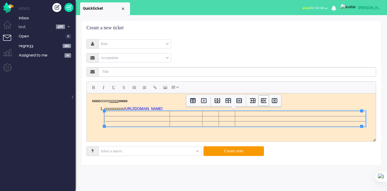
click at [261, 101] on icon "Insert column after" at bounding box center [263, 100] width 7 height 7
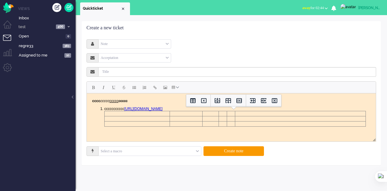
click at [284, 137] on html "cccc ccccc ccccc ccccc ﻿ccccccccccc https://elainedesigns.es/" at bounding box center [231, 116] width 289 height 47
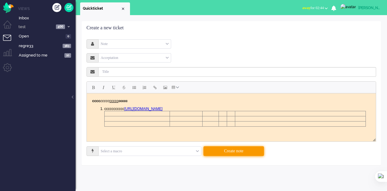
click at [245, 153] on button "Create note" at bounding box center [234, 151] width 61 height 10
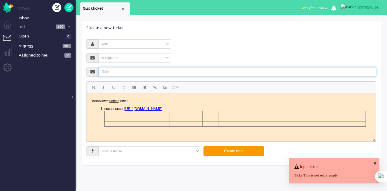
click at [130, 74] on input "text" at bounding box center [238, 72] width 278 height 10
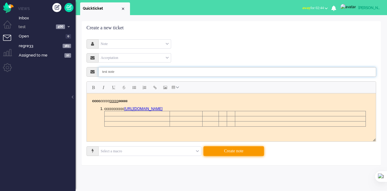
type input "test note"
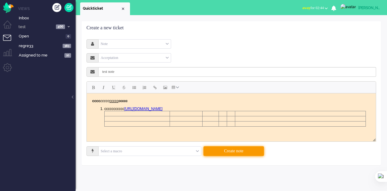
click at [250, 154] on button "Create note" at bounding box center [234, 151] width 61 height 10
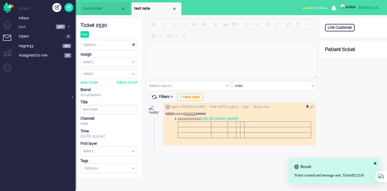
click at [307, 105] on div at bounding box center [309, 107] width 4 height 4
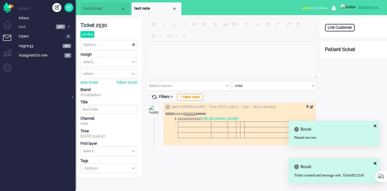
click at [312, 106] on div at bounding box center [312, 107] width 4 height 4
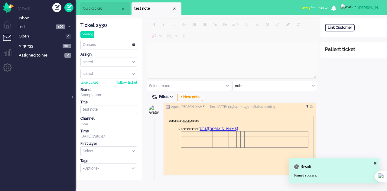
click at [262, 126] on body "cccc ccccc ccccc ccccc ccccccccccc https://elainedesigns.es/" at bounding box center [240, 132] width 143 height 29
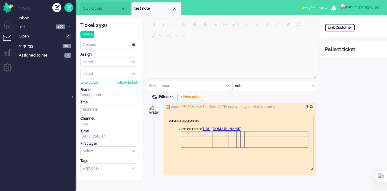
click at [312, 105] on div at bounding box center [312, 107] width 4 height 4
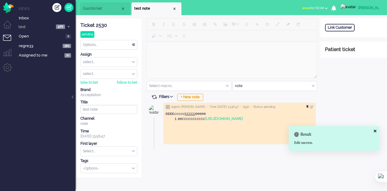
click at [307, 107] on div at bounding box center [309, 107] width 4 height 4
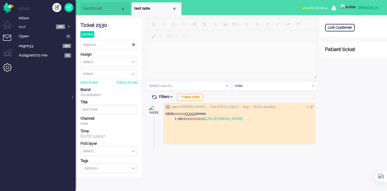
click at [8, 69] on li "Admin menu" at bounding box center [10, 70] width 14 height 14
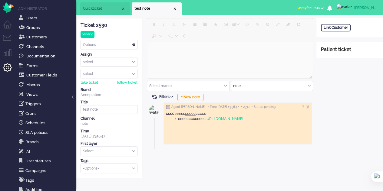
click at [174, 8] on div "Close tab" at bounding box center [174, 8] width 5 height 5
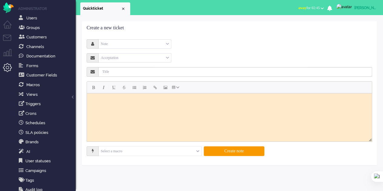
click at [126, 8] on li "Quickticket" at bounding box center [105, 8] width 50 height 13
drag, startPoint x: 123, startPoint y: 9, endPoint x: 109, endPoint y: 15, distance: 14.9
click at [123, 9] on div "Close tab" at bounding box center [123, 8] width 5 height 5
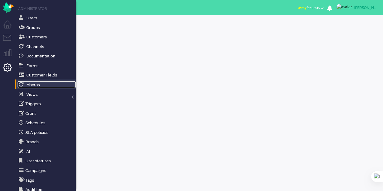
click at [35, 88] on link "Macros" at bounding box center [47, 84] width 58 height 7
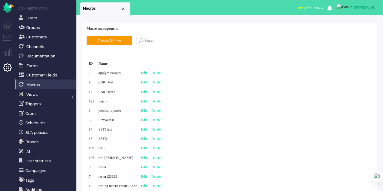
click at [149, 101] on div "Edit" at bounding box center [144, 101] width 10 height 9
type input "macro"
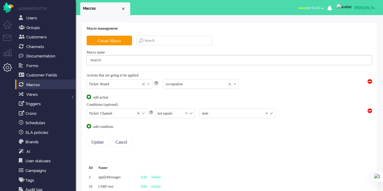
click at [368, 110] on span at bounding box center [369, 111] width 5 height 5
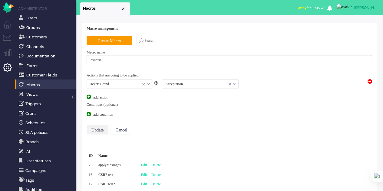
click at [97, 131] on input "Update" at bounding box center [98, 130] width 22 height 10
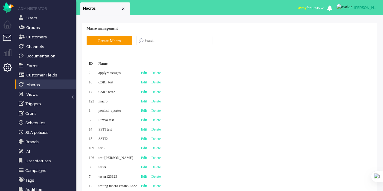
click at [8, 39] on li "Tickets menu" at bounding box center [10, 42] width 14 height 14
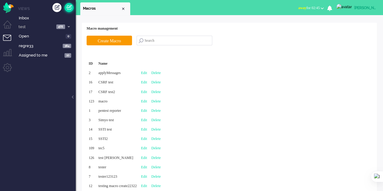
click at [72, 6] on link at bounding box center [68, 7] width 9 height 9
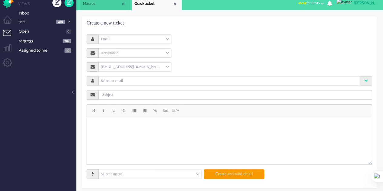
scroll to position [8, 0]
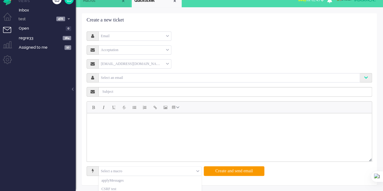
click at [197, 169] on input "text" at bounding box center [150, 171] width 103 height 9
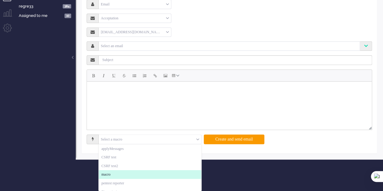
click at [163, 176] on li "macro" at bounding box center [150, 174] width 103 height 9
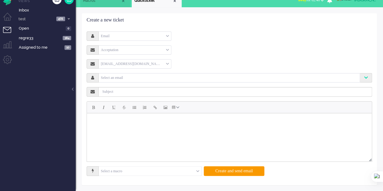
click at [162, 49] on div "Acceptation" at bounding box center [135, 49] width 72 height 9
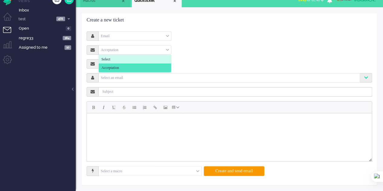
click at [151, 62] on li "Select" at bounding box center [135, 59] width 72 height 9
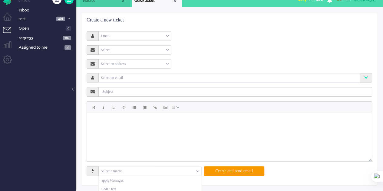
click at [199, 168] on input "text" at bounding box center [150, 171] width 103 height 9
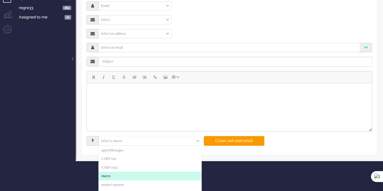
click at [113, 177] on li "macro" at bounding box center [150, 176] width 103 height 9
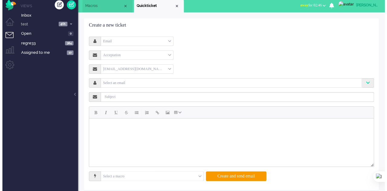
scroll to position [0, 0]
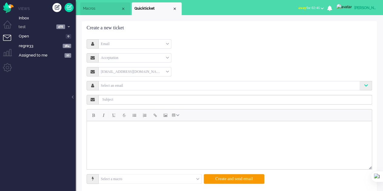
click at [92, 10] on span "Macros" at bounding box center [102, 8] width 38 height 5
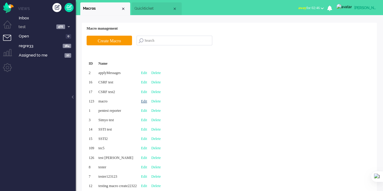
click at [147, 101] on link "Edit" at bounding box center [144, 101] width 6 height 4
type input "macro"
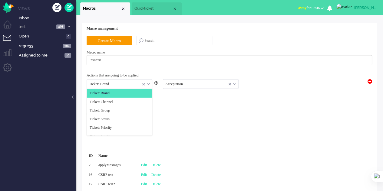
click at [149, 83] on div "Ticket: Brand" at bounding box center [119, 84] width 65 height 9
click at [118, 101] on li "Ticket: Channel" at bounding box center [119, 102] width 65 height 9
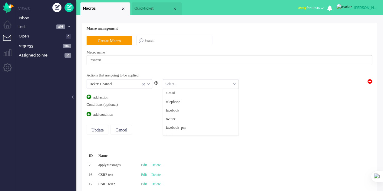
click at [185, 82] on input "text" at bounding box center [200, 84] width 75 height 9
click at [185, 92] on li "e-mail" at bounding box center [200, 93] width 75 height 9
click at [97, 130] on input "Update" at bounding box center [98, 130] width 22 height 10
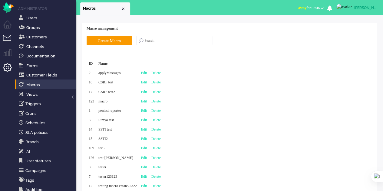
click at [7, 38] on li "Tickets menu" at bounding box center [10, 42] width 14 height 14
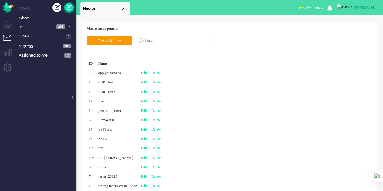
click at [69, 9] on link at bounding box center [68, 7] width 9 height 9
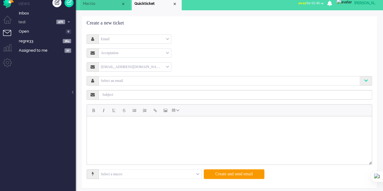
scroll to position [8, 0]
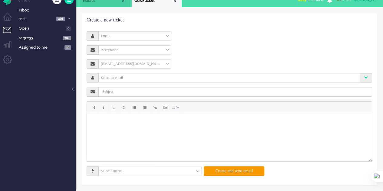
click at [195, 172] on input "text" at bounding box center [150, 171] width 103 height 9
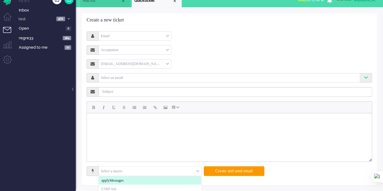
click at [153, 5] on div "Macros Quickticket Quickticket X Macros Quickticket Away Online Outbound pendin…" at bounding box center [229, 91] width 307 height 199
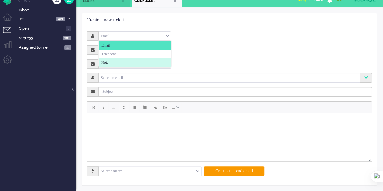
click at [117, 60] on li "Note" at bounding box center [135, 62] width 72 height 9
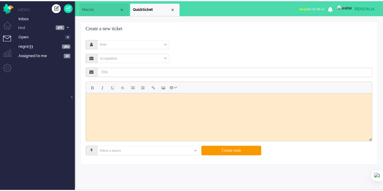
scroll to position [0, 0]
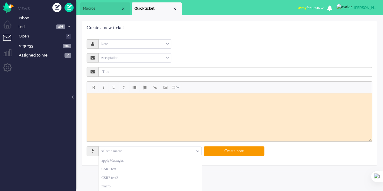
click at [198, 150] on div "Select a macro" at bounding box center [150, 151] width 103 height 9
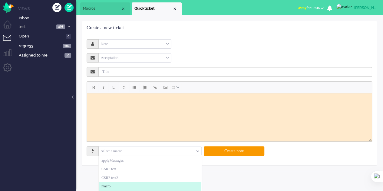
click at [131, 183] on li "macro" at bounding box center [150, 186] width 103 height 9
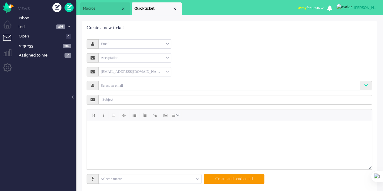
click at [94, 6] on li "Macros" at bounding box center [105, 8] width 50 height 13
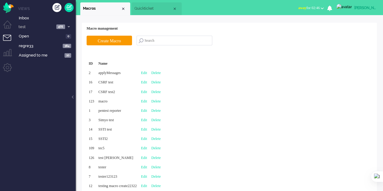
click at [149, 98] on div "Edit" at bounding box center [144, 101] width 10 height 9
type input "macro"
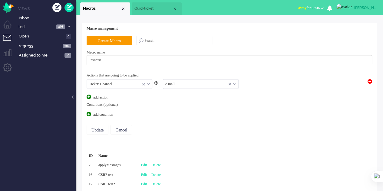
click at [185, 82] on input "text" at bounding box center [200, 84] width 75 height 9
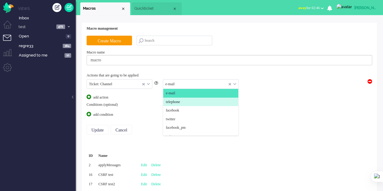
click at [186, 102] on li "telephone" at bounding box center [200, 102] width 75 height 9
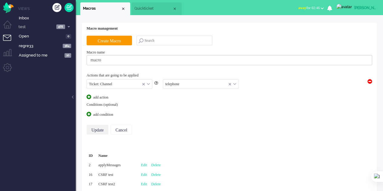
click at [98, 130] on input "Update" at bounding box center [98, 130] width 22 height 10
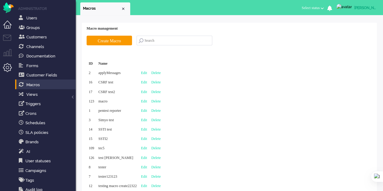
drag, startPoint x: 9, startPoint y: 36, endPoint x: 9, endPoint y: 32, distance: 3.6
click at [9, 36] on li "Tickets menu" at bounding box center [10, 42] width 14 height 14
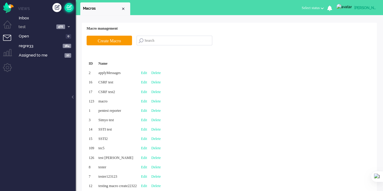
drag, startPoint x: 66, startPoint y: 9, endPoint x: 71, endPoint y: 11, distance: 5.1
click at [67, 9] on link at bounding box center [68, 7] width 9 height 9
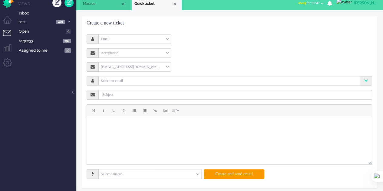
scroll to position [8, 0]
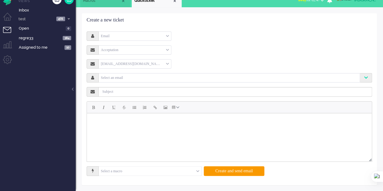
click at [196, 169] on input "text" at bounding box center [150, 171] width 103 height 9
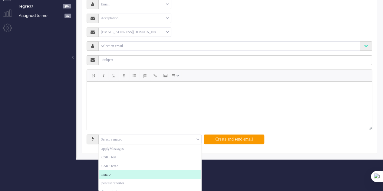
click at [160, 176] on li "macro" at bounding box center [150, 174] width 103 height 9
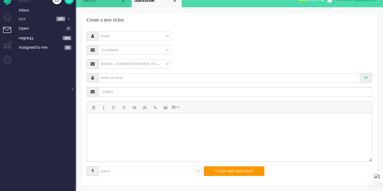
scroll to position [0, 0]
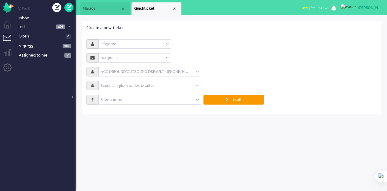
click at [99, 8] on span "Macros" at bounding box center [102, 8] width 38 height 5
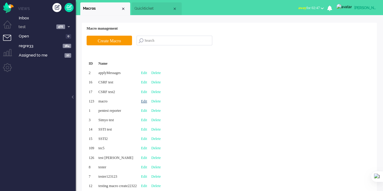
click at [147, 99] on link "Edit" at bounding box center [144, 101] width 6 height 4
type input "macro"
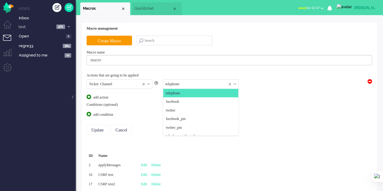
click at [191, 84] on input "text" at bounding box center [200, 84] width 75 height 9
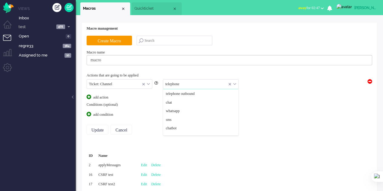
scroll to position [65, 0]
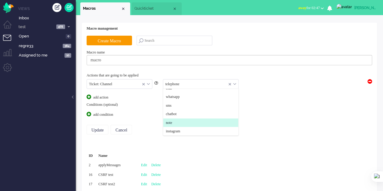
click at [184, 120] on li "note" at bounding box center [200, 123] width 75 height 9
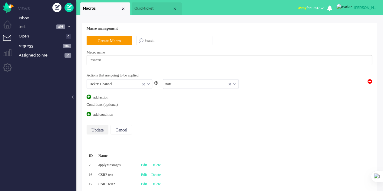
click at [92, 129] on input "Update" at bounding box center [98, 130] width 22 height 10
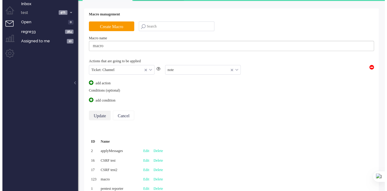
scroll to position [0, 0]
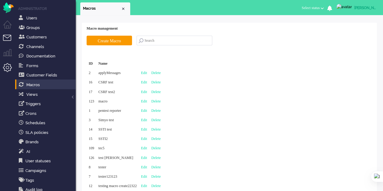
click at [8, 38] on li "Tickets menu" at bounding box center [10, 42] width 14 height 14
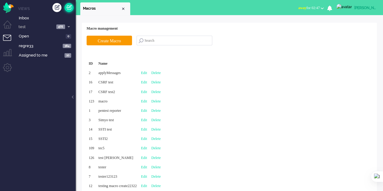
click at [67, 10] on link at bounding box center [68, 7] width 9 height 9
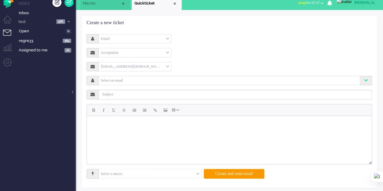
scroll to position [8, 0]
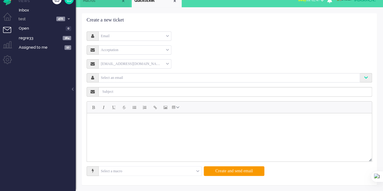
click at [188, 171] on input "text" at bounding box center [150, 171] width 103 height 9
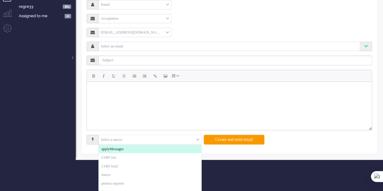
scroll to position [40, 0]
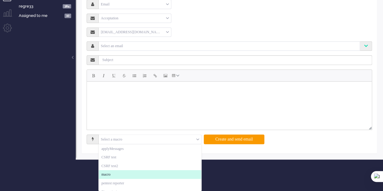
click at [134, 173] on li "macro" at bounding box center [150, 174] width 103 height 9
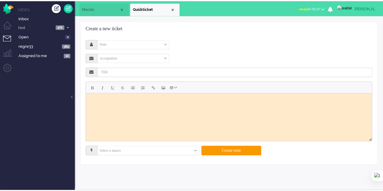
scroll to position [0, 0]
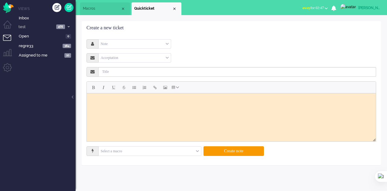
click at [97, 11] on li "Macros" at bounding box center [105, 8] width 50 height 13
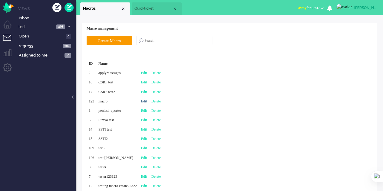
click at [147, 100] on link "Edit" at bounding box center [144, 101] width 6 height 4
type input "macro"
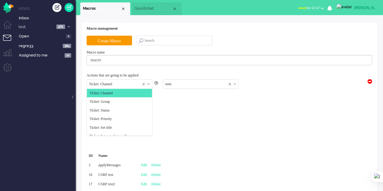
click at [148, 84] on div "Ticket: Channel" at bounding box center [119, 84] width 65 height 9
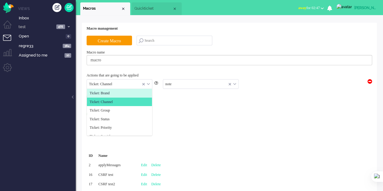
click at [122, 94] on li "Ticket: Brand" at bounding box center [119, 93] width 65 height 9
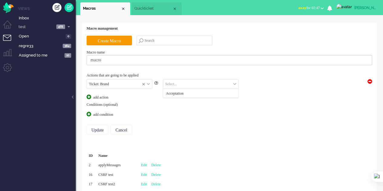
click at [188, 80] on input "text" at bounding box center [200, 84] width 75 height 9
click at [181, 93] on span "Acceptation" at bounding box center [175, 93] width 18 height 5
click at [90, 113] on span at bounding box center [89, 114] width 5 height 5
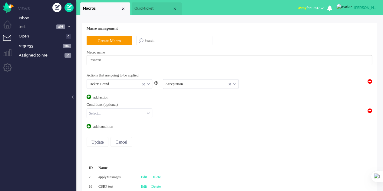
click at [149, 112] on div "Select..." at bounding box center [119, 113] width 65 height 9
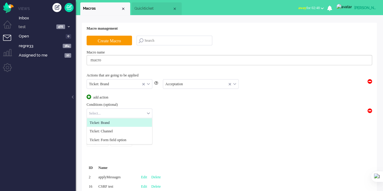
click at [131, 123] on li "Ticket: Brand" at bounding box center [119, 122] width 65 height 9
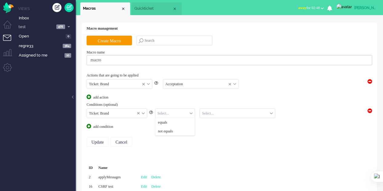
click at [178, 111] on input "text" at bounding box center [175, 113] width 40 height 9
drag, startPoint x: 176, startPoint y: 123, endPoint x: 177, endPoint y: 119, distance: 4.4
click at [175, 123] on li "equals" at bounding box center [175, 122] width 40 height 9
drag, startPoint x: 221, startPoint y: 112, endPoint x: 217, endPoint y: 124, distance: 13.1
click at [221, 112] on input "text" at bounding box center [237, 113] width 75 height 9
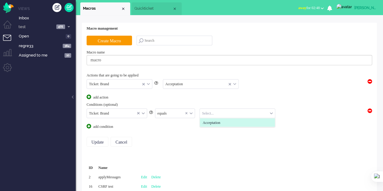
click at [216, 123] on span "Acceptation" at bounding box center [211, 122] width 18 height 5
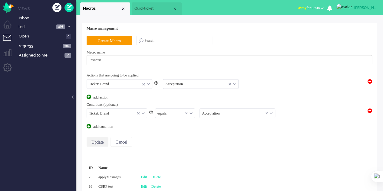
click at [103, 142] on input "Update" at bounding box center [98, 142] width 22 height 10
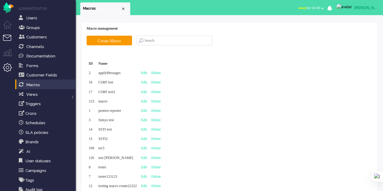
click at [4, 38] on li "Tickets menu" at bounding box center [10, 42] width 14 height 14
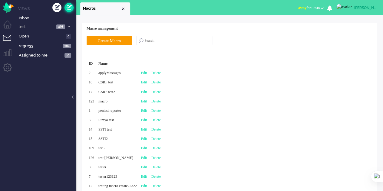
click at [69, 7] on link at bounding box center [68, 7] width 9 height 9
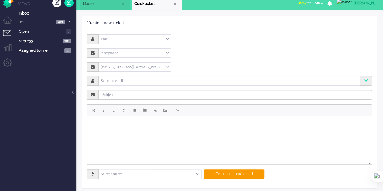
scroll to position [8, 0]
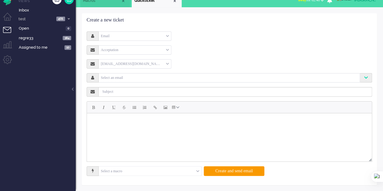
click at [193, 169] on input "text" at bounding box center [150, 171] width 103 height 9
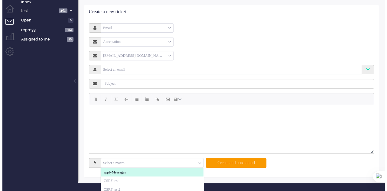
scroll to position [0, 0]
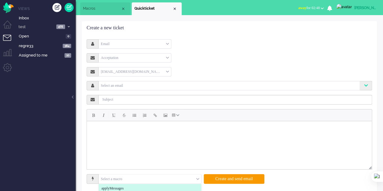
click at [162, 41] on div "Email" at bounding box center [135, 43] width 72 height 9
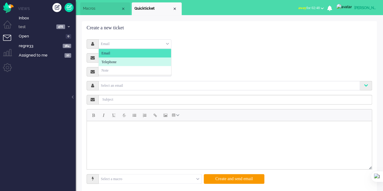
click at [152, 62] on li "Telephone" at bounding box center [135, 61] width 72 height 9
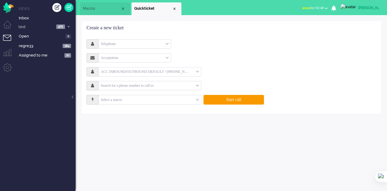
click at [176, 99] on input "text" at bounding box center [150, 99] width 103 height 9
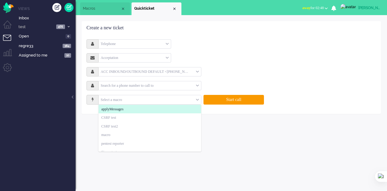
click at [96, 5] on li "Macros" at bounding box center [105, 8] width 50 height 13
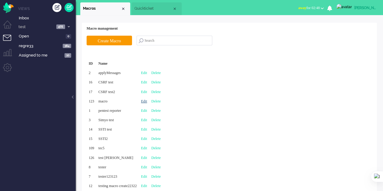
click at [147, 101] on link "Edit" at bounding box center [144, 101] width 6 height 4
type input "macro"
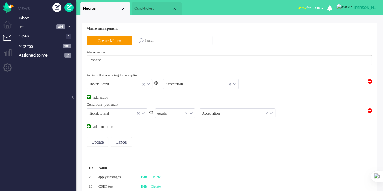
click at [144, 10] on span "Quickticket" at bounding box center [153, 8] width 38 height 5
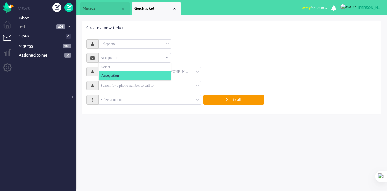
click at [134, 58] on div "Acceptation" at bounding box center [135, 57] width 72 height 9
click at [132, 75] on li "Acceptation" at bounding box center [135, 75] width 72 height 9
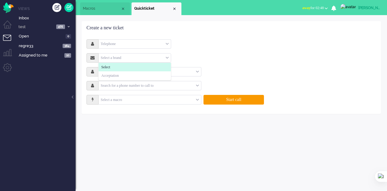
click at [172, 98] on input "text" at bounding box center [150, 99] width 103 height 9
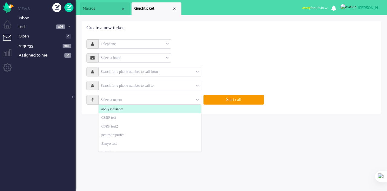
click at [103, 6] on span "Macros" at bounding box center [102, 8] width 38 height 5
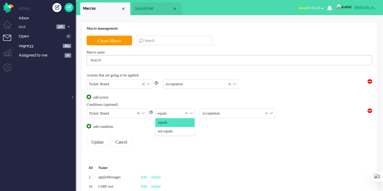
click at [190, 113] on div "equals" at bounding box center [175, 113] width 40 height 9
click at [171, 129] on span "not equals" at bounding box center [165, 131] width 15 height 5
click at [96, 140] on input "Update" at bounding box center [98, 142] width 22 height 10
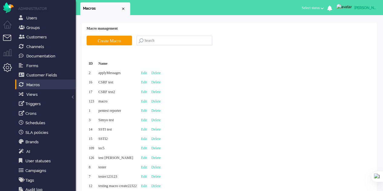
drag, startPoint x: 0, startPoint y: 0, endPoint x: 4, endPoint y: 39, distance: 38.9
click at [4, 39] on li "Tickets menu" at bounding box center [10, 42] width 14 height 14
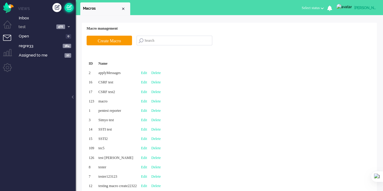
click at [71, 4] on link at bounding box center [68, 7] width 9 height 9
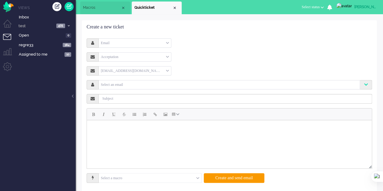
scroll to position [8, 0]
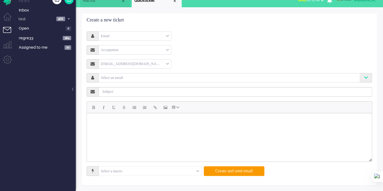
click at [197, 172] on div "Select a macro" at bounding box center [150, 171] width 103 height 9
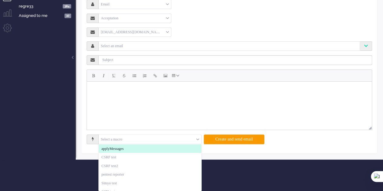
scroll to position [0, 0]
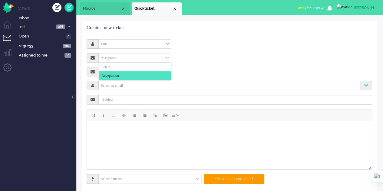
click at [156, 58] on div "Acceptation" at bounding box center [135, 57] width 72 height 9
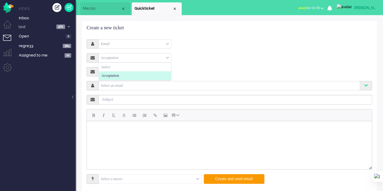
click at [144, 76] on li "Acceptation" at bounding box center [135, 75] width 72 height 9
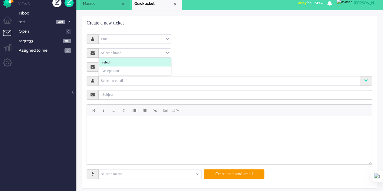
scroll to position [8, 0]
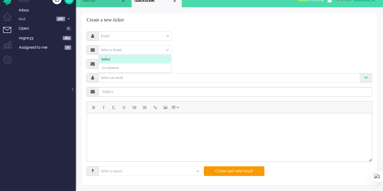
click at [181, 174] on input "text" at bounding box center [150, 171] width 103 height 9
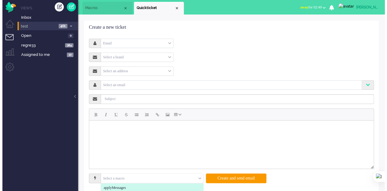
scroll to position [0, 0]
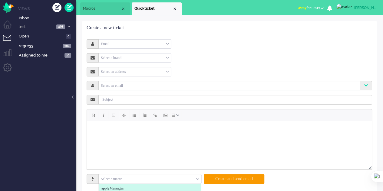
click at [93, 7] on span "Macros" at bounding box center [102, 8] width 38 height 5
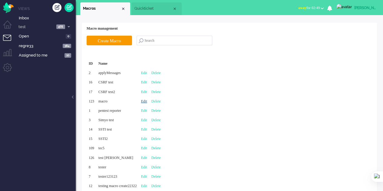
click at [147, 100] on link "Edit" at bounding box center [144, 101] width 6 height 4
type input "macro"
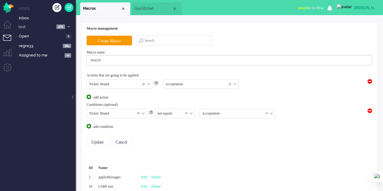
click at [143, 112] on div "Ticket: Brand" at bounding box center [117, 113] width 60 height 9
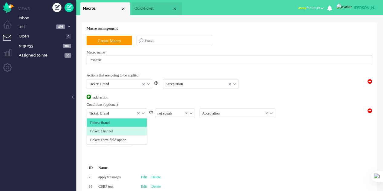
click at [137, 127] on li "Ticket: Channel" at bounding box center [117, 131] width 60 height 9
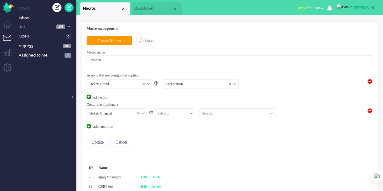
click at [184, 112] on input "text" at bounding box center [175, 113] width 40 height 9
drag, startPoint x: 181, startPoint y: 124, endPoint x: 182, endPoint y: 118, distance: 5.7
click at [181, 123] on li "equals" at bounding box center [175, 122] width 40 height 9
click at [214, 111] on input "text" at bounding box center [237, 113] width 75 height 9
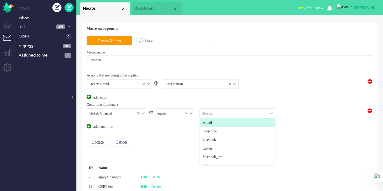
click at [215, 123] on li "e-mail" at bounding box center [237, 122] width 75 height 9
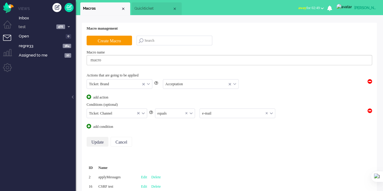
click at [94, 141] on input "Update" at bounding box center [98, 142] width 22 height 10
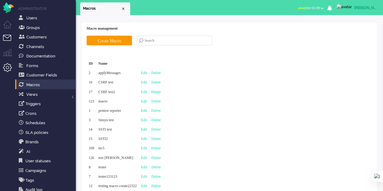
click at [9, 37] on li "Tickets menu" at bounding box center [10, 42] width 14 height 14
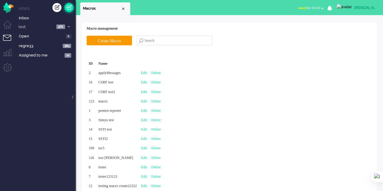
click at [70, 7] on link at bounding box center [68, 7] width 9 height 9
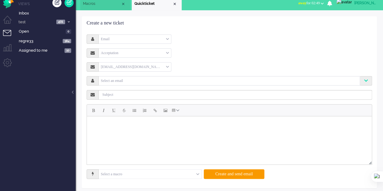
scroll to position [8, 0]
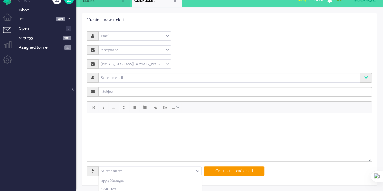
click at [197, 171] on div "Select a macro" at bounding box center [150, 171] width 103 height 9
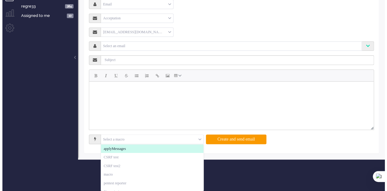
scroll to position [0, 0]
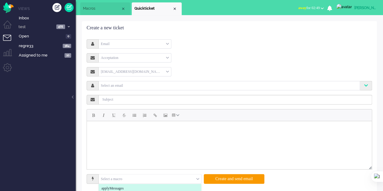
click at [99, 10] on span "Macros" at bounding box center [102, 8] width 38 height 5
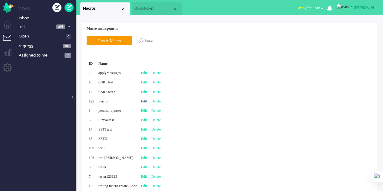
click at [147, 100] on link "Edit" at bounding box center [144, 101] width 6 height 4
type input "macro"
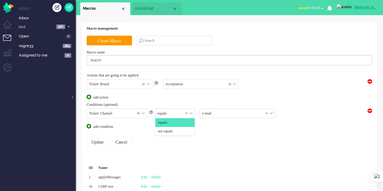
click at [190, 111] on div "equals" at bounding box center [175, 113] width 40 height 9
click at [177, 130] on equals "not equals" at bounding box center [175, 131] width 40 height 9
click at [99, 141] on input "Update" at bounding box center [98, 142] width 22 height 10
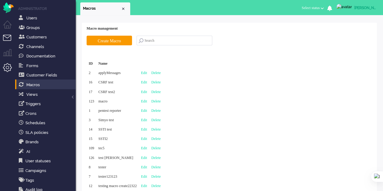
click at [5, 36] on li "Tickets menu" at bounding box center [10, 42] width 14 height 14
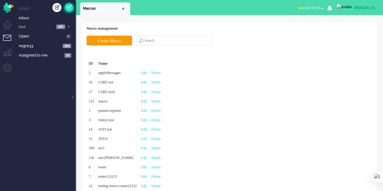
click at [66, 7] on link at bounding box center [68, 7] width 9 height 9
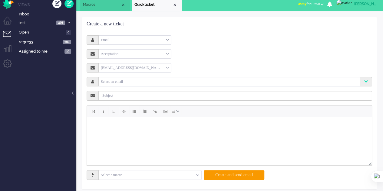
scroll to position [8, 0]
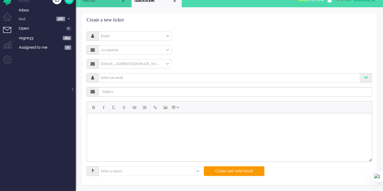
click at [198, 169] on div "Select a macro" at bounding box center [150, 171] width 103 height 9
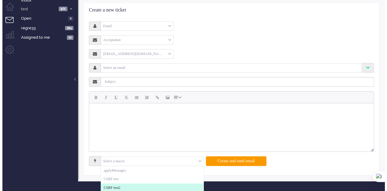
scroll to position [0, 0]
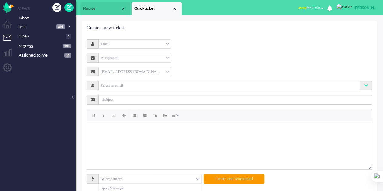
click at [103, 2] on ul "Macros Quickticket" at bounding box center [170, 7] width 180 height 15
click at [103, 5] on li "Macros" at bounding box center [105, 8] width 50 height 13
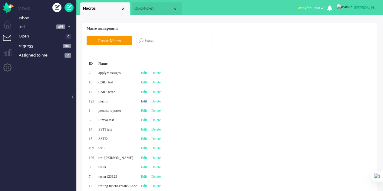
click at [147, 101] on link "Edit" at bounding box center [144, 101] width 6 height 4
type input "macro"
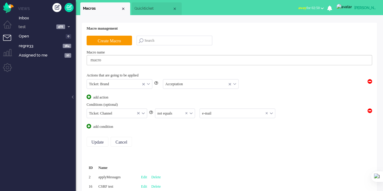
click at [235, 113] on input "text" at bounding box center [237, 113] width 75 height 9
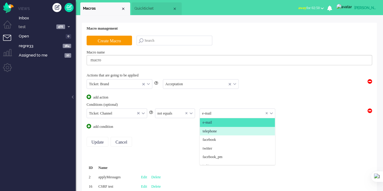
click at [213, 127] on li "telephone" at bounding box center [237, 131] width 75 height 9
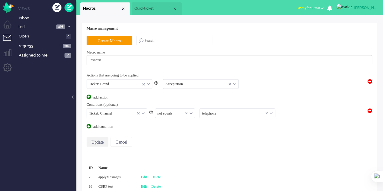
click at [95, 141] on input "Update" at bounding box center [98, 142] width 22 height 10
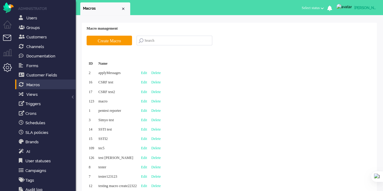
click at [7, 38] on li "Tickets menu" at bounding box center [10, 42] width 14 height 14
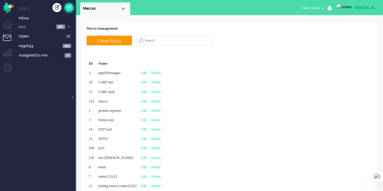
click at [65, 9] on link at bounding box center [68, 7] width 9 height 9
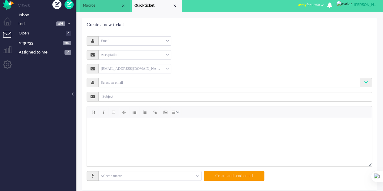
scroll to position [8, 0]
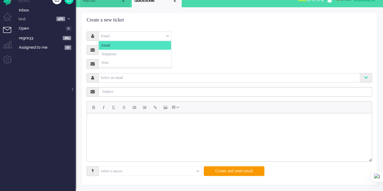
click at [124, 34] on div "Email" at bounding box center [135, 35] width 72 height 9
click at [123, 52] on li "Telephone" at bounding box center [135, 54] width 72 height 9
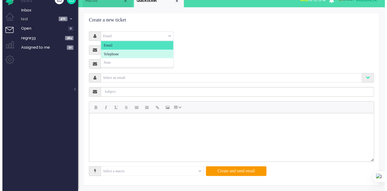
scroll to position [0, 0]
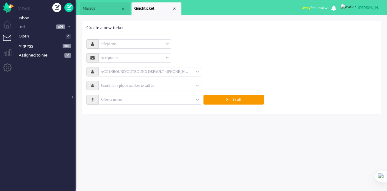
click at [156, 102] on input "text" at bounding box center [150, 99] width 103 height 9
click at [95, 13] on li "Macros" at bounding box center [105, 8] width 50 height 13
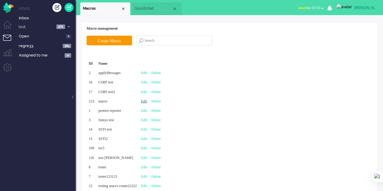
click at [147, 100] on link "Edit" at bounding box center [144, 101] width 6 height 4
type input "macro"
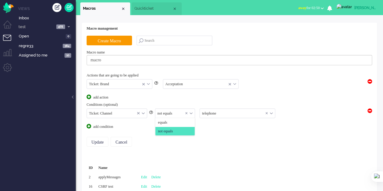
click at [190, 112] on div "not equals" at bounding box center [175, 113] width 40 height 9
click at [173, 123] on li "equals" at bounding box center [175, 122] width 40 height 9
click at [101, 137] on input "Update" at bounding box center [98, 142] width 22 height 10
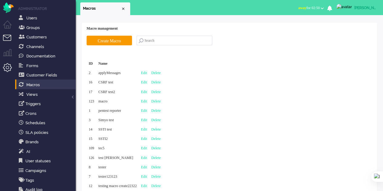
click at [8, 40] on li "Tickets menu" at bounding box center [10, 42] width 14 height 14
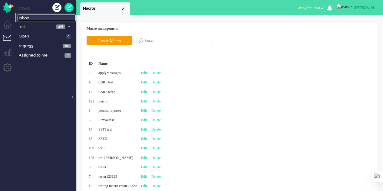
click at [31, 19] on span "Inbox" at bounding box center [47, 18] width 57 height 6
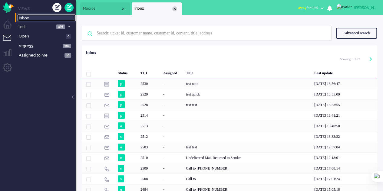
click at [173, 9] on div "Close tab" at bounding box center [174, 8] width 5 height 5
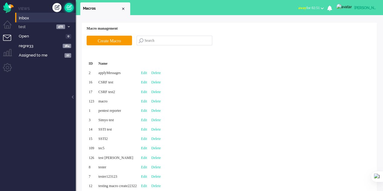
click at [69, 8] on link at bounding box center [68, 7] width 9 height 9
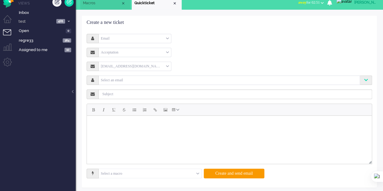
scroll to position [8, 0]
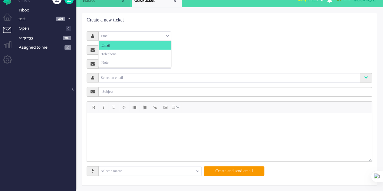
click at [142, 35] on div "Email" at bounding box center [135, 35] width 72 height 9
click at [134, 52] on li "Telephone" at bounding box center [135, 54] width 72 height 9
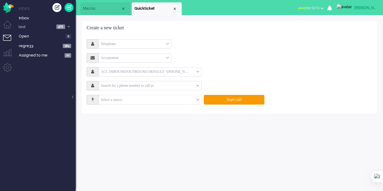
scroll to position [0, 0]
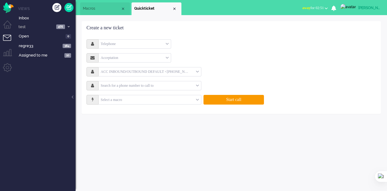
click at [175, 100] on input "text" at bounding box center [150, 99] width 103 height 9
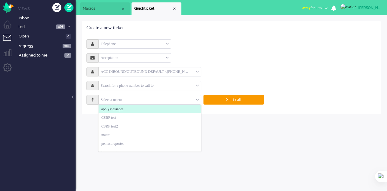
click at [101, 6] on li "Macros" at bounding box center [105, 8] width 50 height 13
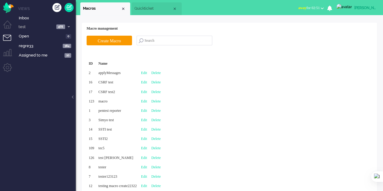
click at [149, 98] on div "Edit" at bounding box center [144, 101] width 10 height 9
type input "macro"
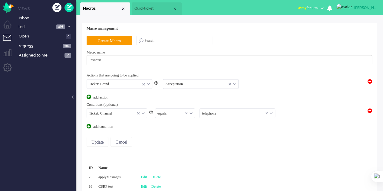
click at [228, 113] on input "text" at bounding box center [237, 113] width 75 height 9
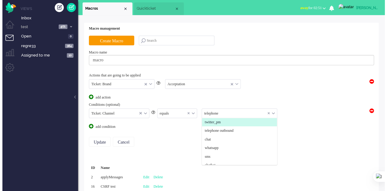
scroll to position [65, 0]
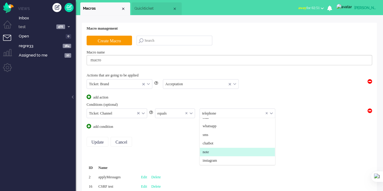
click at [221, 153] on li "note" at bounding box center [237, 152] width 75 height 9
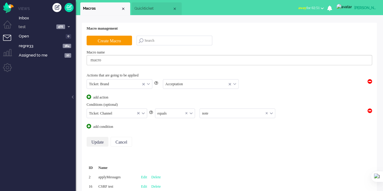
click at [93, 139] on input "Update" at bounding box center [98, 142] width 22 height 10
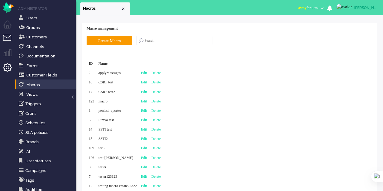
click at [6, 35] on li "Tickets menu" at bounding box center [10, 42] width 14 height 14
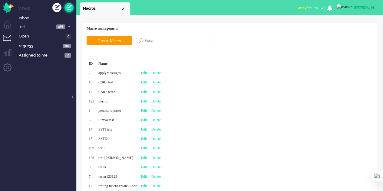
click at [66, 6] on link at bounding box center [68, 7] width 9 height 9
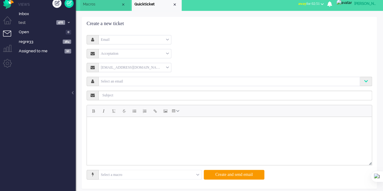
scroll to position [8, 0]
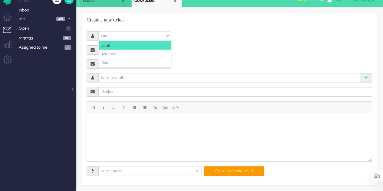
click at [145, 35] on div "Email" at bounding box center [135, 35] width 72 height 9
click at [125, 62] on li "Note" at bounding box center [135, 62] width 72 height 9
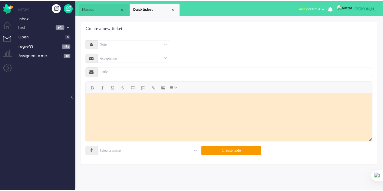
scroll to position [0, 0]
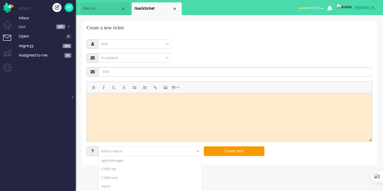
click at [197, 151] on div "Select a macro" at bounding box center [150, 151] width 103 height 9
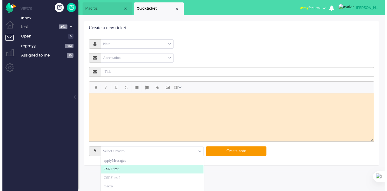
scroll to position [30, 0]
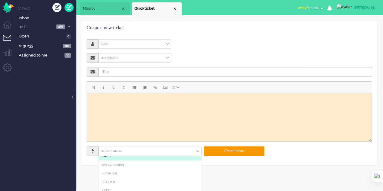
click at [97, 10] on span "Macros" at bounding box center [102, 8] width 38 height 5
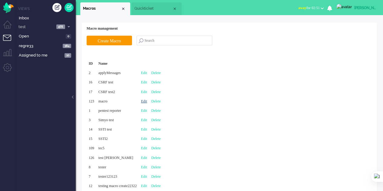
click at [147, 100] on link "Edit" at bounding box center [144, 101] width 6 height 4
type input "macro"
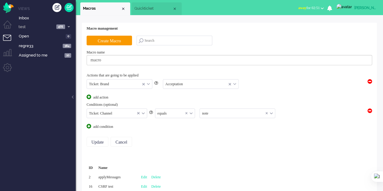
click at [181, 110] on input "text" at bounding box center [175, 113] width 40 height 9
click at [173, 130] on span "not equals" at bounding box center [165, 131] width 15 height 5
click at [98, 138] on input "Update" at bounding box center [98, 142] width 22 height 10
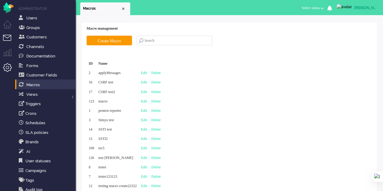
click at [5, 39] on li "Tickets menu" at bounding box center [10, 42] width 14 height 14
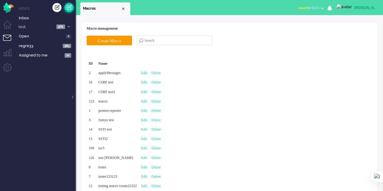
click at [70, 7] on link at bounding box center [68, 7] width 9 height 9
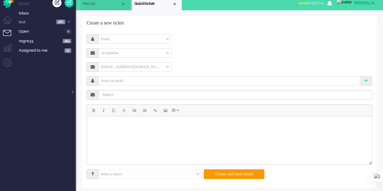
scroll to position [8, 0]
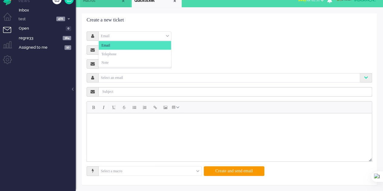
click at [120, 37] on div "Email" at bounding box center [135, 35] width 72 height 9
click at [118, 64] on li "Note" at bounding box center [135, 62] width 72 height 9
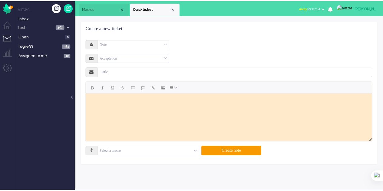
scroll to position [0, 0]
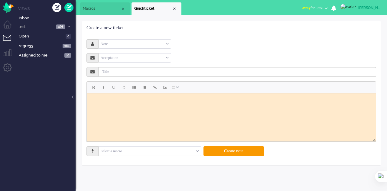
click at [149, 152] on input "text" at bounding box center [150, 151] width 103 height 9
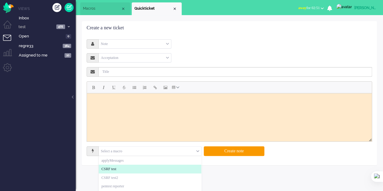
click at [92, 8] on span "Macros" at bounding box center [102, 8] width 38 height 5
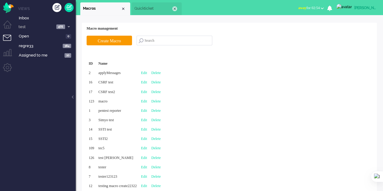
click at [174, 8] on div "Close tab" at bounding box center [174, 8] width 5 height 5
click at [123, 10] on div "Close tab" at bounding box center [123, 8] width 5 height 5
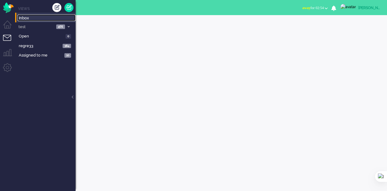
click at [33, 17] on span "Inbox" at bounding box center [47, 18] width 57 height 6
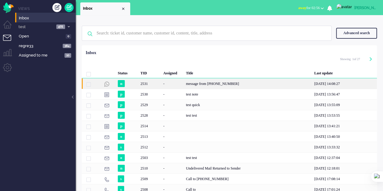
click at [224, 85] on div "message from +34634395895" at bounding box center [248, 83] width 128 height 11
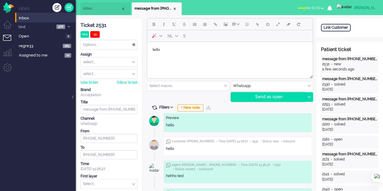
click at [259, 97] on div "Send as open" at bounding box center [268, 97] width 74 height 9
click at [281, 100] on div "Send as open" at bounding box center [268, 97] width 74 height 9
click at [182, 48] on body "hello" at bounding box center [229, 49] width 161 height 11
click at [246, 95] on div "Send as open" at bounding box center [268, 97] width 74 height 9
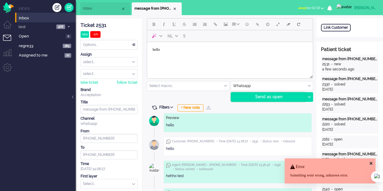
click at [246, 95] on div "Send as open" at bounding box center [268, 97] width 74 height 9
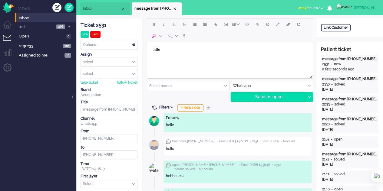
click at [260, 101] on div "Send as open" at bounding box center [268, 97] width 74 height 9
click at [181, 49] on body "hello" at bounding box center [229, 49] width 161 height 11
click at [267, 96] on div "Send as open" at bounding box center [268, 97] width 74 height 9
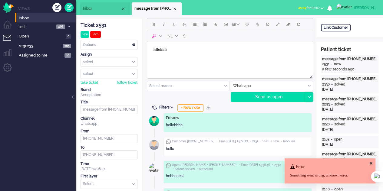
click at [309, 98] on div at bounding box center [309, 97] width 8 height 9
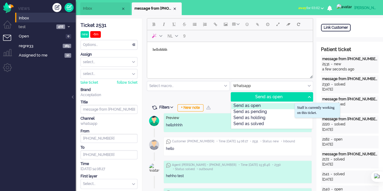
click at [265, 104] on div "Send as open" at bounding box center [271, 106] width 81 height 6
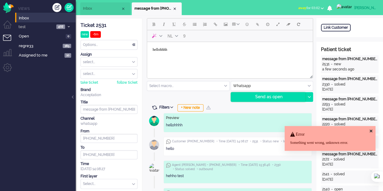
click at [269, 99] on div "Send as open" at bounding box center [268, 97] width 74 height 9
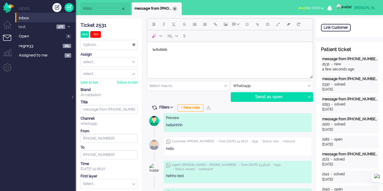
click at [175, 7] on div "Close tab" at bounding box center [174, 8] width 5 height 5
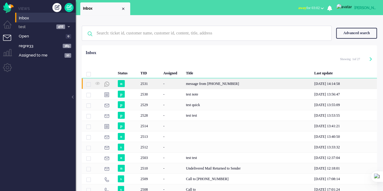
click at [87, 84] on span "2531" at bounding box center [88, 84] width 5 height 5
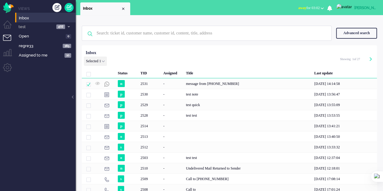
click at [105, 61] on icon at bounding box center [103, 62] width 3 height 2
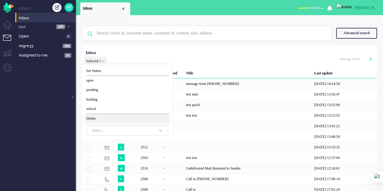
click at [99, 118] on span "Delete" at bounding box center [127, 118] width 86 height 9
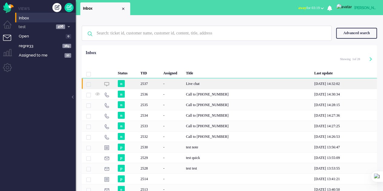
click at [148, 85] on div "2537" at bounding box center [149, 83] width 23 height 11
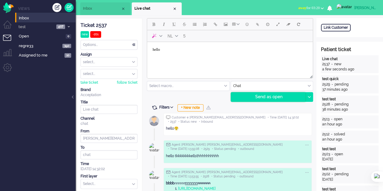
click at [252, 100] on div "Send as open" at bounding box center [268, 97] width 74 height 9
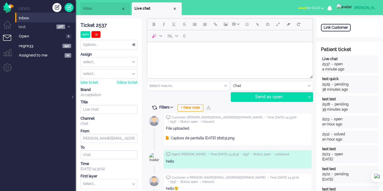
click at [186, 139] on div "Captura de pantalla [DATE] 181631.png" at bounding box center [200, 138] width 68 height 5
click at [201, 137] on div "Captura de pantalla [DATE] 181631.png" at bounding box center [200, 138] width 68 height 5
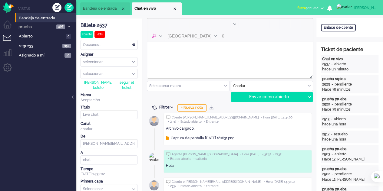
click at [186, 140] on font "Captura de pantalla [DATE] 181631.png" at bounding box center [203, 138] width 64 height 4
click at [189, 139] on font "Captura de pantalla [DATE] 181631.png" at bounding box center [203, 138] width 64 height 4
click at [168, 137] on icon at bounding box center [167, 138] width 3 height 4
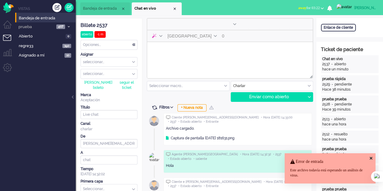
click at [182, 49] on body "Área de texto enriquecido. Presione ALT-0 para obtener ayuda." at bounding box center [229, 49] width 161 height 11
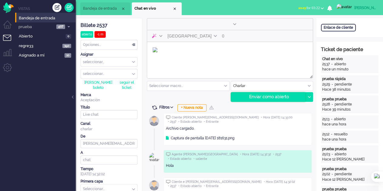
click at [276, 98] on font "Enviar como abierto" at bounding box center [269, 96] width 40 height 5
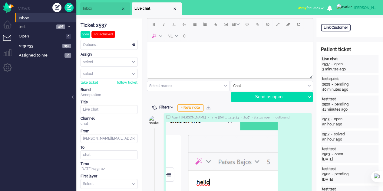
click at [192, 53] on body "Rich Text Area. Press ALT-0 for help." at bounding box center [229, 49] width 161 height 11
click at [258, 26] on button "Add attachment" at bounding box center [257, 24] width 10 height 10
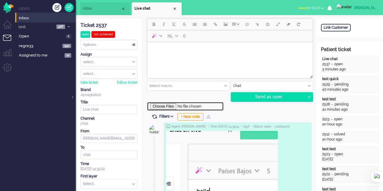
click at [171, 105] on input "file" at bounding box center [185, 106] width 77 height 9
type input "C:\fakepath\1mb.pdf"
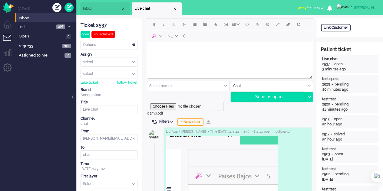
click at [267, 97] on div "Send as open" at bounding box center [268, 97] width 74 height 9
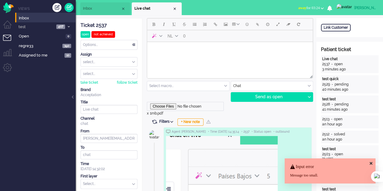
click at [165, 57] on html at bounding box center [230, 49] width 166 height 15
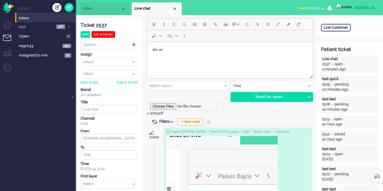
click at [264, 98] on div "Send as open" at bounding box center [268, 97] width 74 height 9
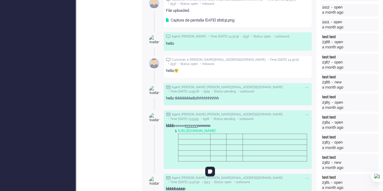
scroll to position [212, 0]
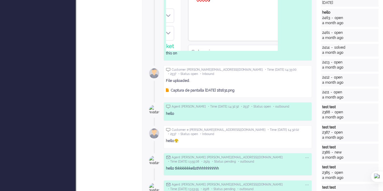
click at [189, 88] on div "Captura de pantalla 2023-03-01 181631.png" at bounding box center [200, 90] width 68 height 5
click at [181, 89] on div "Captura de pantalla 2023-03-01 181631.png" at bounding box center [200, 90] width 68 height 5
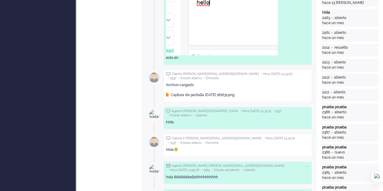
click at [200, 93] on font "Captura de pantalla 2023-03-01 181631.png" at bounding box center [203, 95] width 64 height 4
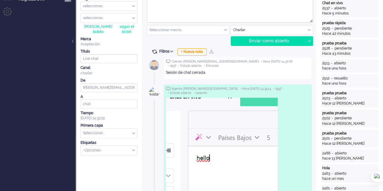
scroll to position [0, 0]
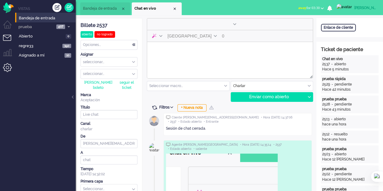
click at [4, 69] on li "Menú de administración" at bounding box center [10, 70] width 14 height 14
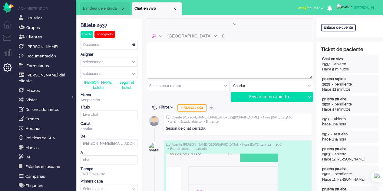
click at [177, 9] on li "Chat en vivo" at bounding box center [157, 8] width 50 height 13
click at [174, 8] on div "Cerrar pestaña" at bounding box center [174, 8] width 5 height 5
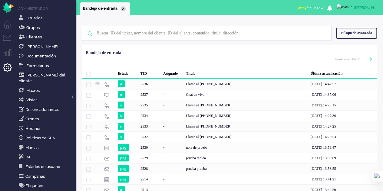
click at [124, 8] on div "Cerrar pestaña" at bounding box center [123, 8] width 5 height 5
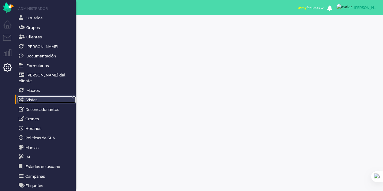
click at [38, 97] on link "Vistas" at bounding box center [47, 100] width 58 height 7
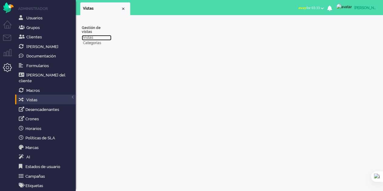
click at [87, 35] on font "Vistas" at bounding box center [88, 37] width 10 height 4
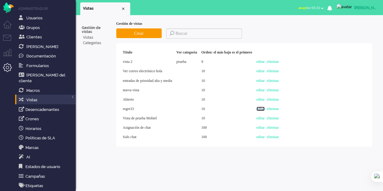
click at [264, 110] on font "editar" at bounding box center [260, 109] width 8 height 4
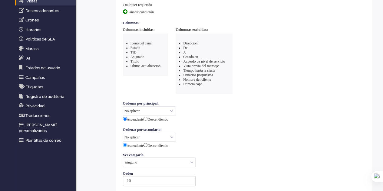
scroll to position [8, 0]
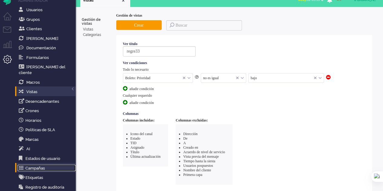
click at [49, 165] on link "Campañas" at bounding box center [47, 168] width 58 height 7
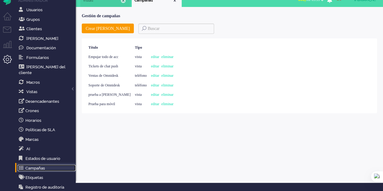
click at [121, 0] on div "Cerrar pestaña" at bounding box center [123, 0] width 5 height 5
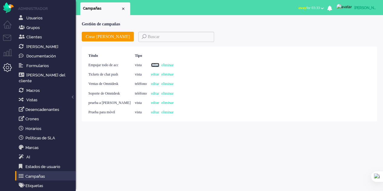
click at [157, 64] on font "editar" at bounding box center [155, 65] width 8 height 4
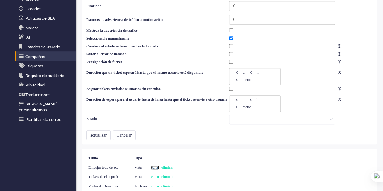
scroll to position [121, 0]
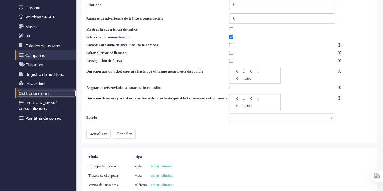
click at [33, 91] on font "Traducciones" at bounding box center [37, 93] width 25 height 5
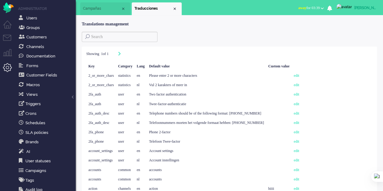
click at [168, 47] on div "Showing 1 of 1 Key Category Lang Default value Custom value 2_or_more_chars sta…" at bounding box center [229, 139] width 295 height 184
click at [123, 8] on div "Close tab" at bounding box center [123, 8] width 5 height 5
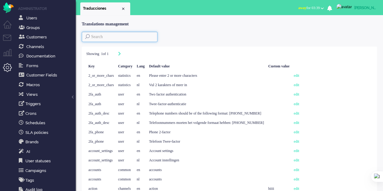
click at [124, 41] on input at bounding box center [120, 37] width 76 height 10
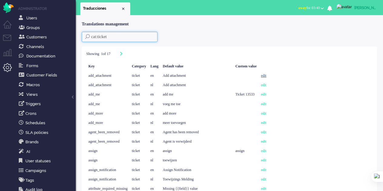
type input "cat:ticket"
click at [266, 74] on link "edit" at bounding box center [263, 76] width 5 height 4
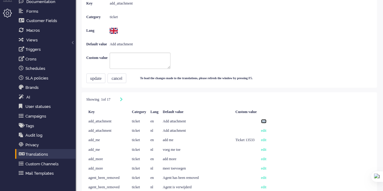
scroll to position [61, 0]
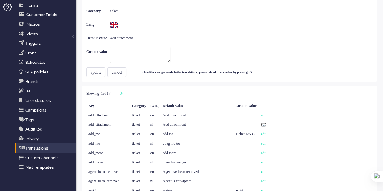
click at [266, 123] on link "edit" at bounding box center [263, 125] width 5 height 4
click at [266, 113] on link "edit" at bounding box center [263, 115] width 5 height 4
click at [266, 135] on link "edit" at bounding box center [263, 134] width 5 height 4
click at [266, 142] on link "edit" at bounding box center [263, 144] width 5 height 4
click at [266, 154] on link "edit" at bounding box center [263, 153] width 5 height 4
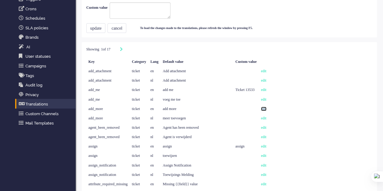
scroll to position [121, 0]
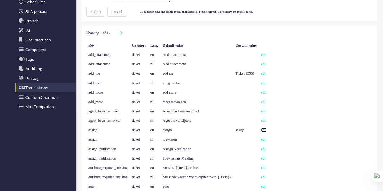
click at [266, 130] on link "edit" at bounding box center [263, 130] width 5 height 4
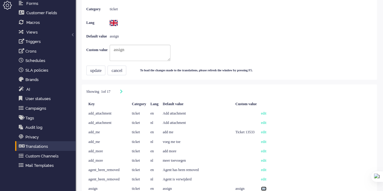
scroll to position [61, 0]
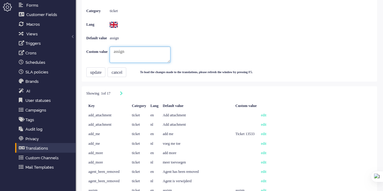
click at [135, 50] on textarea "assign" at bounding box center [140, 55] width 61 height 16
type textarea "a"
click at [95, 72] on button "update" at bounding box center [95, 72] width 19 height 10
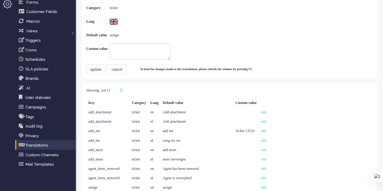
scroll to position [121, 0]
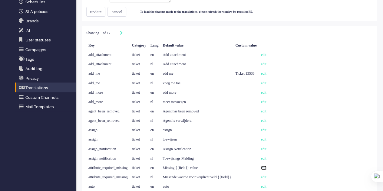
click at [266, 166] on link "edit" at bounding box center [263, 168] width 5 height 4
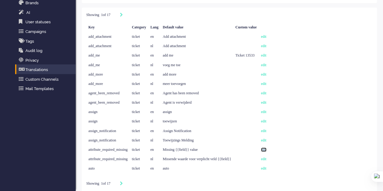
scroll to position [0, 0]
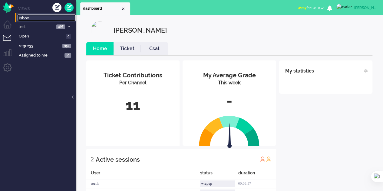
click at [26, 16] on span "Inbox" at bounding box center [47, 18] width 57 height 6
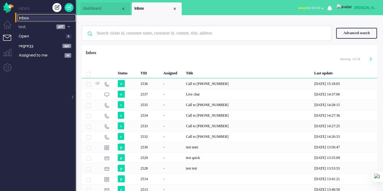
click at [102, 7] on span "dashboard" at bounding box center [102, 8] width 38 height 5
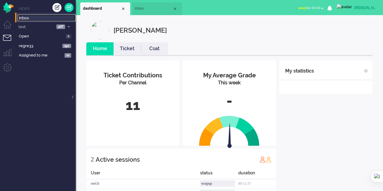
click at [145, 13] on li "Inbox" at bounding box center [157, 8] width 50 height 13
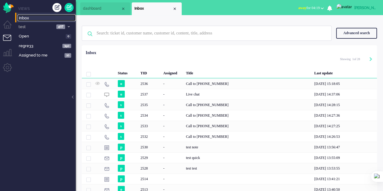
click at [99, 10] on span "dashboard" at bounding box center [102, 8] width 38 height 5
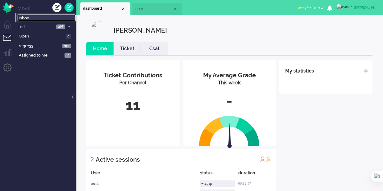
click at [147, 7] on span "Inbox" at bounding box center [153, 8] width 38 height 5
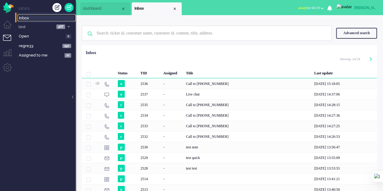
click at [107, 12] on li "dashboard" at bounding box center [105, 8] width 50 height 13
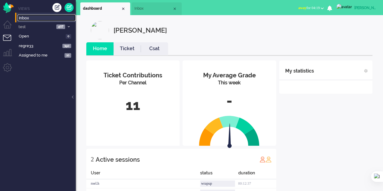
click at [158, 7] on span "Inbox" at bounding box center [153, 8] width 38 height 5
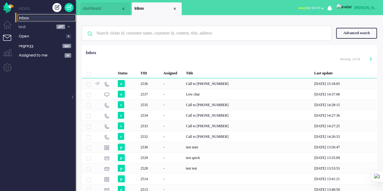
click at [98, 6] on li "dashboard" at bounding box center [105, 8] width 50 height 13
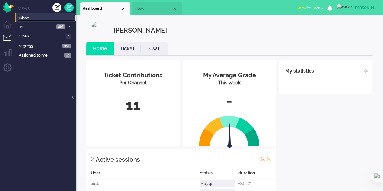
click at [144, 5] on li "Inbox" at bounding box center [157, 8] width 50 height 13
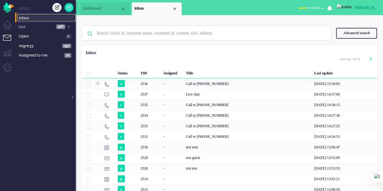
click at [113, 8] on span "dashboard" at bounding box center [102, 8] width 38 height 5
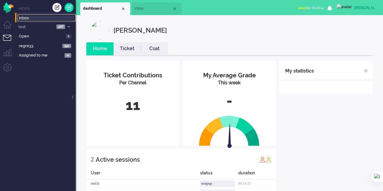
click at [146, 5] on li "Inbox" at bounding box center [157, 8] width 50 height 13
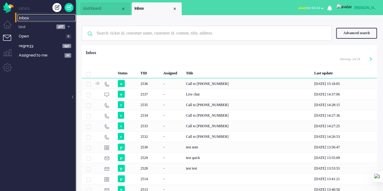
click at [111, 11] on span "dashboard" at bounding box center [102, 8] width 38 height 5
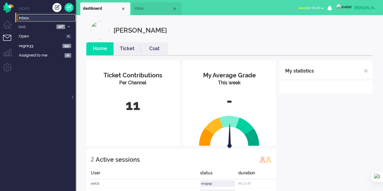
click at [162, 10] on span "Inbox" at bounding box center [153, 8] width 38 height 5
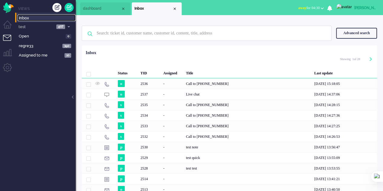
click at [100, 7] on span "dashboard" at bounding box center [102, 8] width 38 height 5
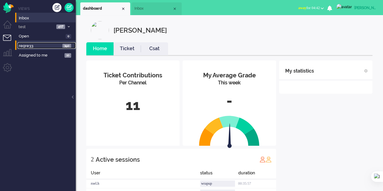
click at [67, 45] on span "390" at bounding box center [66, 46] width 9 height 5
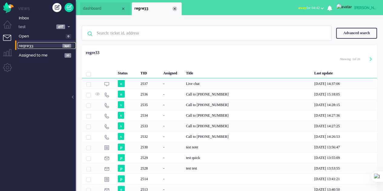
click at [175, 9] on div "Close tab" at bounding box center [174, 8] width 5 height 5
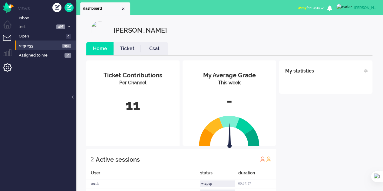
click at [5, 69] on li "Admin menu" at bounding box center [10, 70] width 14 height 14
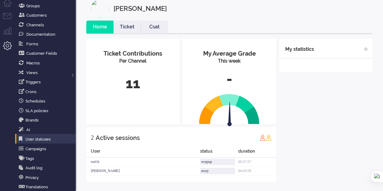
scroll to position [41, 0]
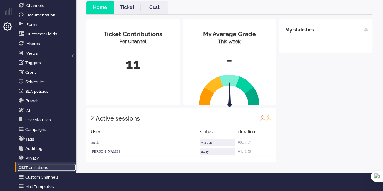
click at [45, 170] on link "Translations" at bounding box center [47, 167] width 58 height 7
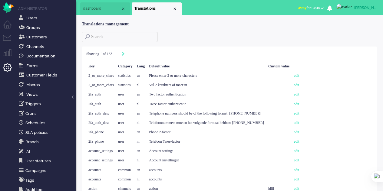
click at [105, 6] on span "dashboard" at bounding box center [102, 8] width 38 height 5
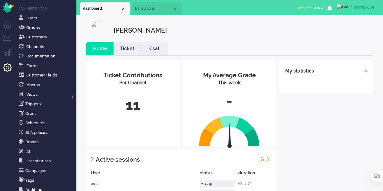
click at [139, 7] on span "Translations" at bounding box center [153, 8] width 38 height 5
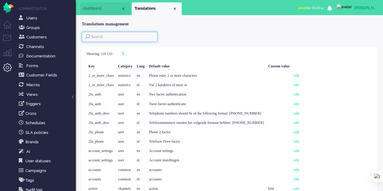
click at [97, 34] on input at bounding box center [120, 37] width 76 height 10
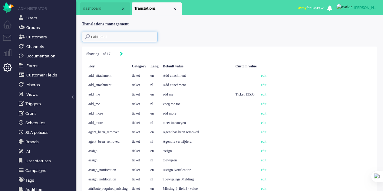
type input "cat:ticket"
click at [123, 54] on icon "Next" at bounding box center [121, 54] width 3 height 4
type input "2"
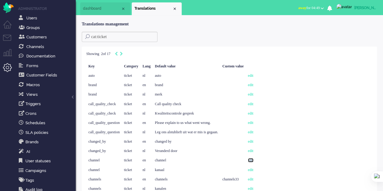
click at [253, 160] on link "edit" at bounding box center [250, 160] width 5 height 4
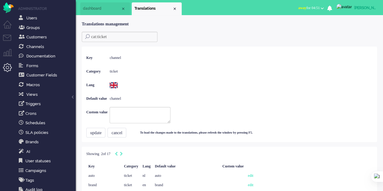
click at [91, 8] on span "dashboard" at bounding box center [102, 8] width 38 height 5
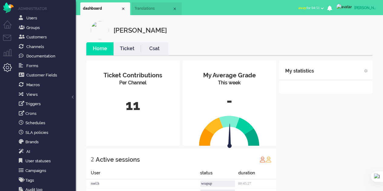
click at [146, 11] on span "Translations" at bounding box center [153, 8] width 38 height 5
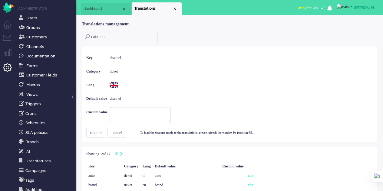
click at [87, 7] on span "dashboard" at bounding box center [103, 8] width 38 height 5
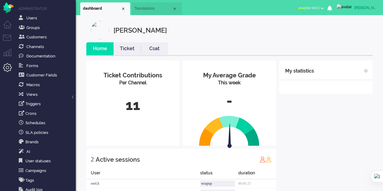
click at [153, 8] on span "Translations" at bounding box center [153, 8] width 38 height 5
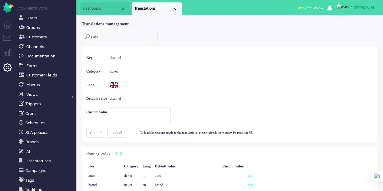
click at [111, 10] on span "dashboard" at bounding box center [102, 8] width 38 height 5
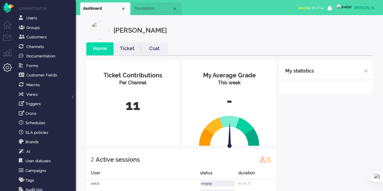
click at [148, 8] on span "Translations" at bounding box center [153, 8] width 38 height 5
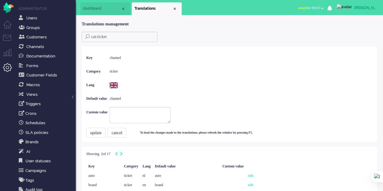
click at [97, 9] on span "dashboard" at bounding box center [102, 8] width 38 height 5
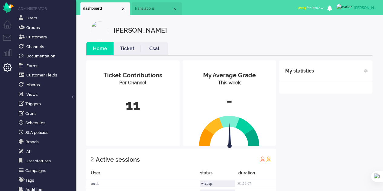
click at [149, 8] on span "Translations" at bounding box center [153, 8] width 38 height 5
